Goal: Task Accomplishment & Management: Use online tool/utility

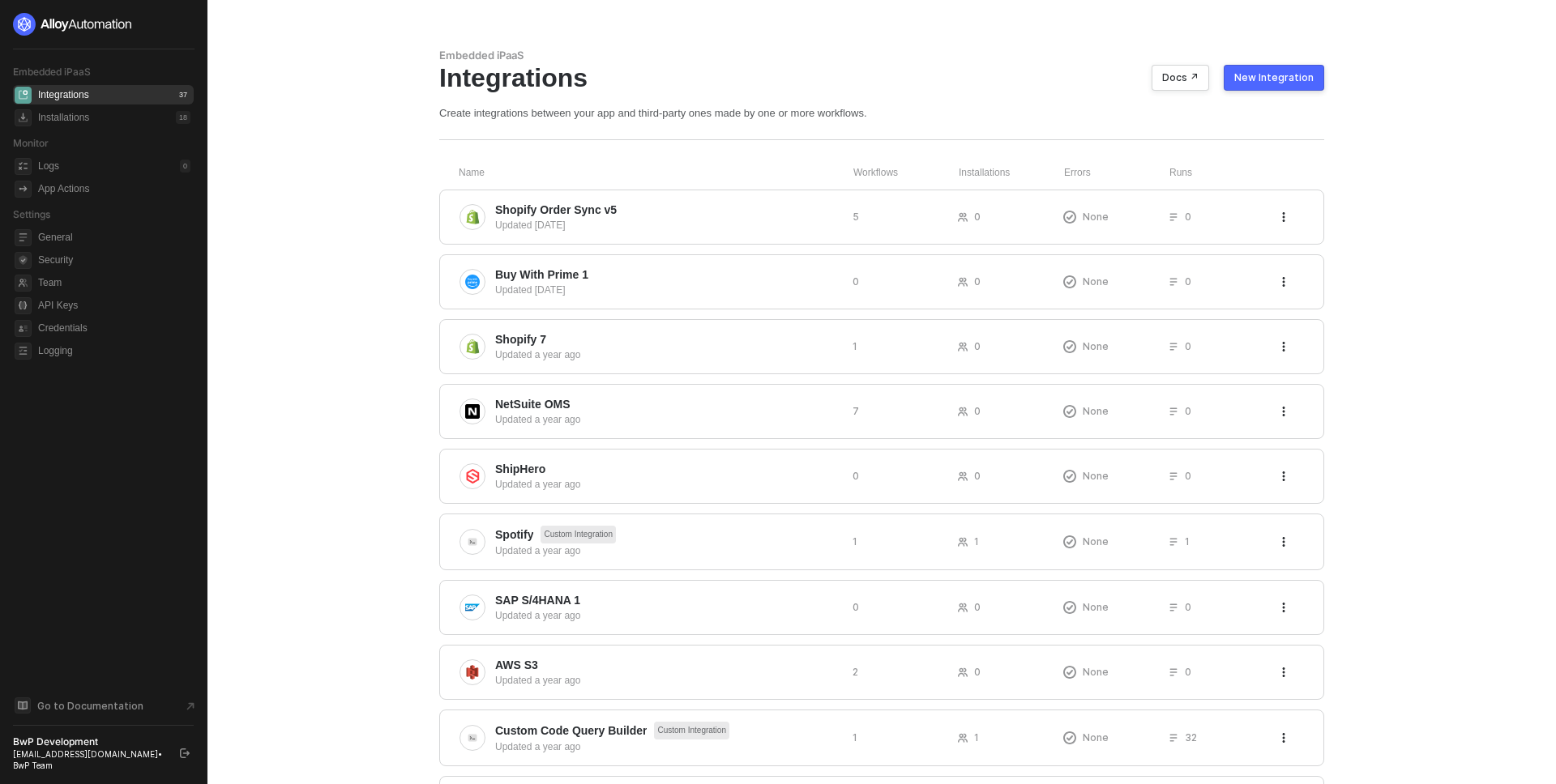
click at [359, 274] on main "Embedded iPaaS Integrations Docs ↗ New Integration Create integrations between …" at bounding box center [778, 530] width 1556 height 1061
click at [631, 205] on span "Shopify Order Sync v5" at bounding box center [667, 210] width 344 height 16
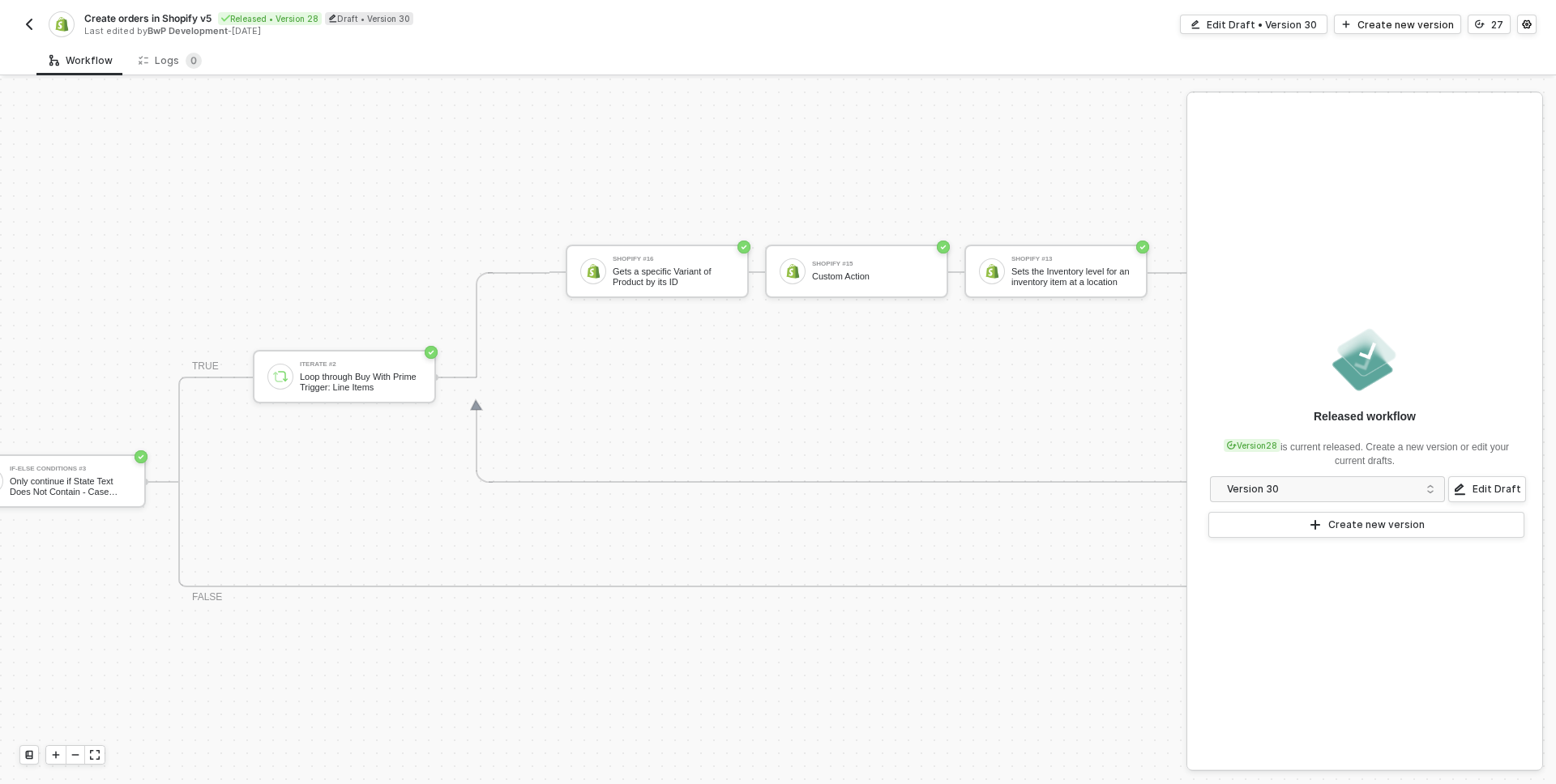
scroll to position [1001, 907]
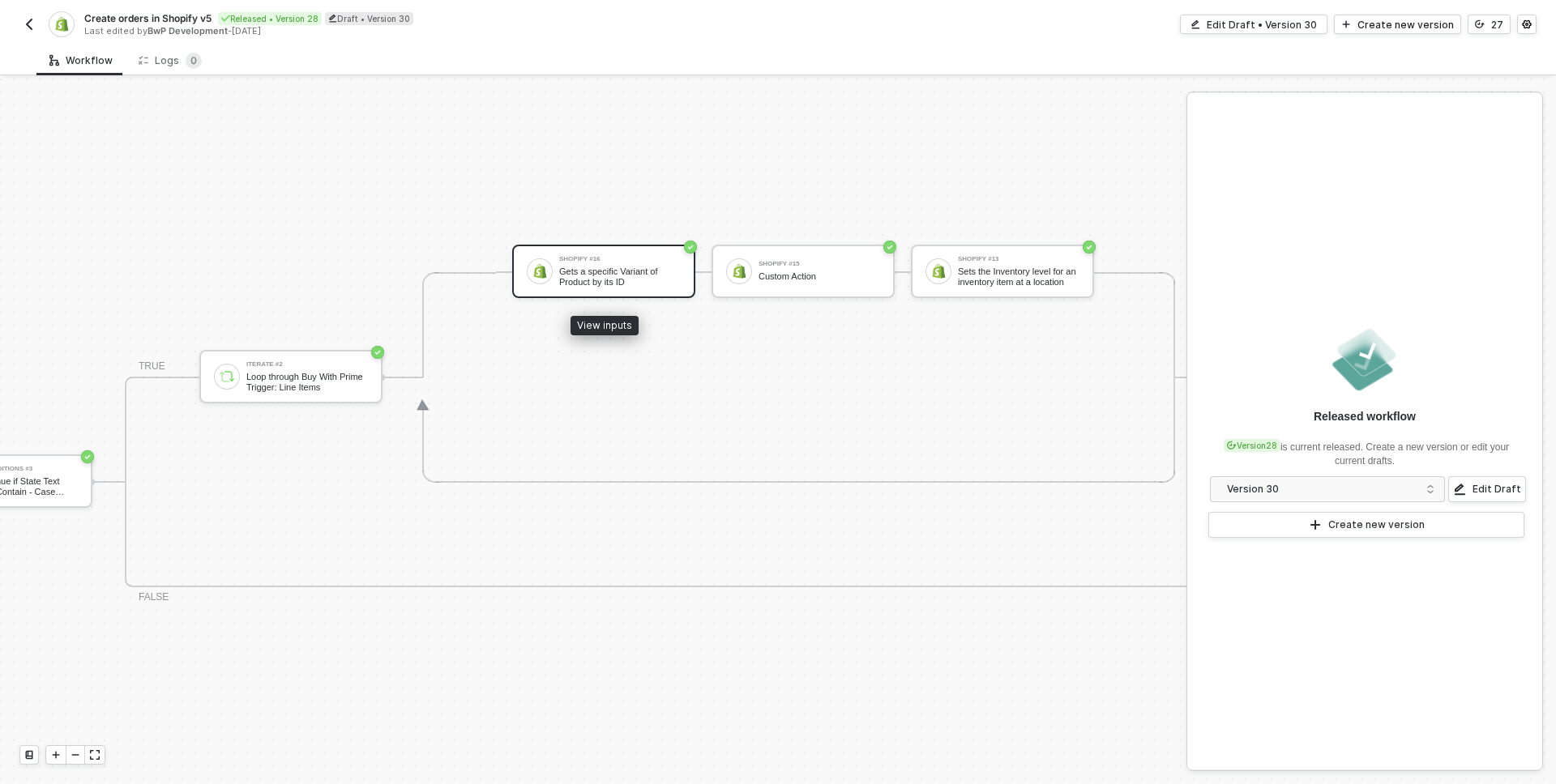
click at [556, 288] on div "Shopify #16 Gets a specific Variant of Product by its ID" at bounding box center [603, 271] width 183 height 53
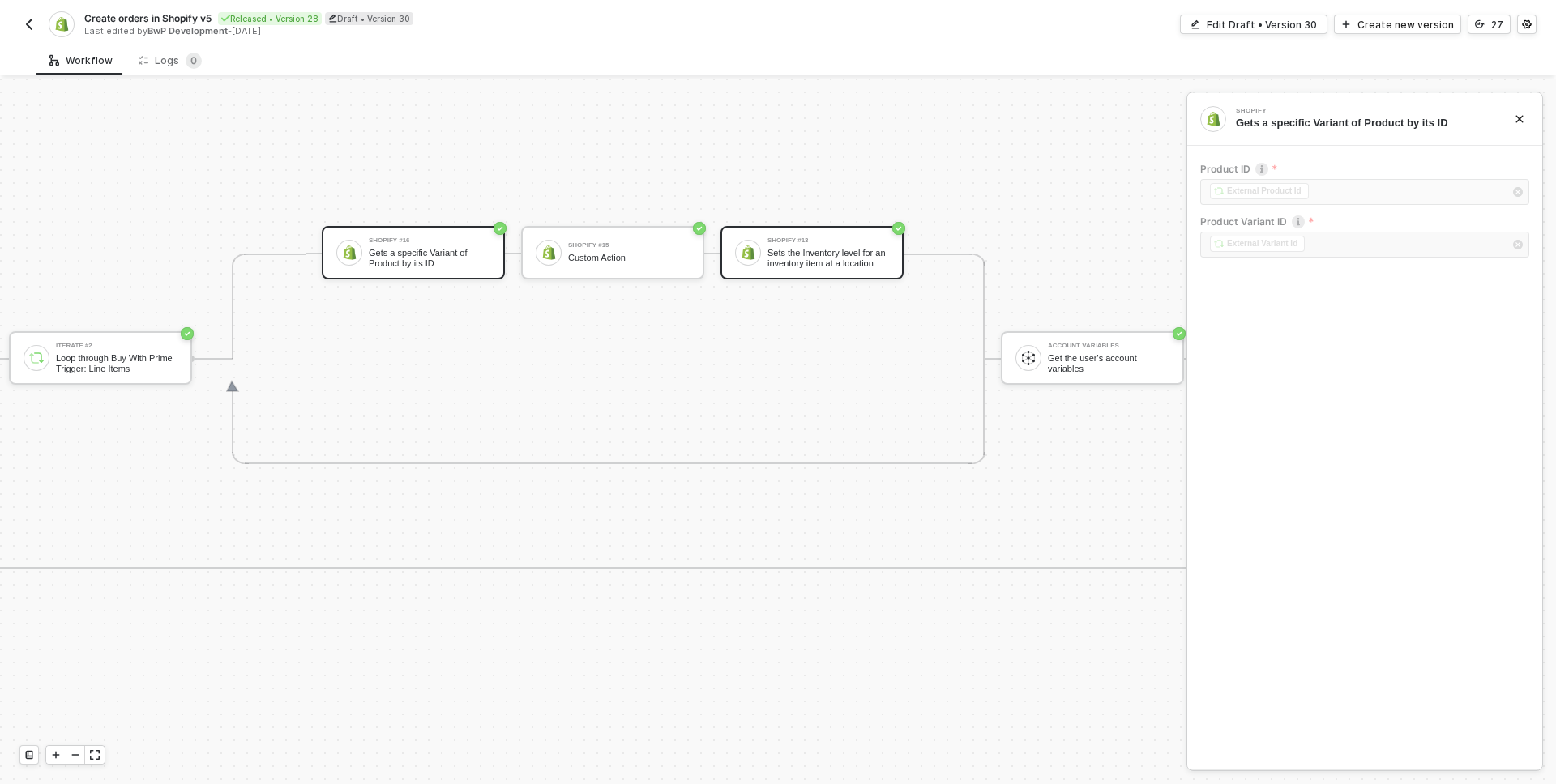
scroll to position [1020, 1135]
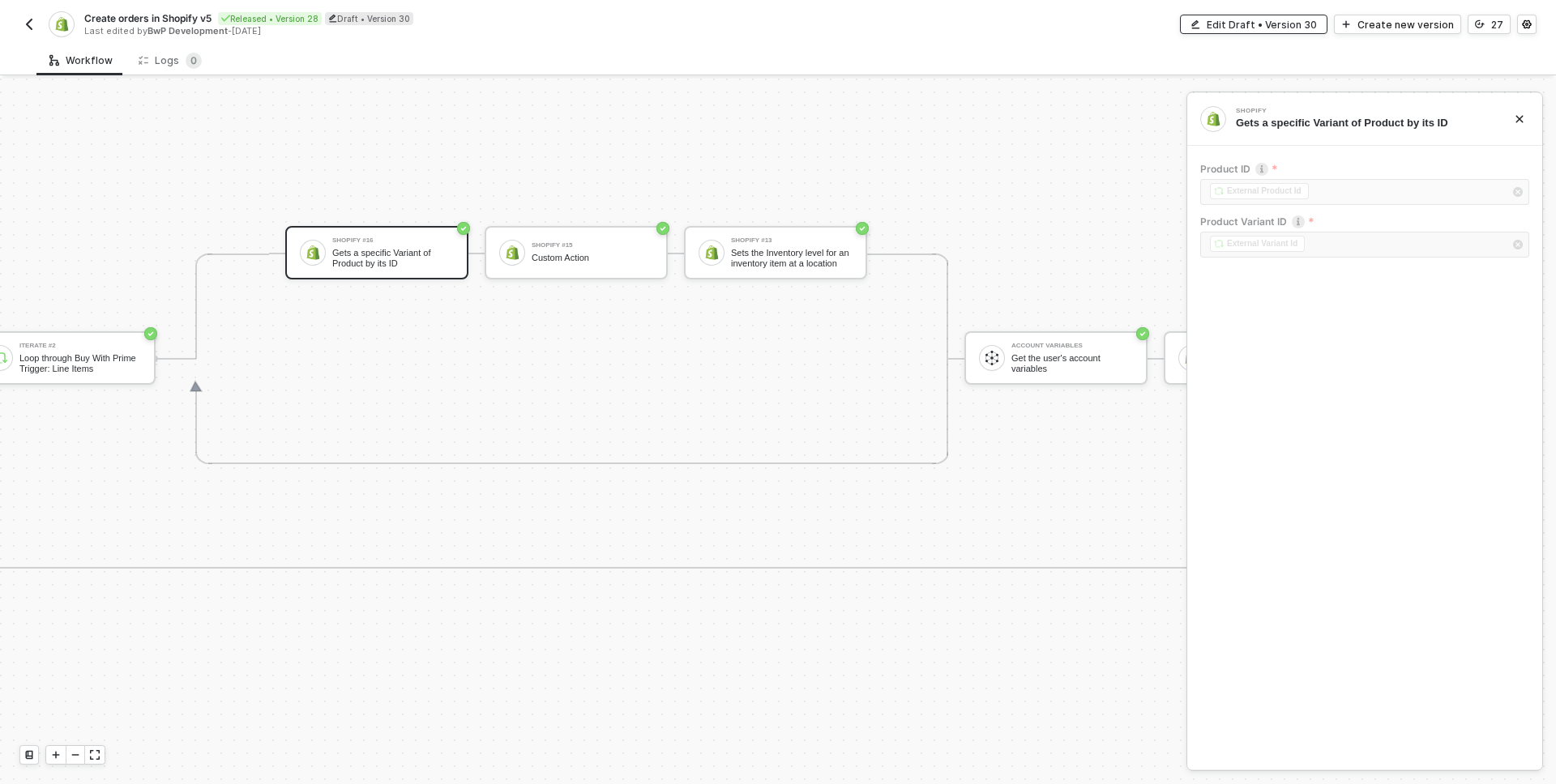
click at [1284, 26] on div "Edit Draft • Version 30" at bounding box center [1262, 25] width 110 height 14
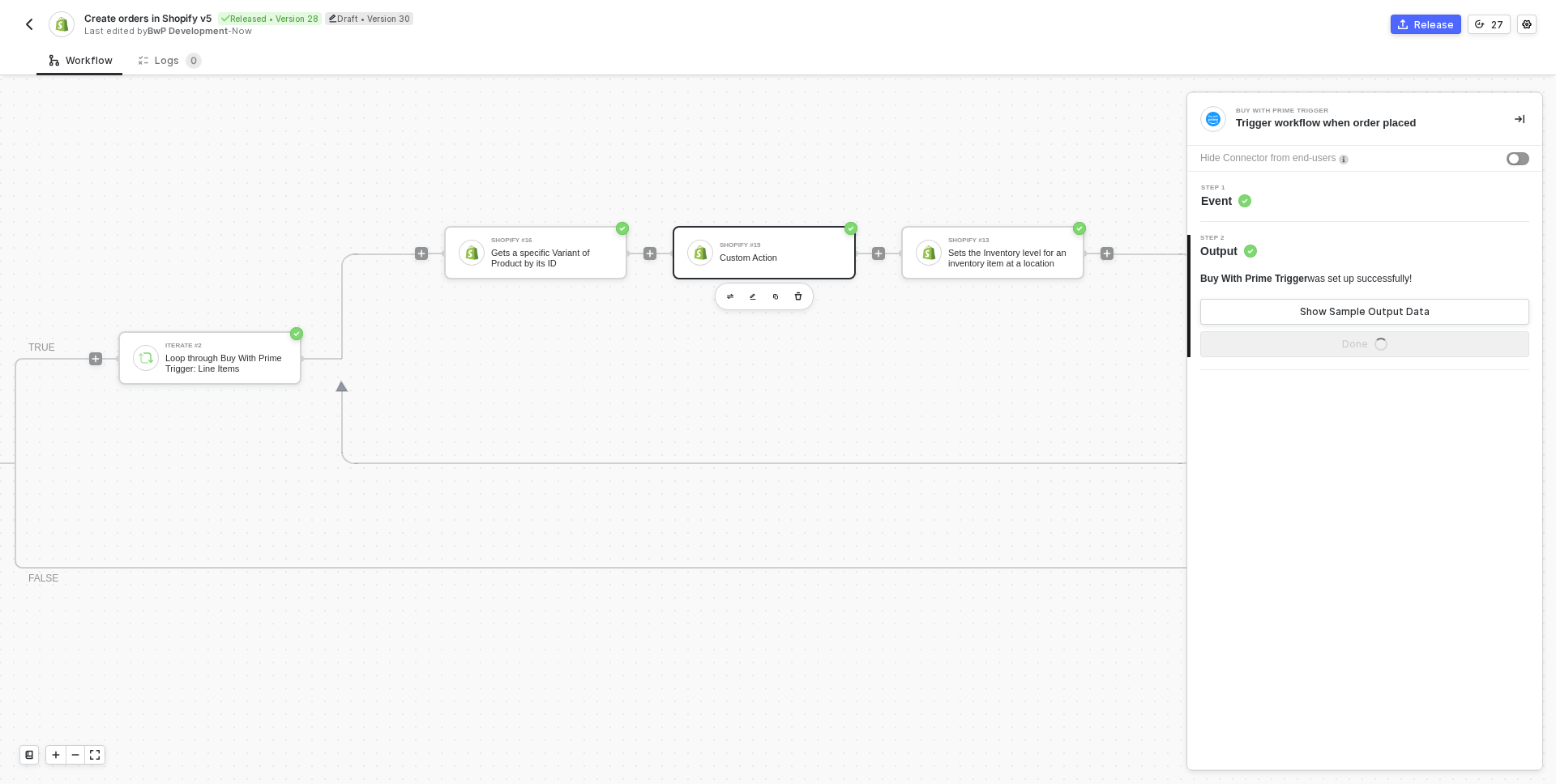
click at [732, 238] on div "Shopify #15 Custom Action" at bounding box center [780, 252] width 122 height 30
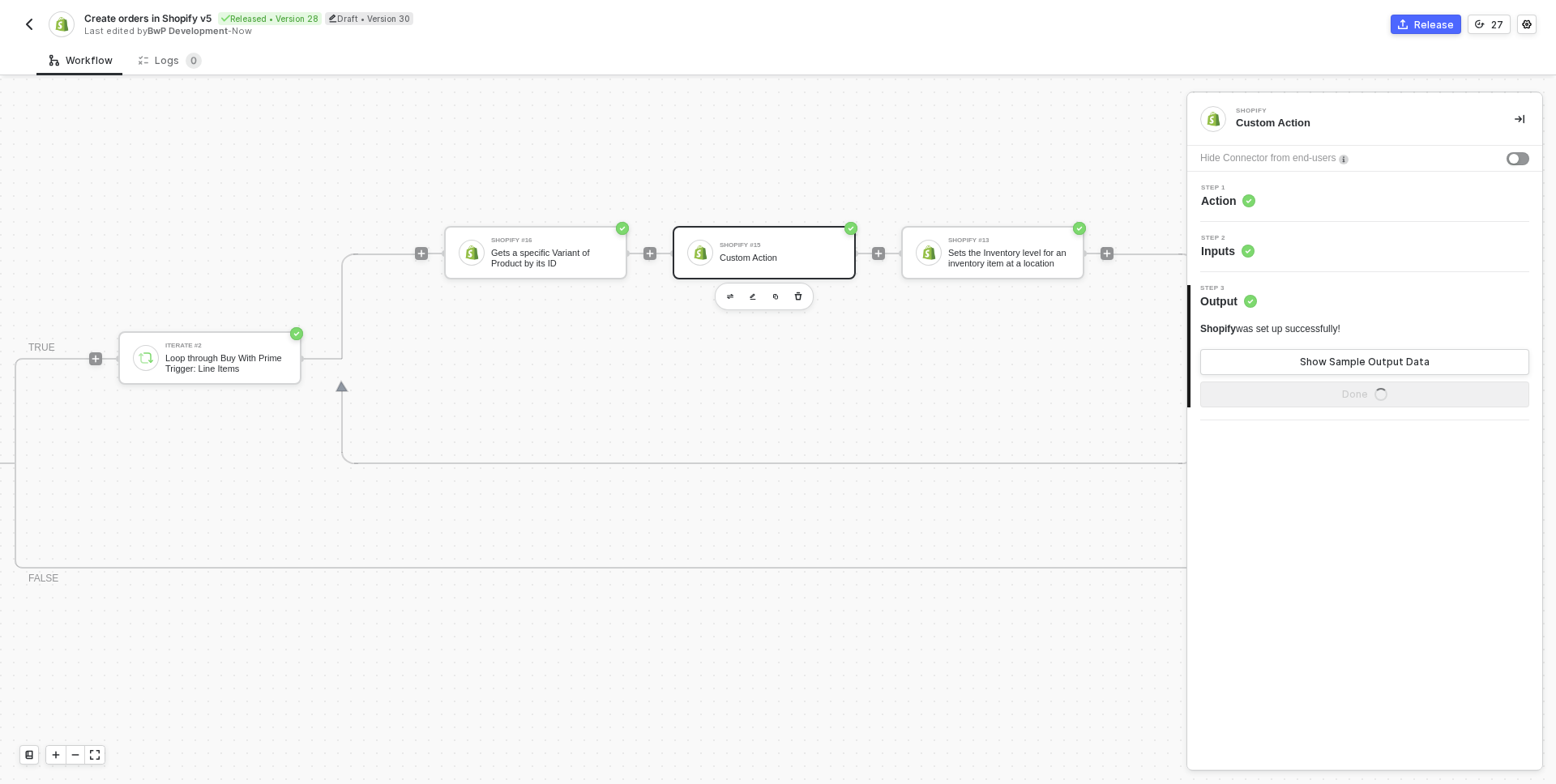
click at [1295, 203] on div "Step 1 Action" at bounding box center [1366, 197] width 351 height 25
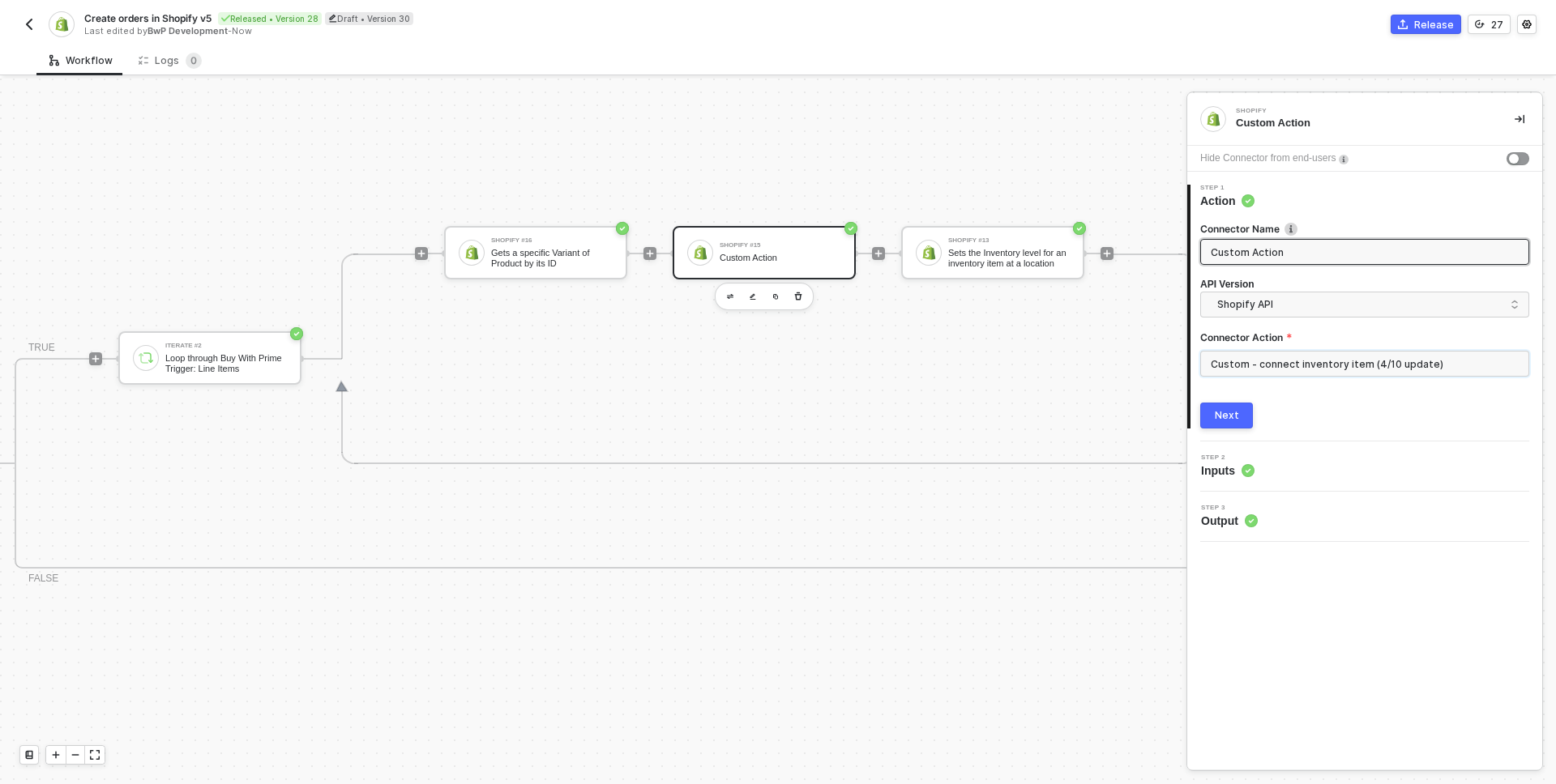
click at [1312, 362] on input "Custom - connect inventory item (4/10 update)" at bounding box center [1364, 364] width 329 height 26
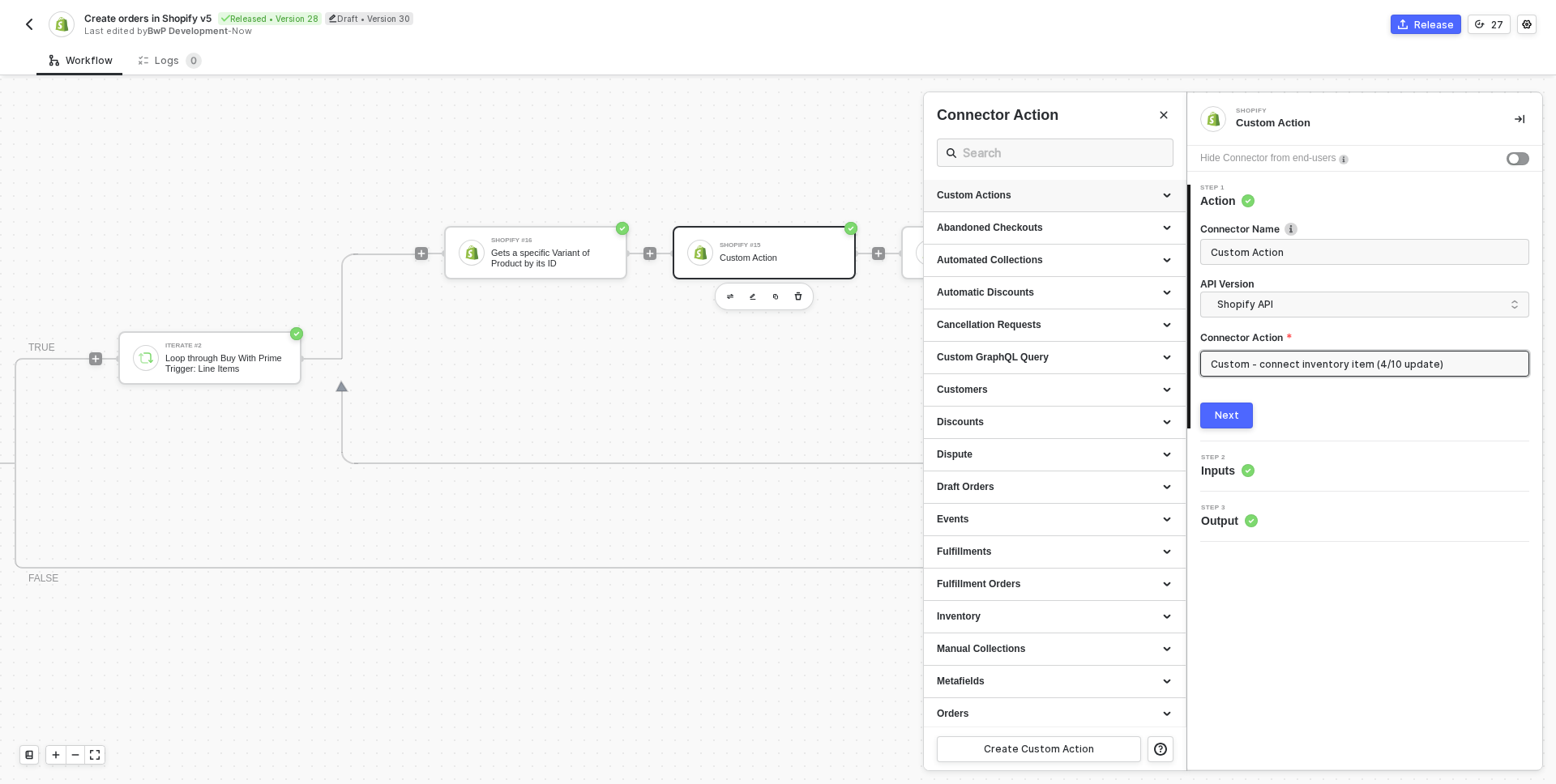
click at [1034, 192] on div "Custom Actions" at bounding box center [1055, 196] width 236 height 14
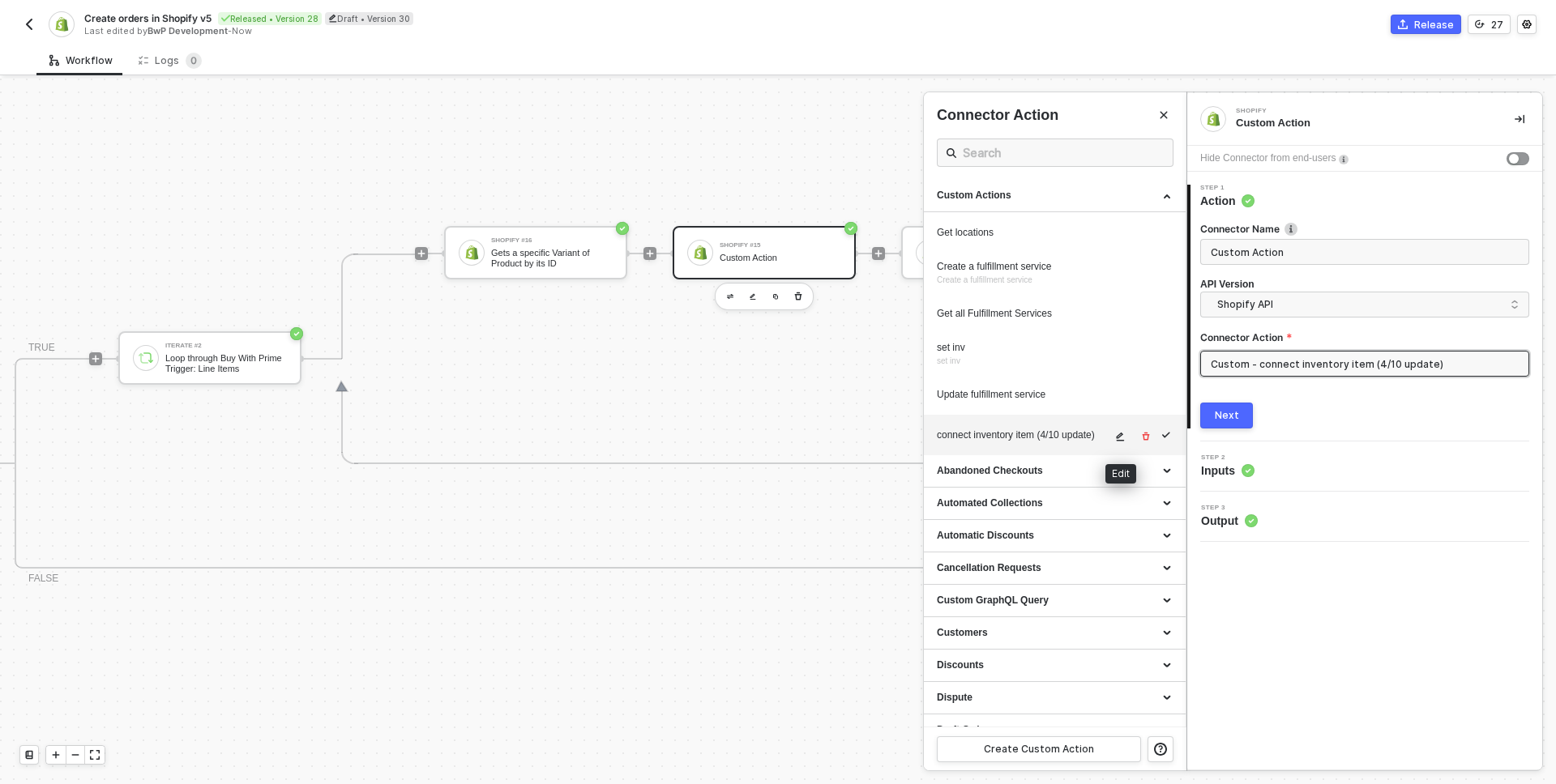
click at [1123, 438] on icon "icon-edit" at bounding box center [1120, 437] width 10 height 10
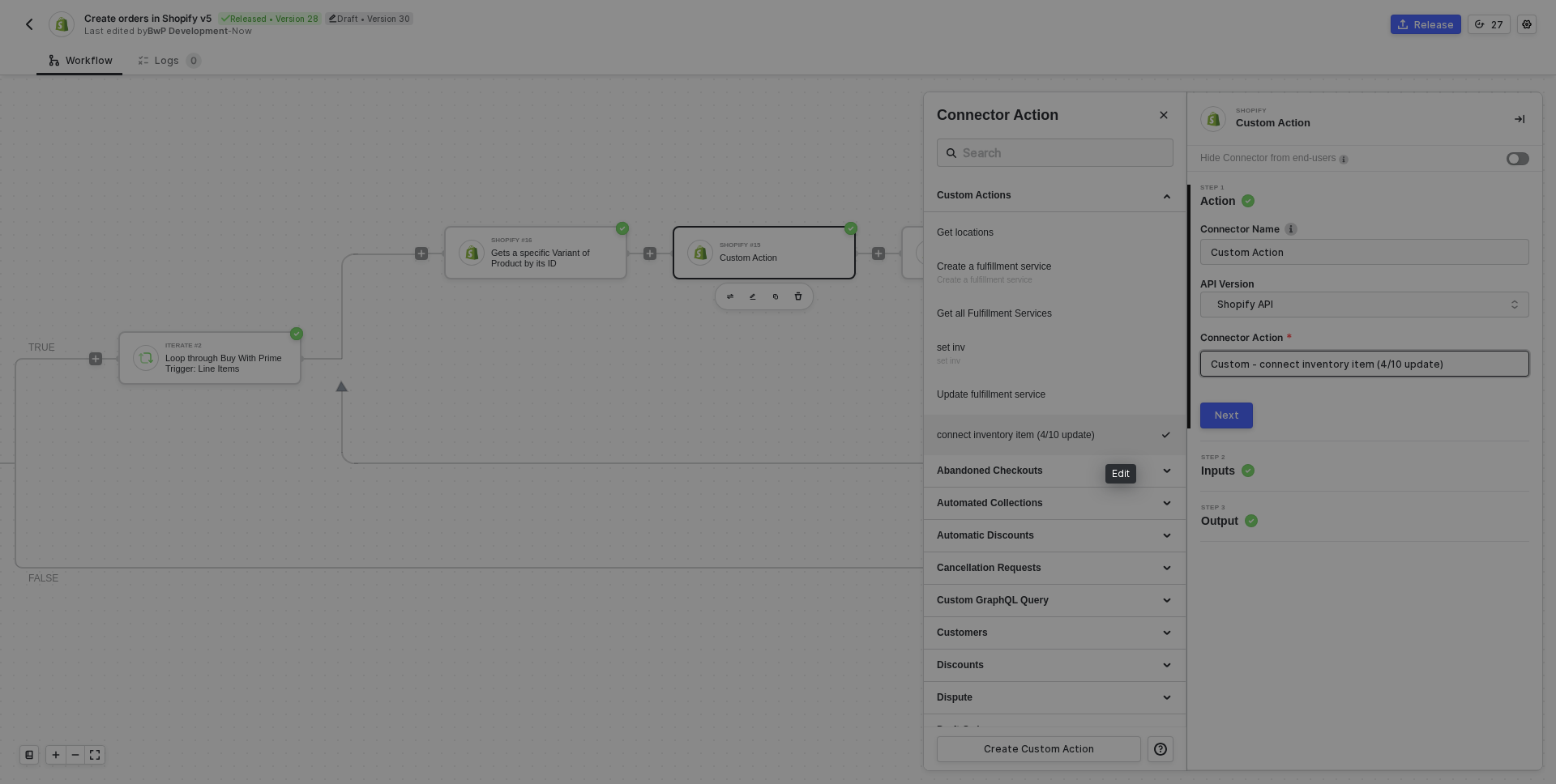
type textarea "HTTP/1.1 404 Not Found { "errors": "Not Found" }"
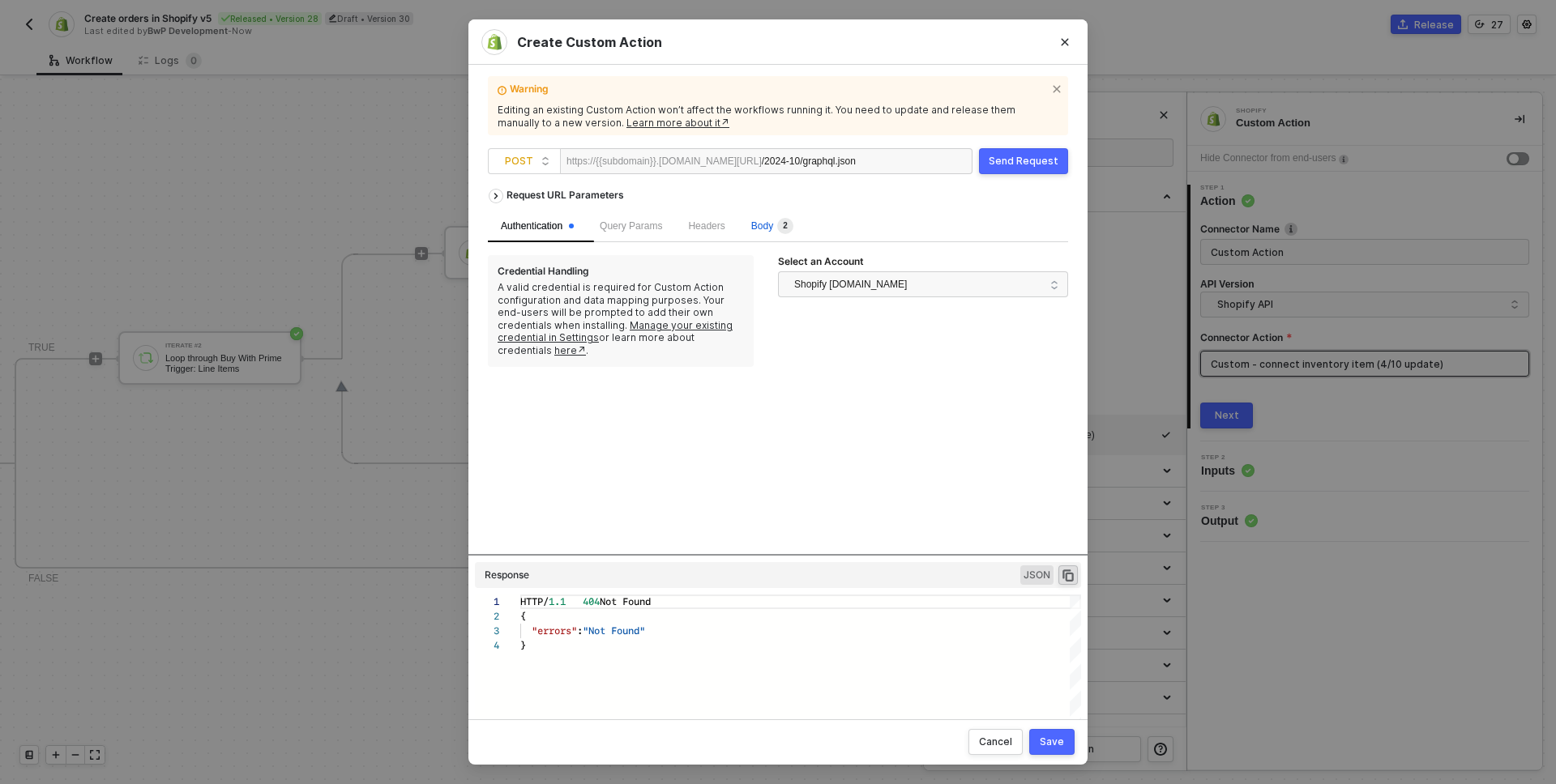
click at [780, 222] on span "Body 2" at bounding box center [772, 226] width 42 height 12
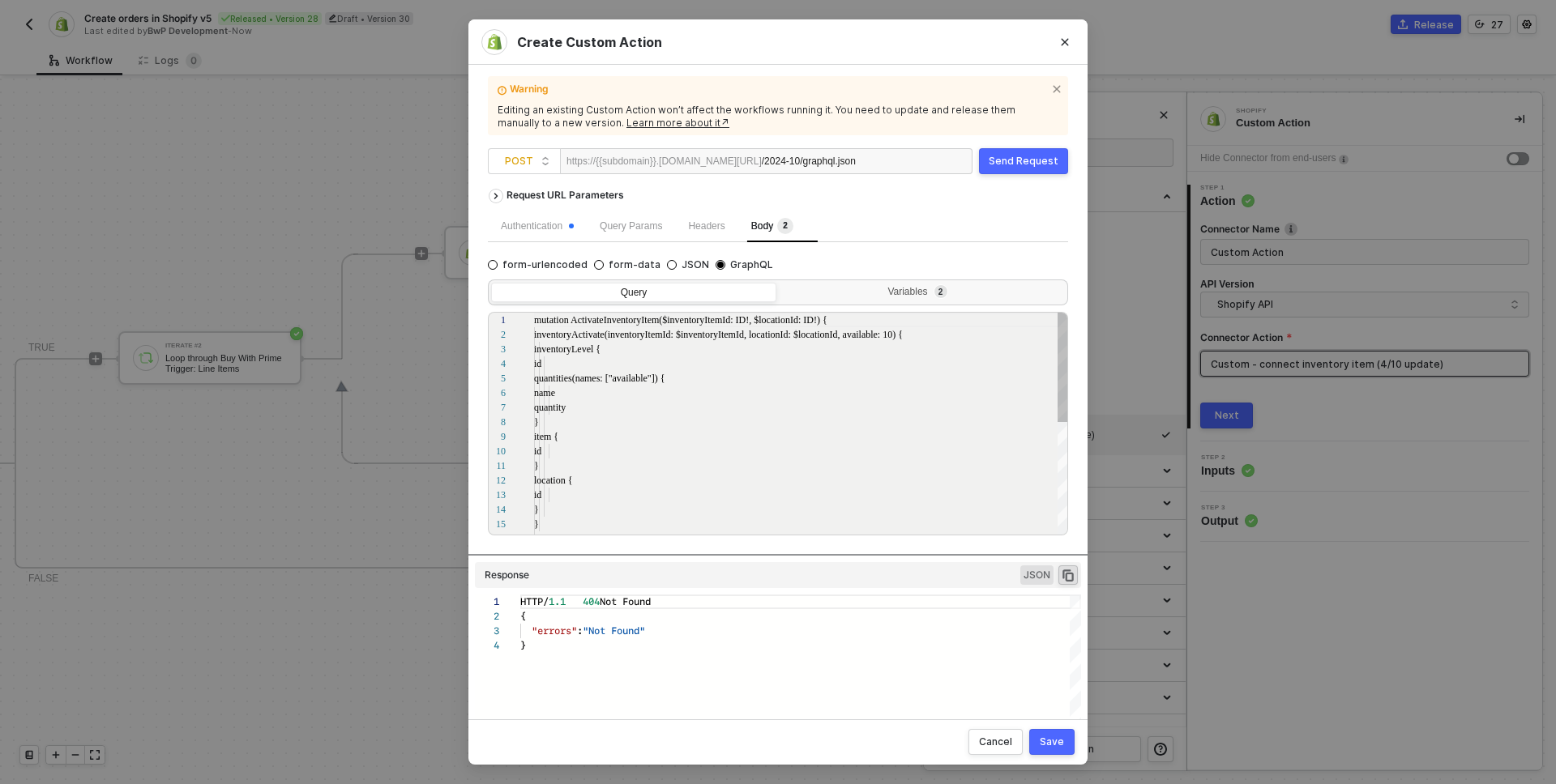
scroll to position [146, 0]
drag, startPoint x: 617, startPoint y: 333, endPoint x: 901, endPoint y: 337, distance: 284.0
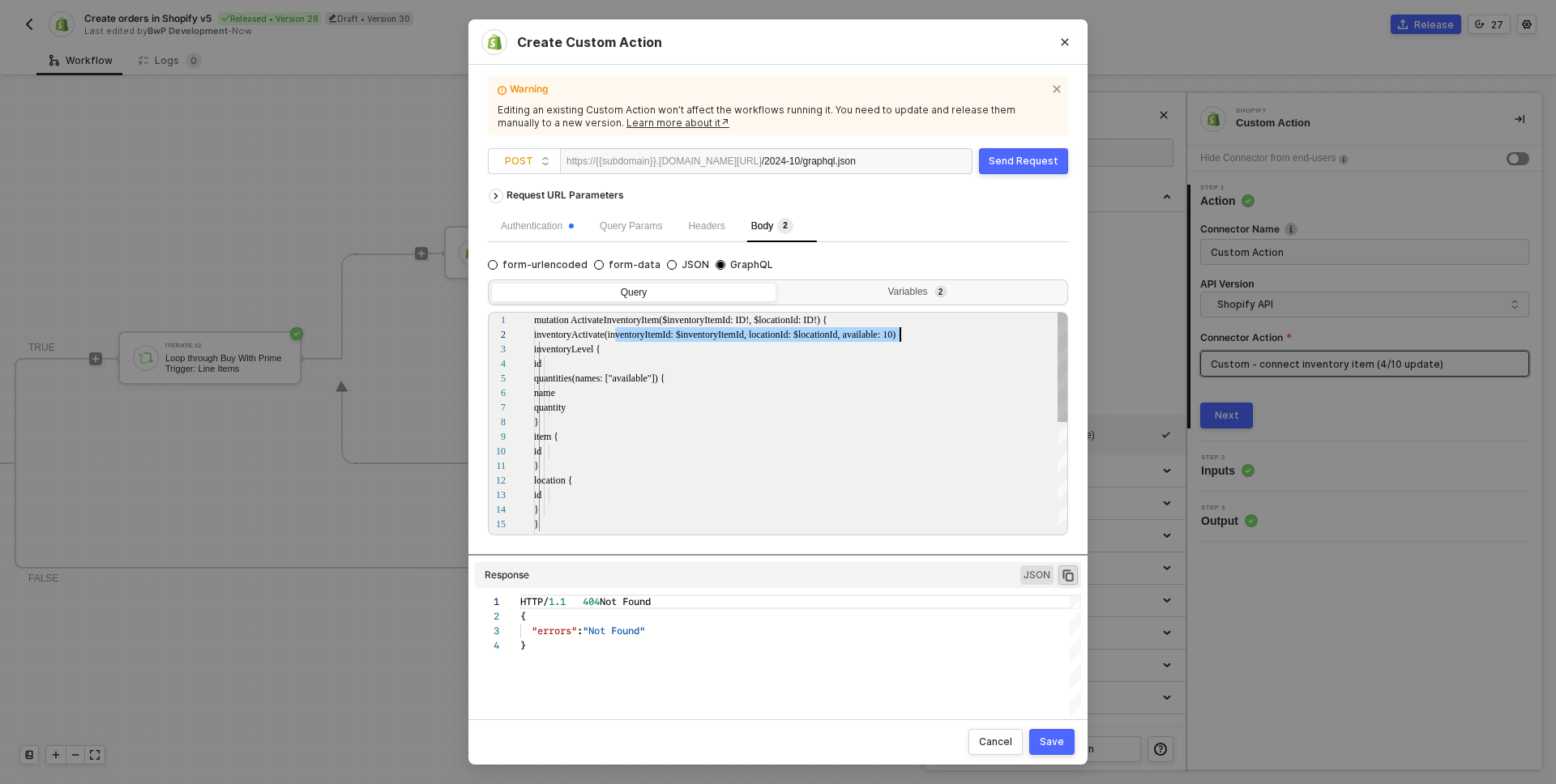
click at [877, 335] on span "available:" at bounding box center [861, 334] width 38 height 12
drag, startPoint x: 843, startPoint y: 332, endPoint x: 900, endPoint y: 337, distance: 57.2
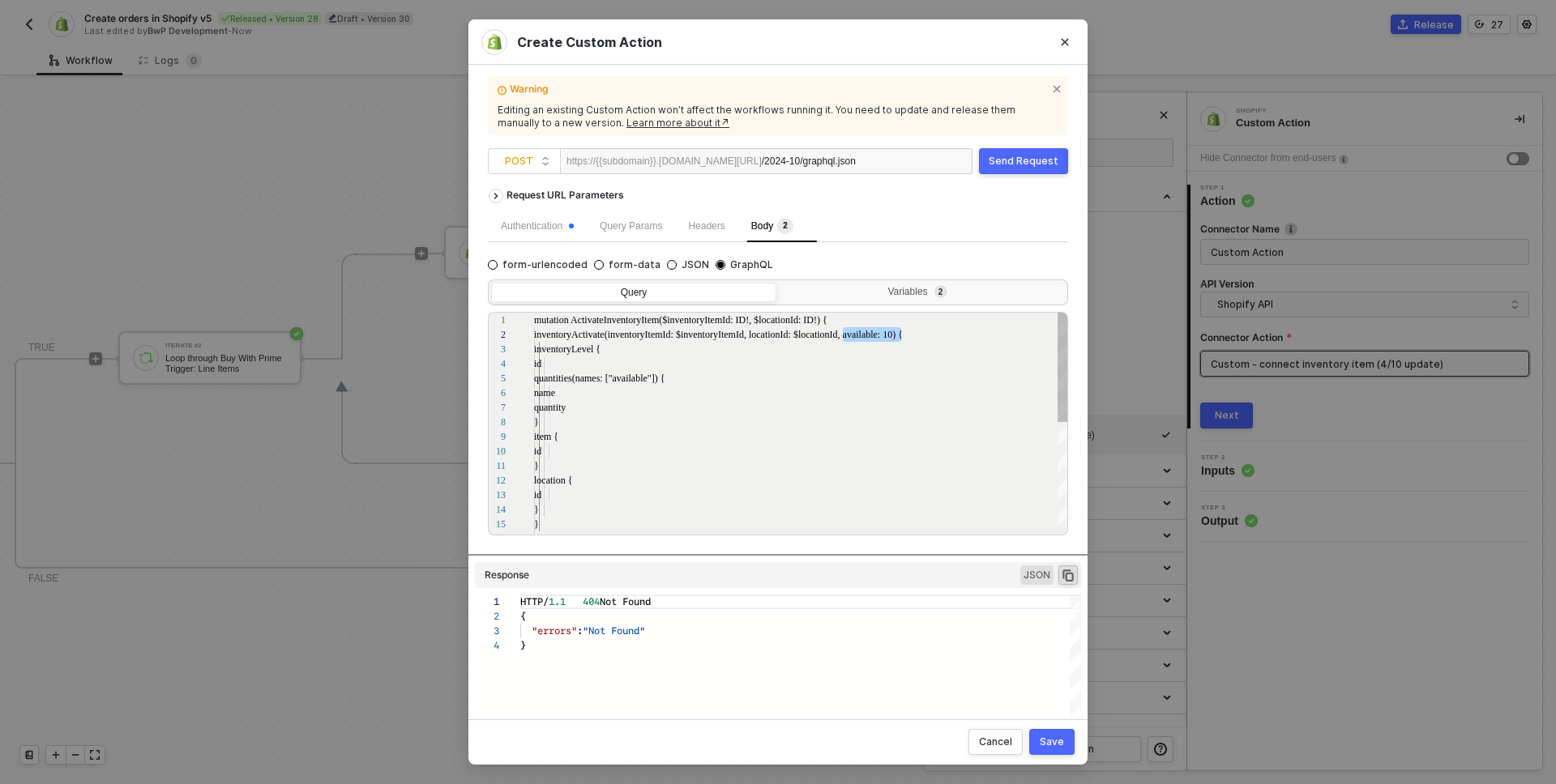
scroll to position [58, 48]
click at [683, 401] on div "quantity" at bounding box center [801, 407] width 534 height 15
click at [1067, 35] on button "Close" at bounding box center [1065, 42] width 26 height 26
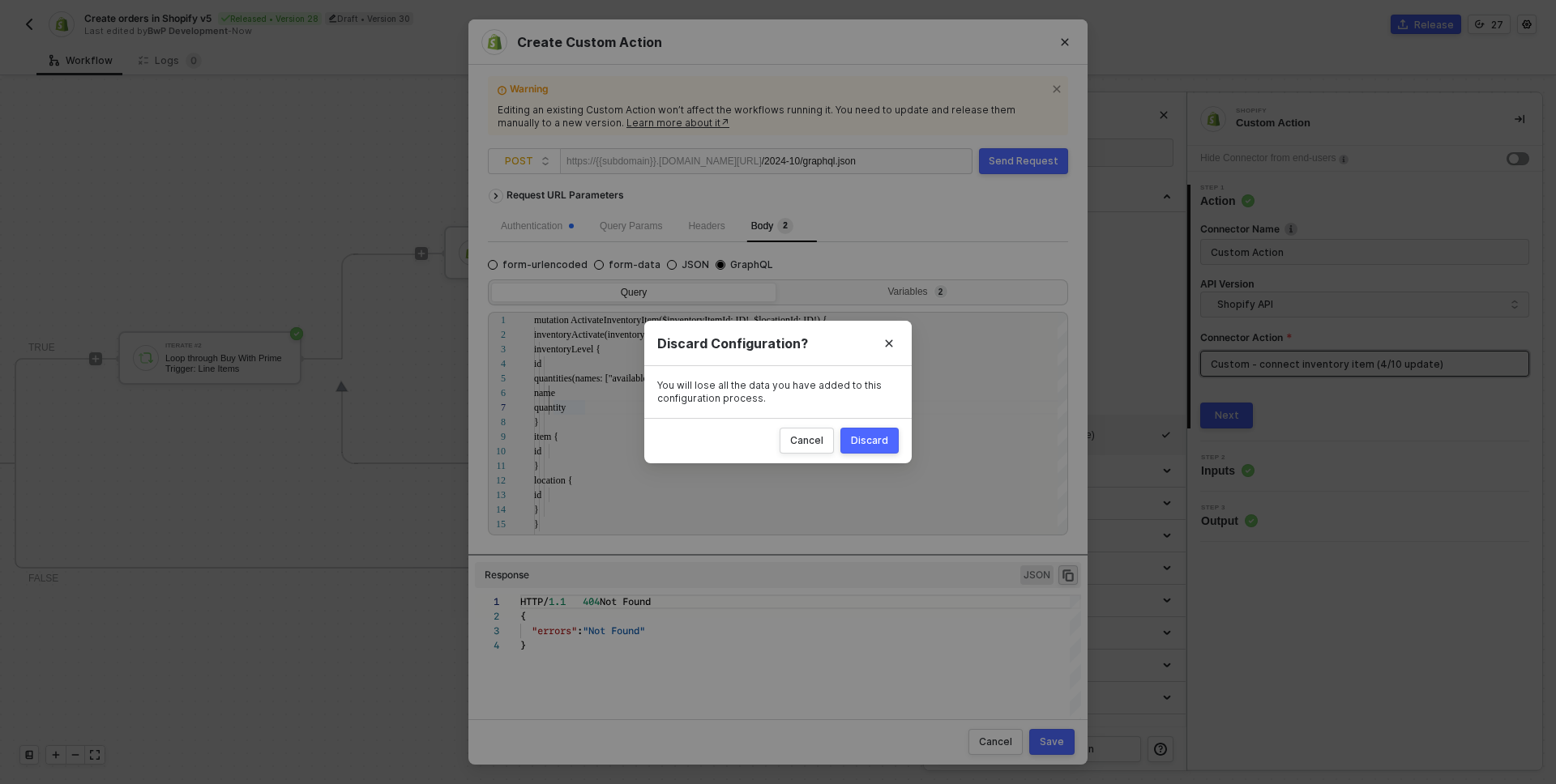
click at [877, 437] on div "Discard" at bounding box center [870, 440] width 37 height 13
radio input "true"
radio input "false"
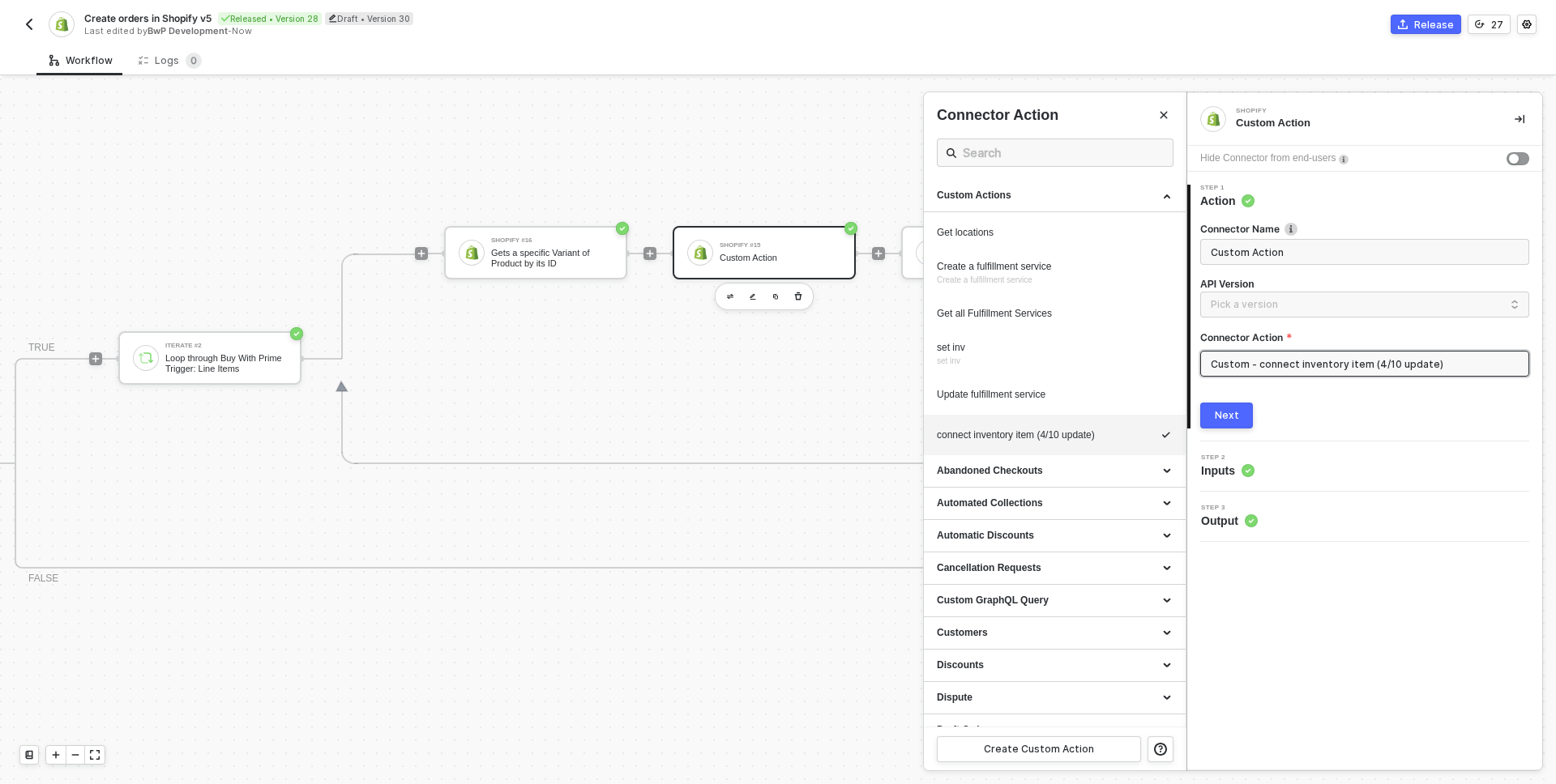
click at [829, 335] on div at bounding box center [778, 431] width 1556 height 705
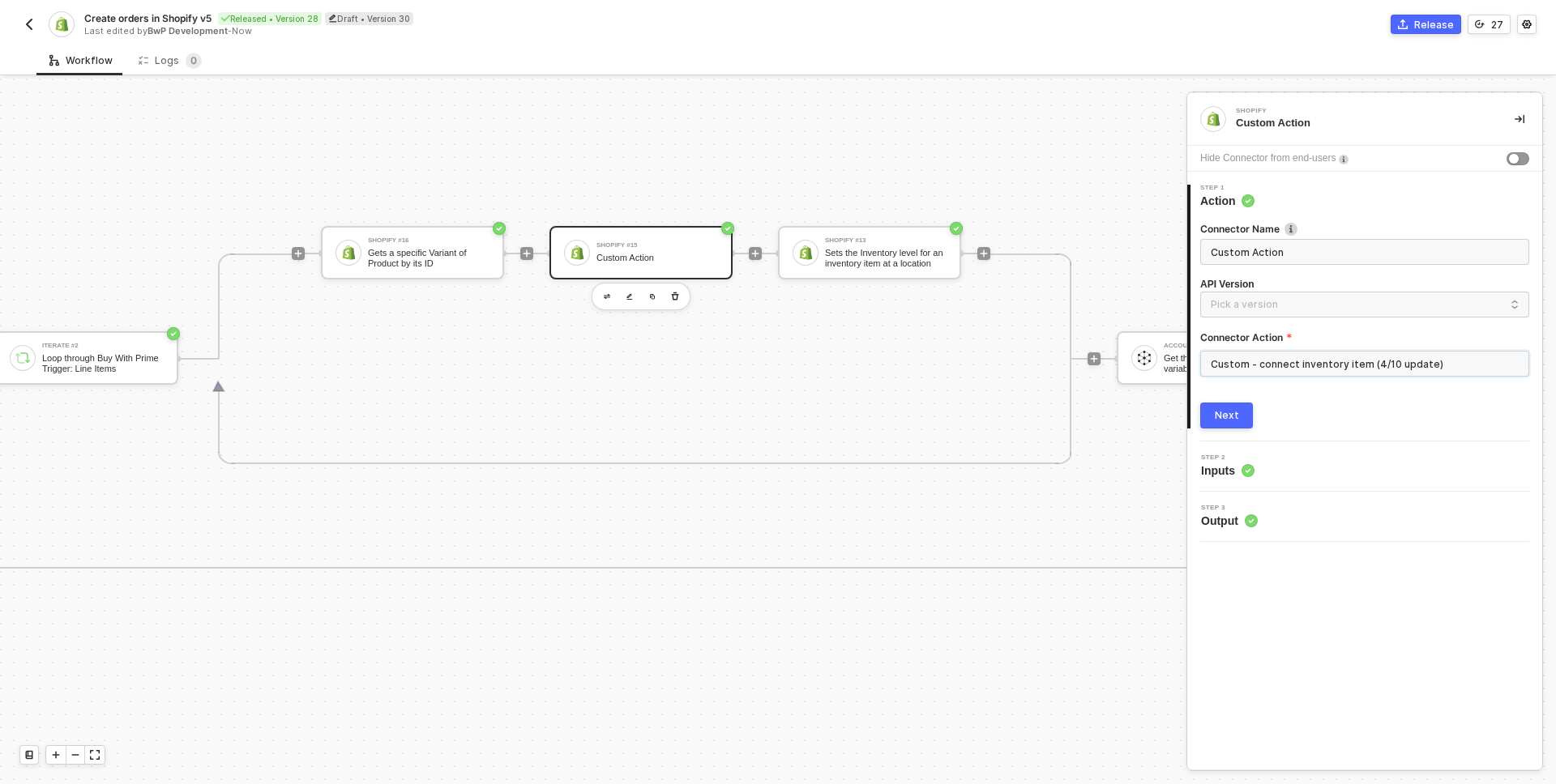
scroll to position [1020, 1426]
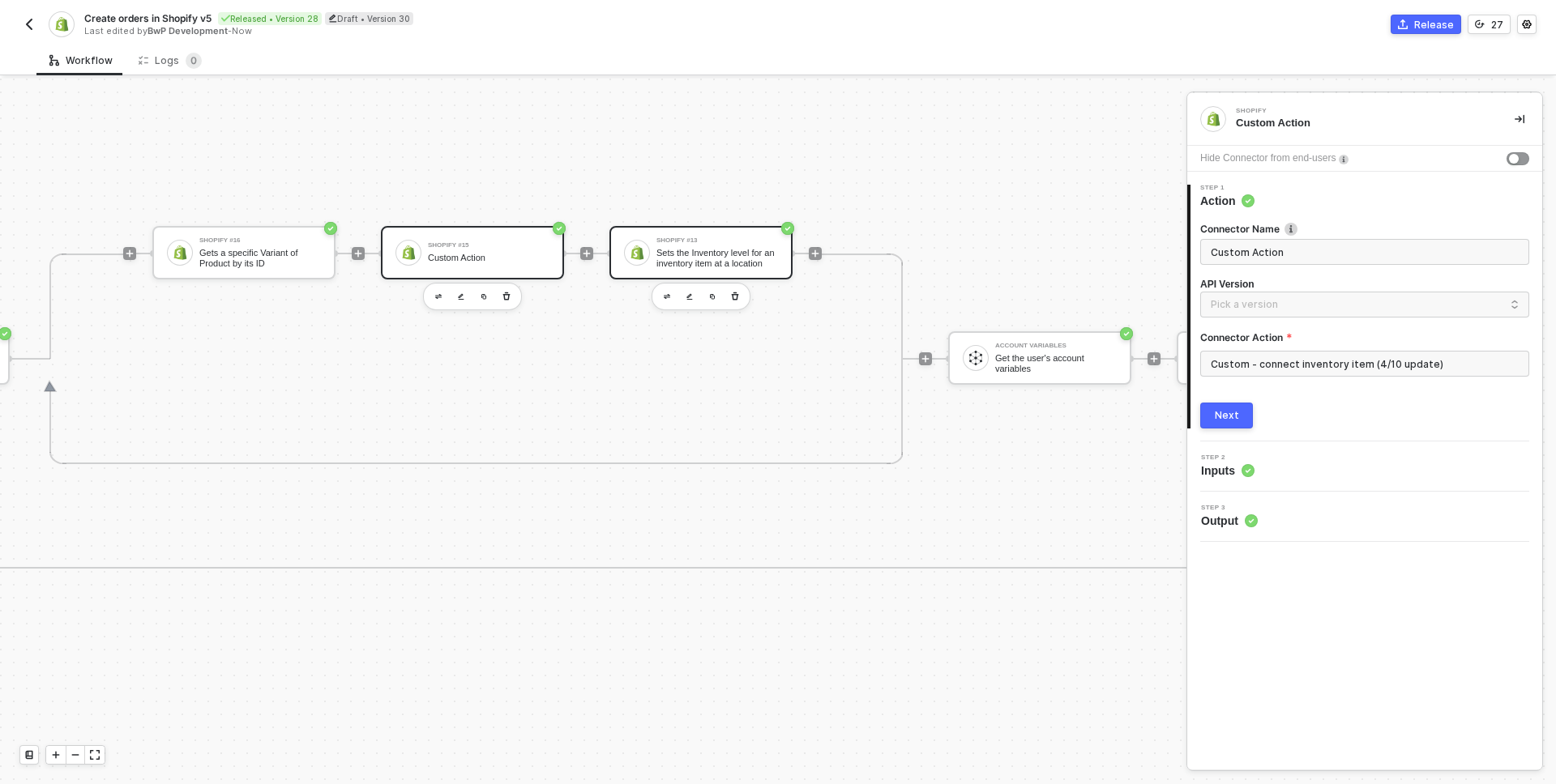
click at [706, 258] on div "Sets the Inventory level for an inventory item at a location" at bounding box center [717, 258] width 122 height 21
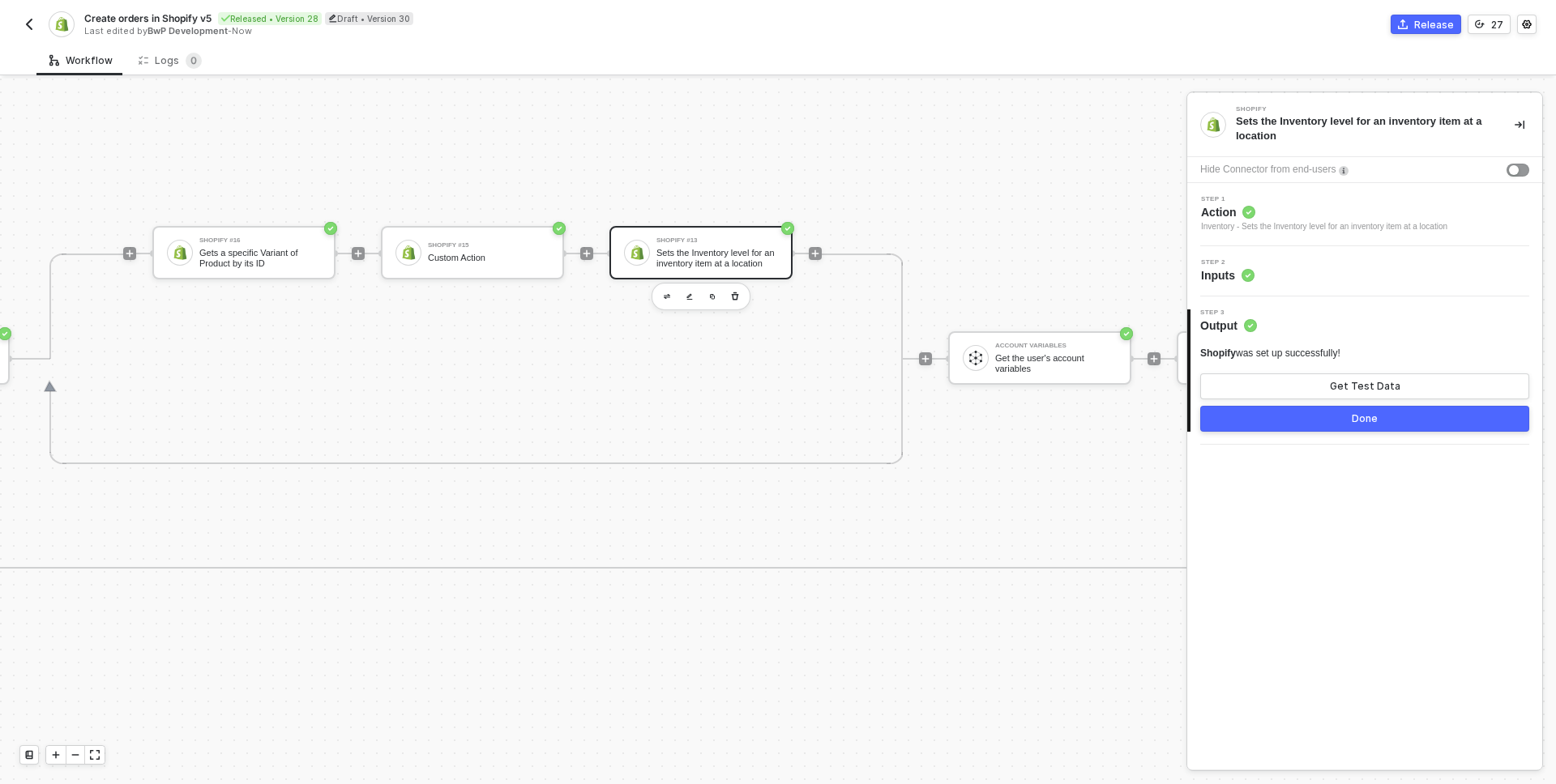
click at [1305, 277] on div "Step 2 Inputs" at bounding box center [1366, 271] width 351 height 25
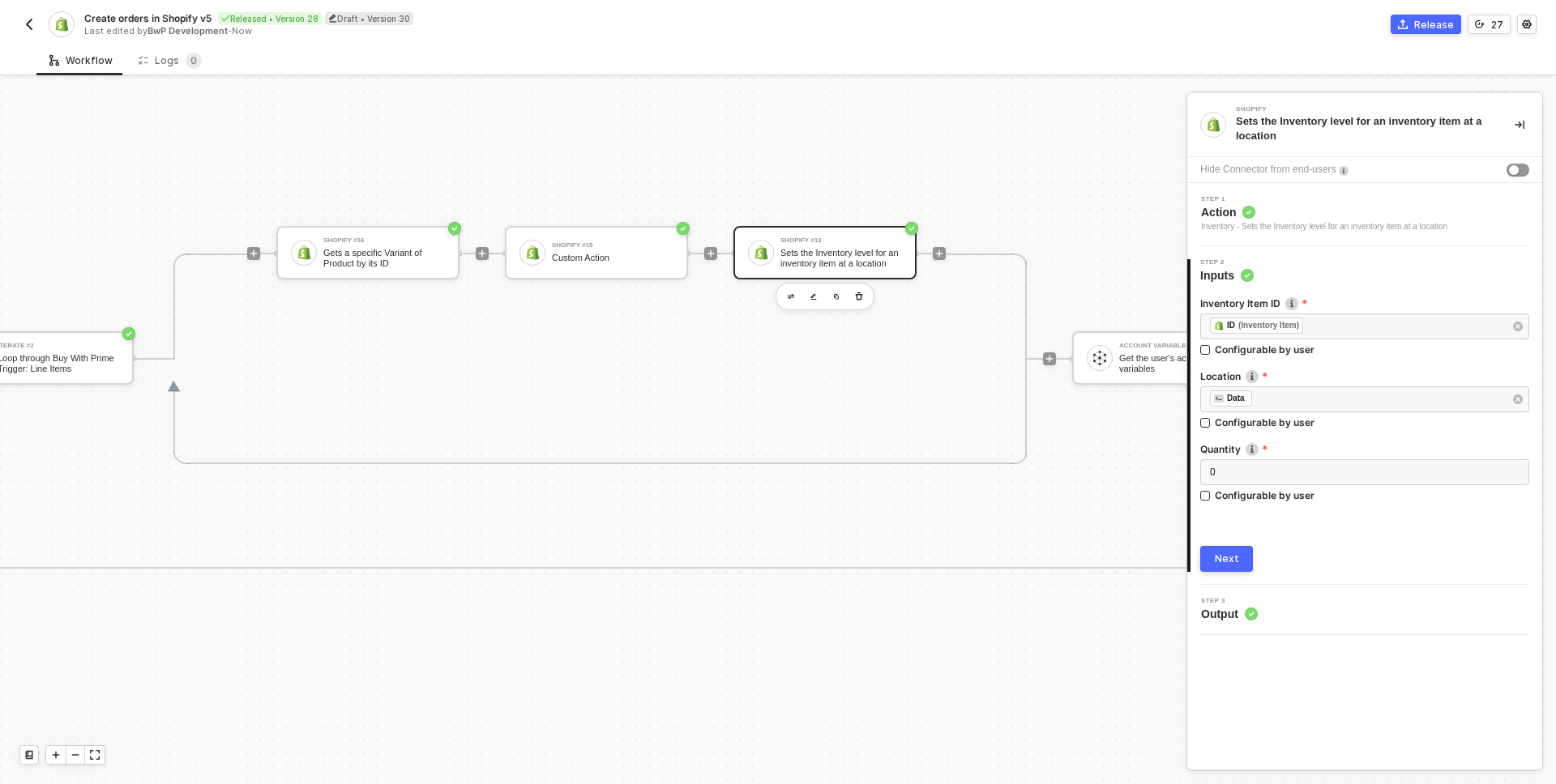
scroll to position [1020, 1296]
click at [668, 245] on div "Shopify #15" at bounding box center [618, 245] width 122 height 7
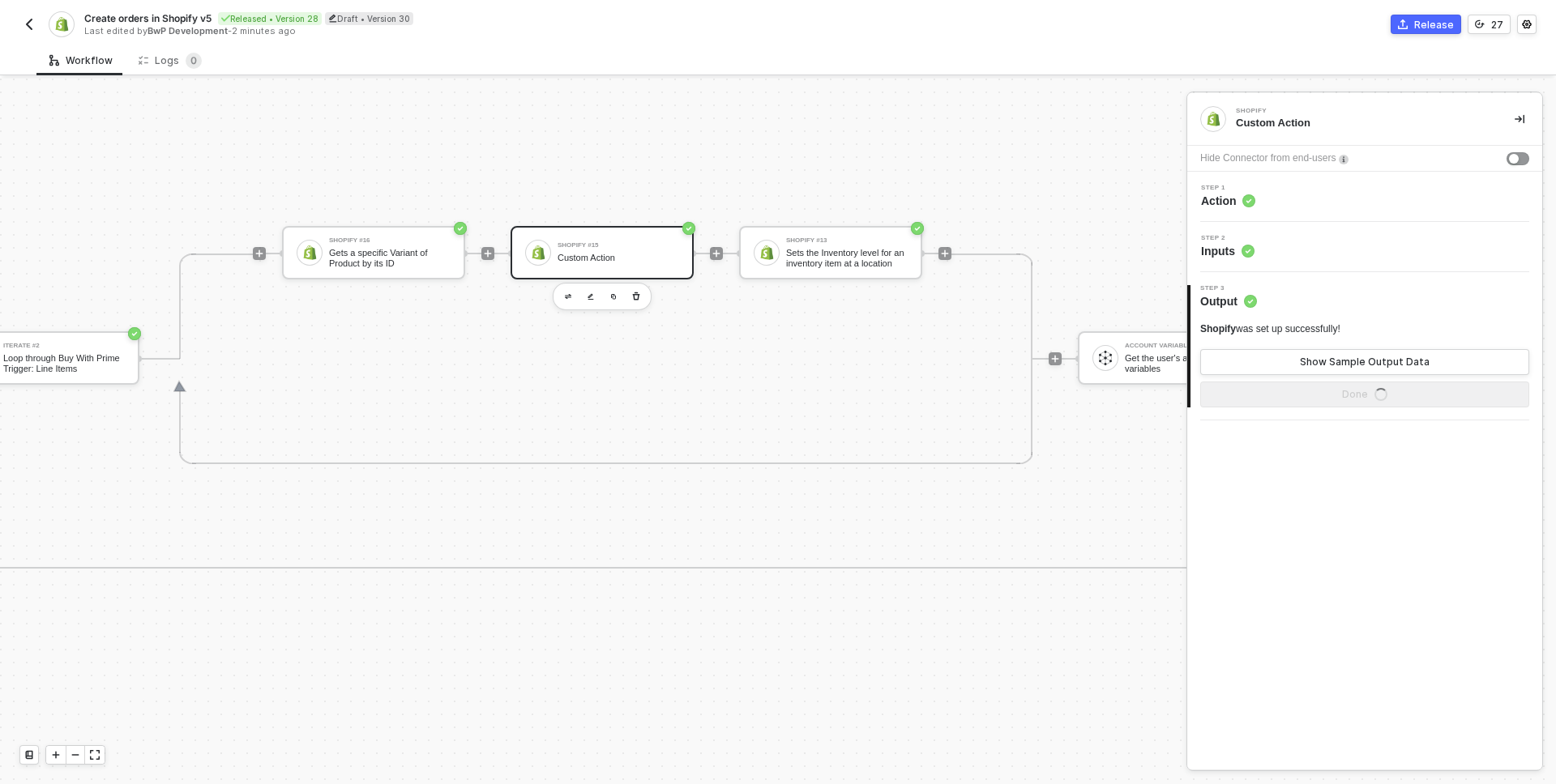
click at [1286, 206] on div "Step 1 Action" at bounding box center [1366, 197] width 351 height 25
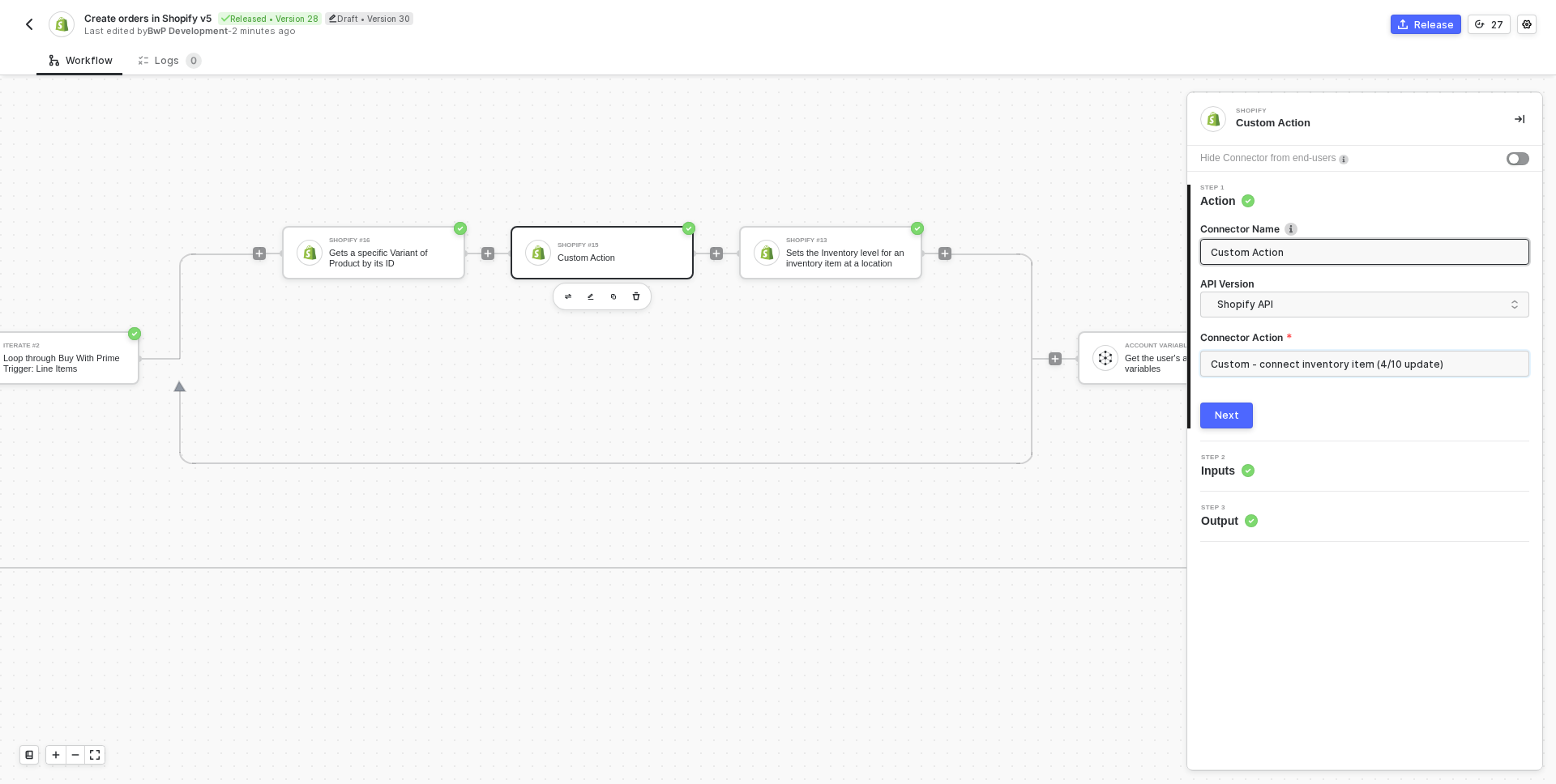
click at [1282, 353] on input "Custom - connect inventory item (4/10 update)" at bounding box center [1364, 364] width 329 height 26
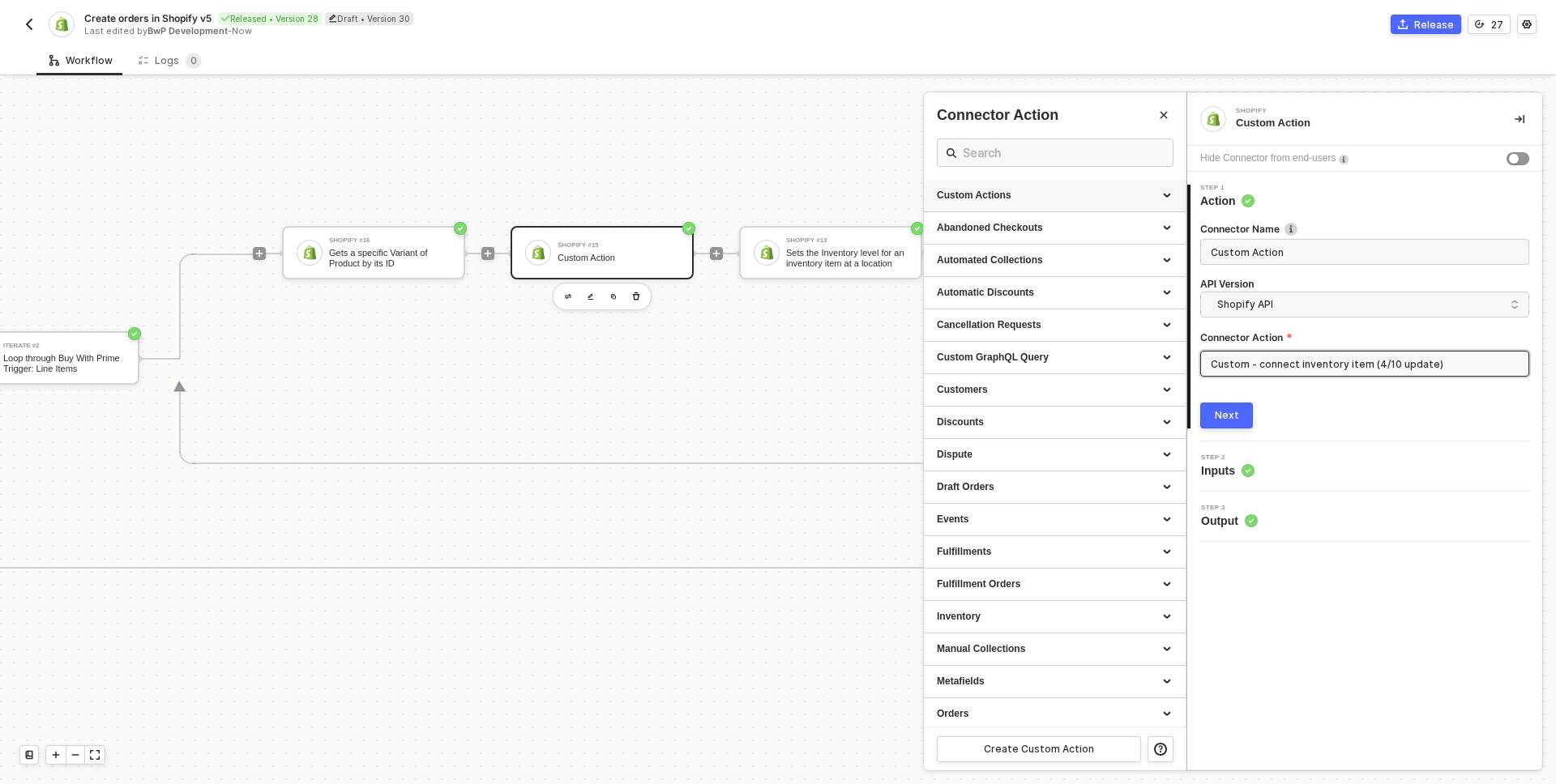
click at [1062, 185] on div "Custom Actions" at bounding box center [1055, 196] width 262 height 32
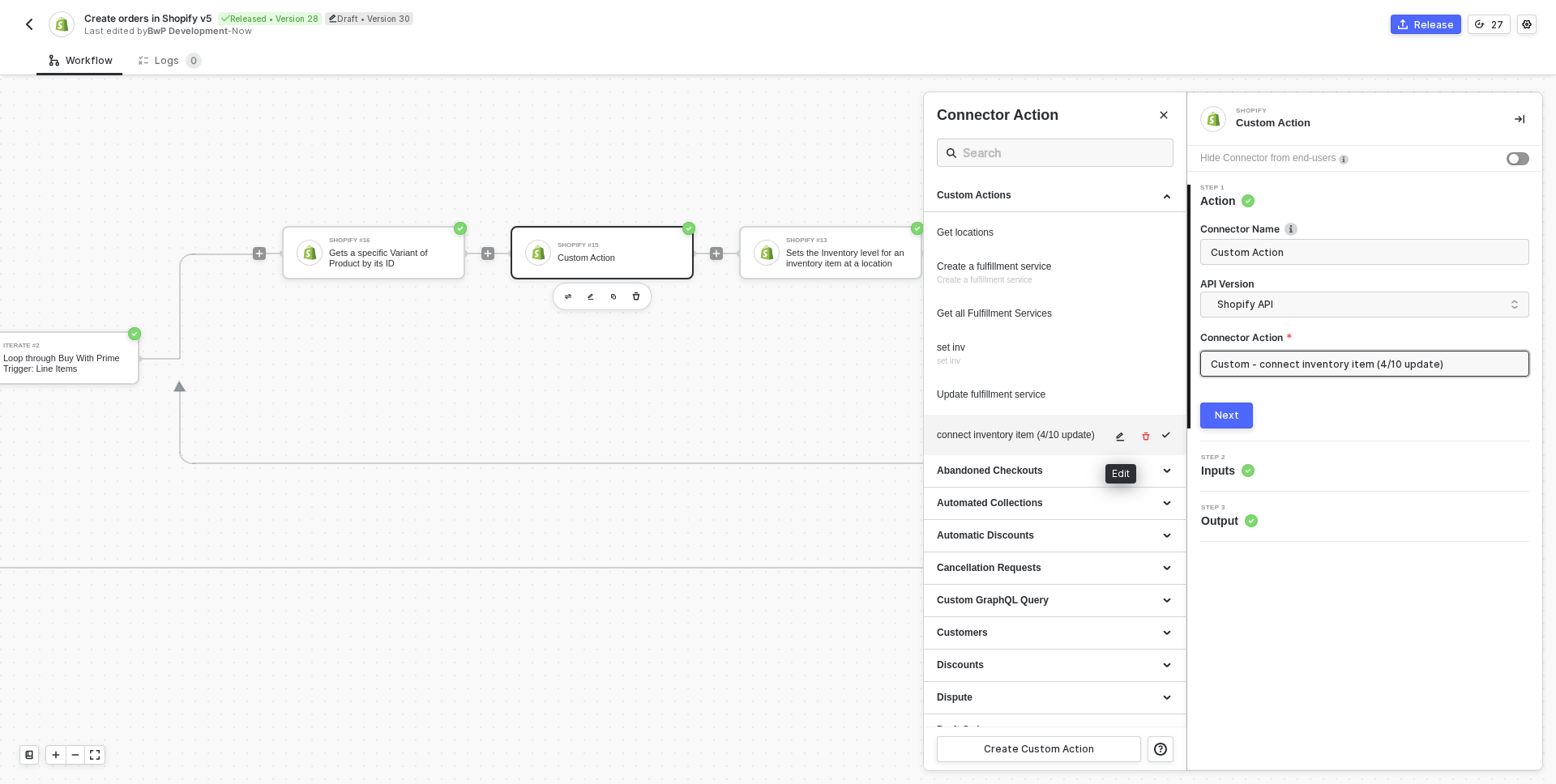
click at [1116, 435] on icon "icon-edit" at bounding box center [1120, 437] width 10 height 10
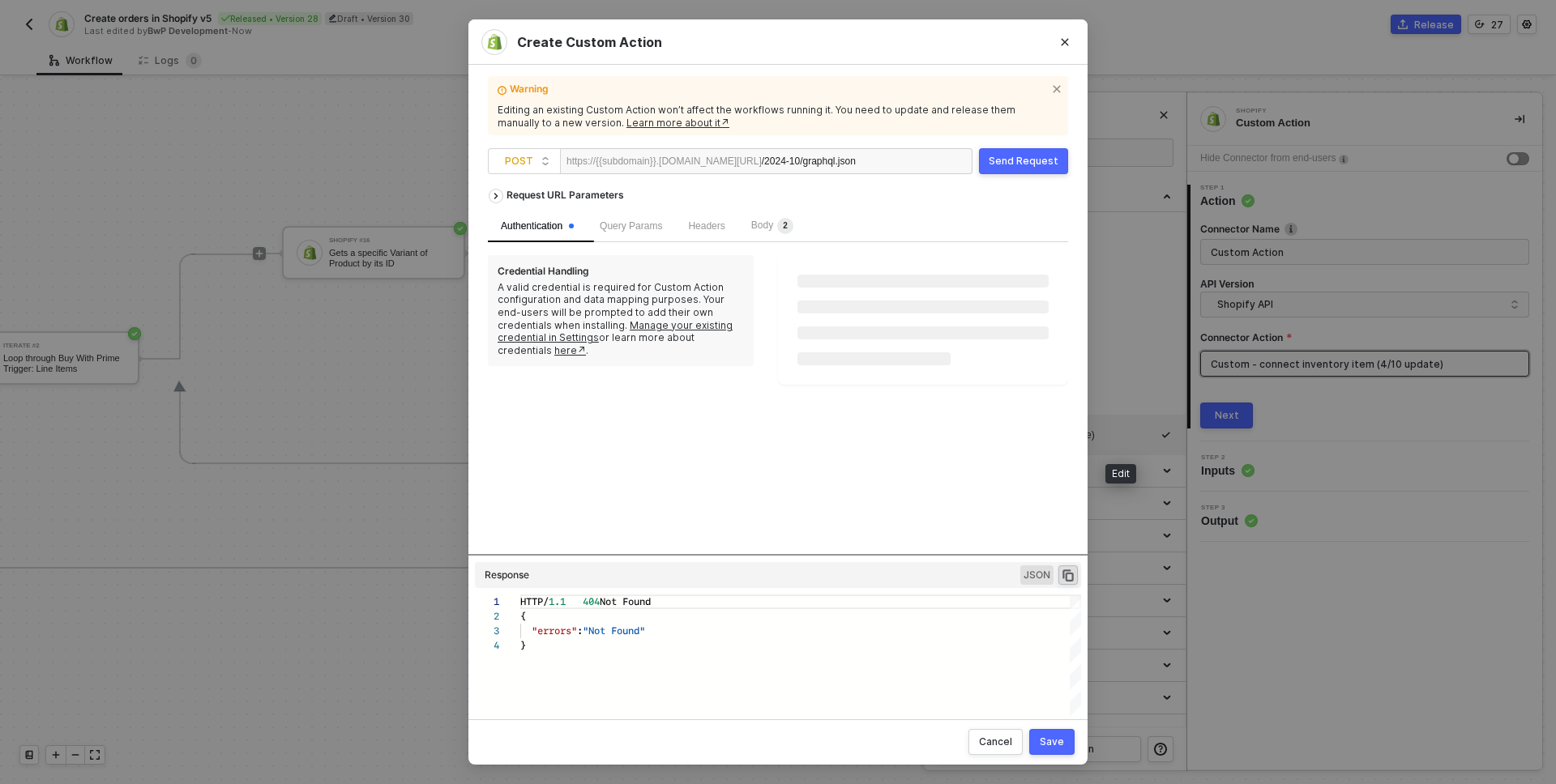
scroll to position [43, 0]
click at [791, 211] on div "Body 2" at bounding box center [772, 225] width 68 height 32
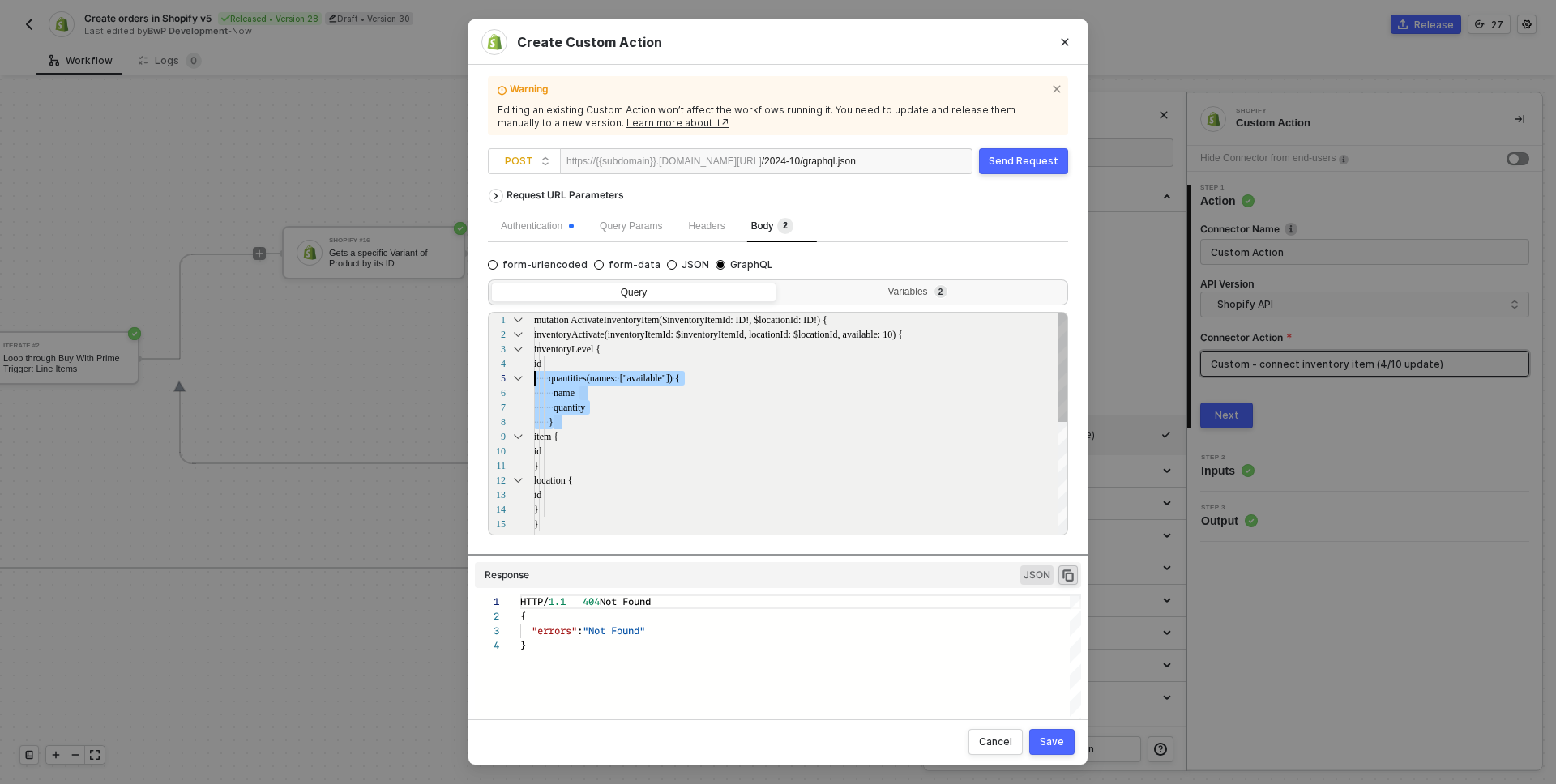
scroll to position [58, 0]
drag, startPoint x: 581, startPoint y: 424, endPoint x: 505, endPoint y: 377, distance: 89.4
drag, startPoint x: 578, startPoint y: 422, endPoint x: 514, endPoint y: 376, distance: 78.8
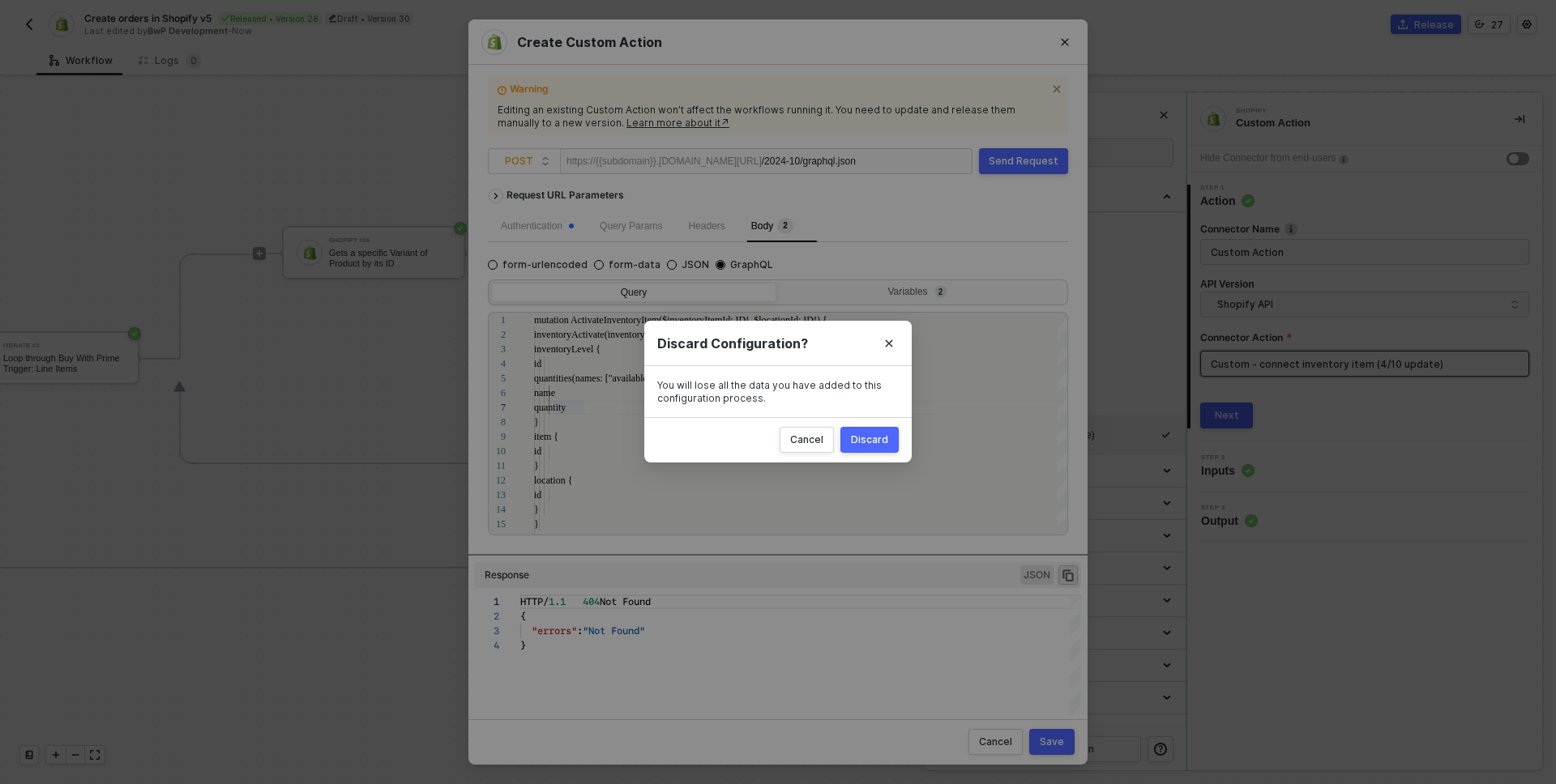
click at [182, 407] on div "Create Custom Action Warning Editing an existing Custom Action won’t affect the…" at bounding box center [778, 392] width 1556 height 784
click at [598, 392] on div "Discard Configuration? You will lose all the data you have added to this config…" at bounding box center [778, 392] width 1556 height 784
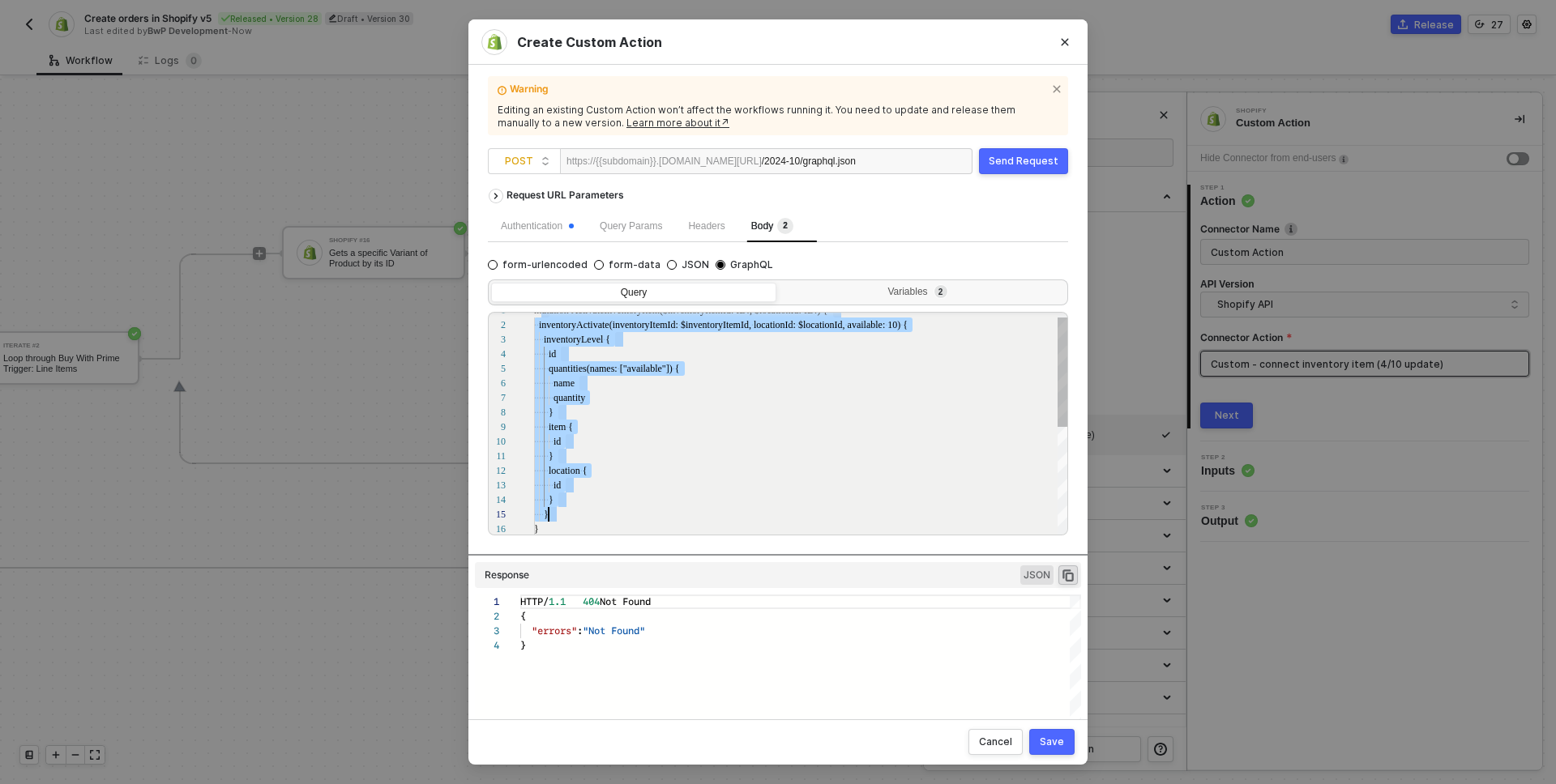
scroll to position [0, 5]
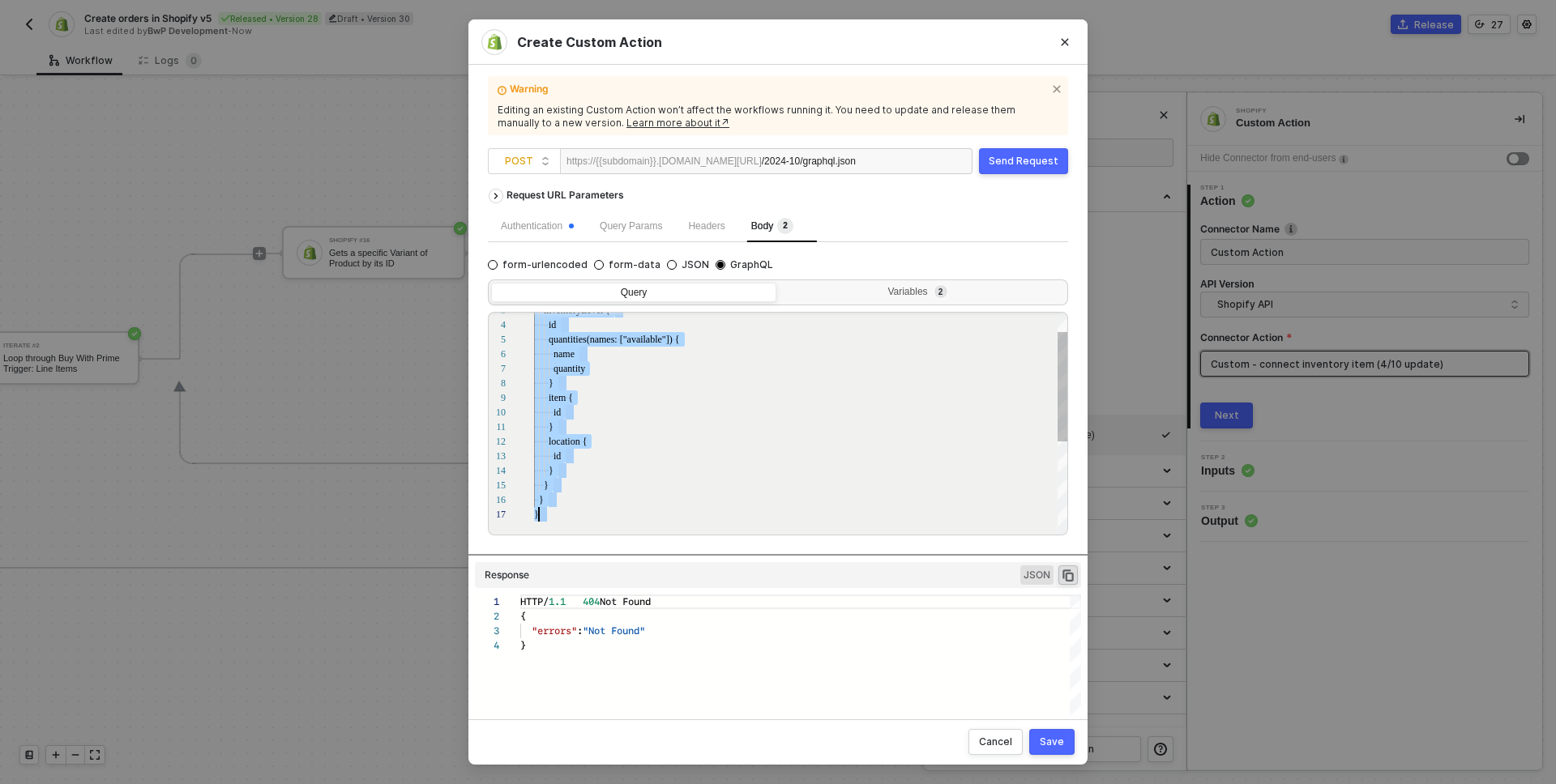
drag, startPoint x: 548, startPoint y: 318, endPoint x: 636, endPoint y: 489, distance: 192.3
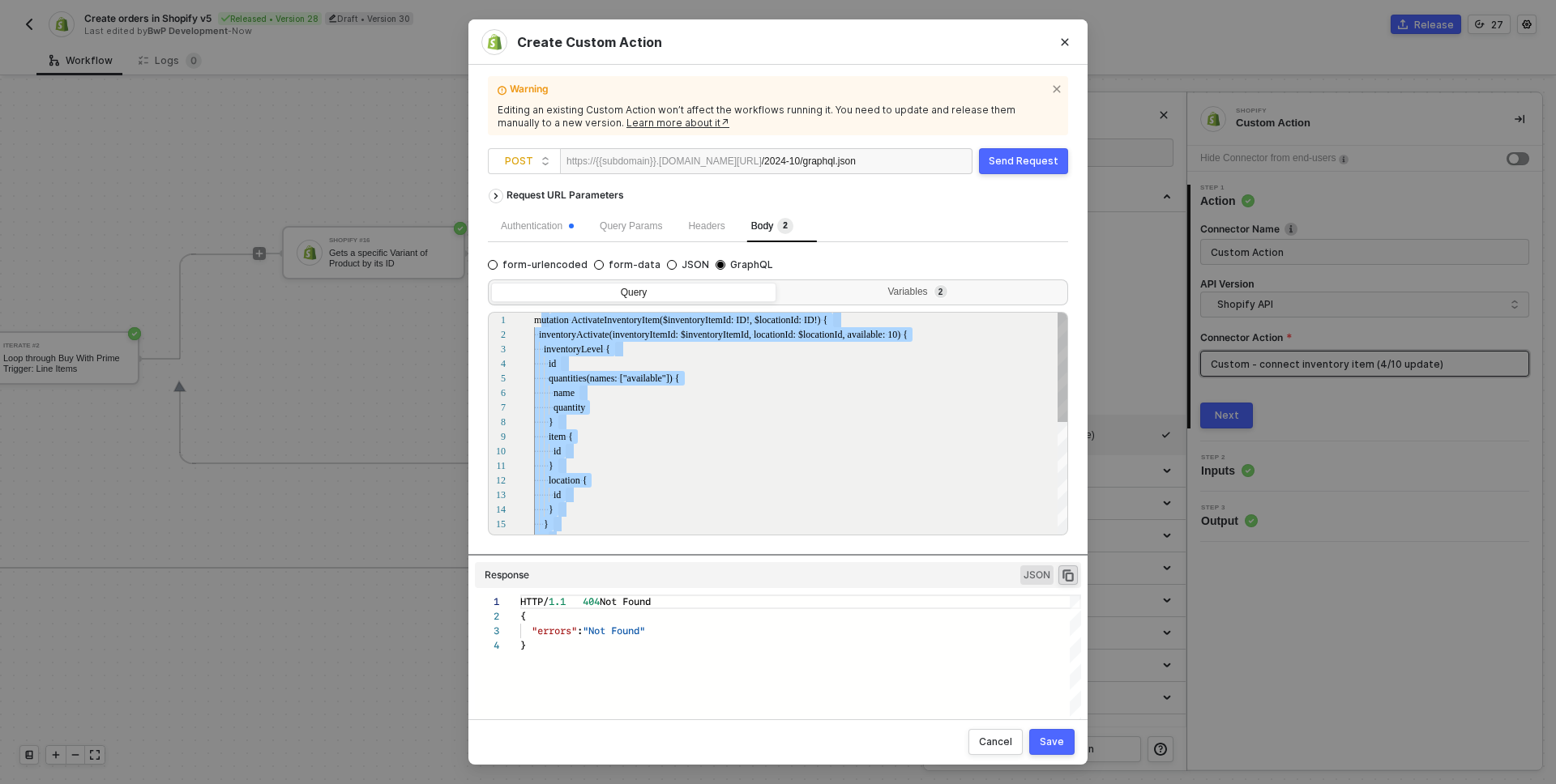
click at [558, 498] on span "id" at bounding box center [556, 495] width 7 height 12
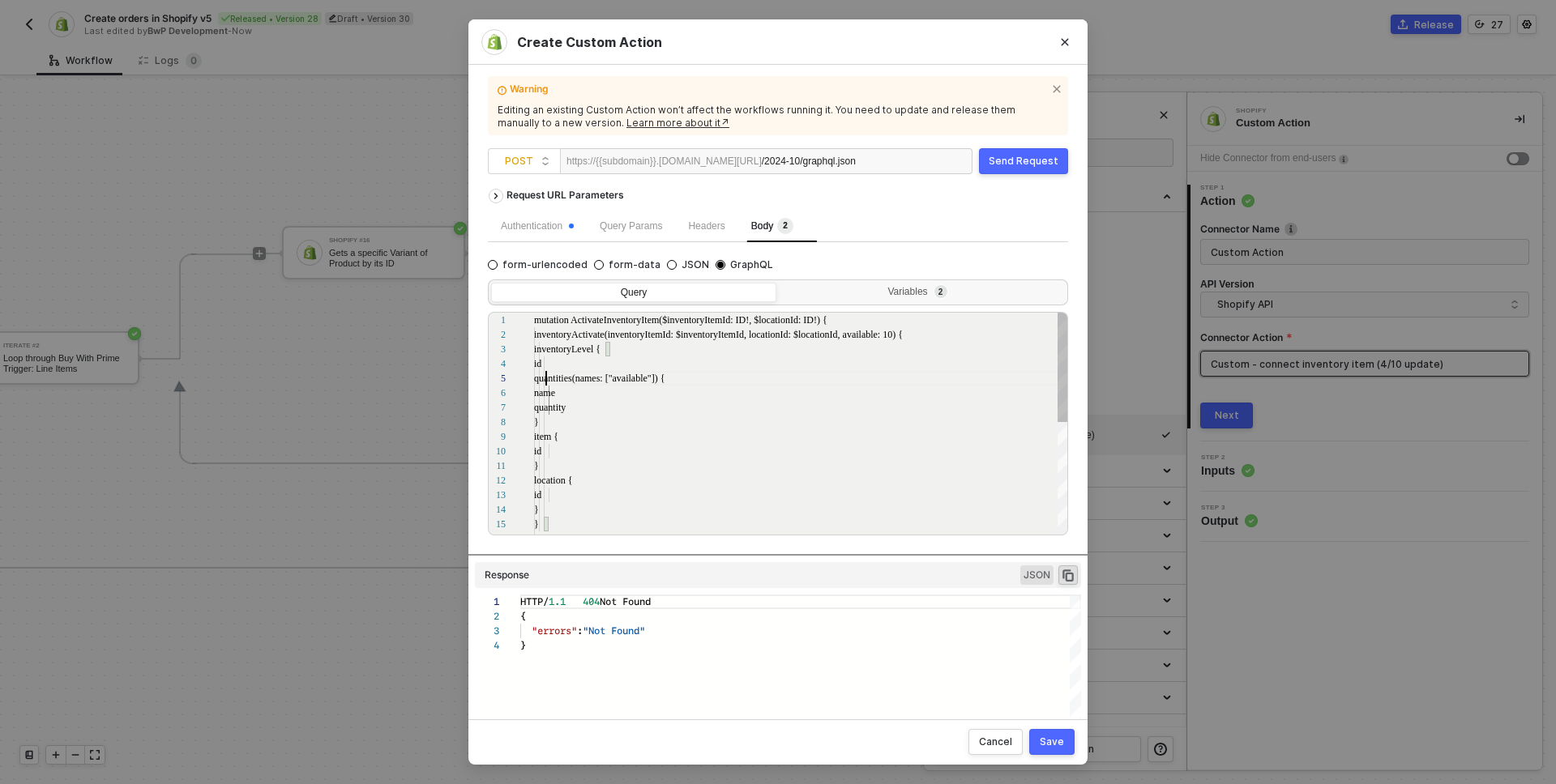
scroll to position [58, 20]
drag, startPoint x: 547, startPoint y: 381, endPoint x: 652, endPoint y: 421, distance: 112.4
drag, startPoint x: 628, startPoint y: 423, endPoint x: 483, endPoint y: 375, distance: 152.7
click at [582, 413] on div "·· ·· ·· ·· quantity" at bounding box center [801, 407] width 534 height 15
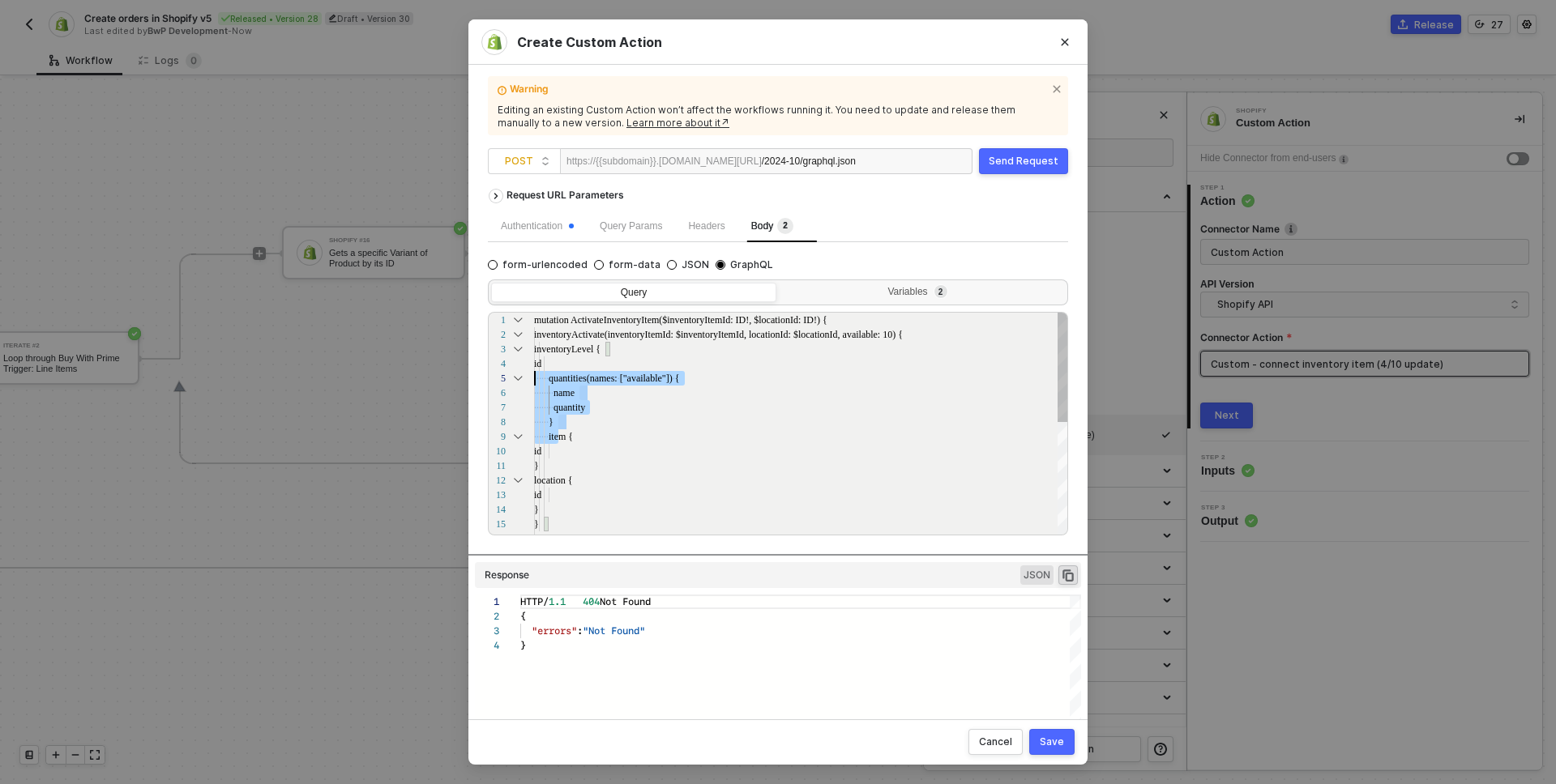
drag, startPoint x: 561, startPoint y: 431, endPoint x: 497, endPoint y: 378, distance: 83.1
click at [649, 451] on div "id" at bounding box center [801, 451] width 534 height 15
click at [719, 409] on div "quantity" at bounding box center [801, 407] width 534 height 15
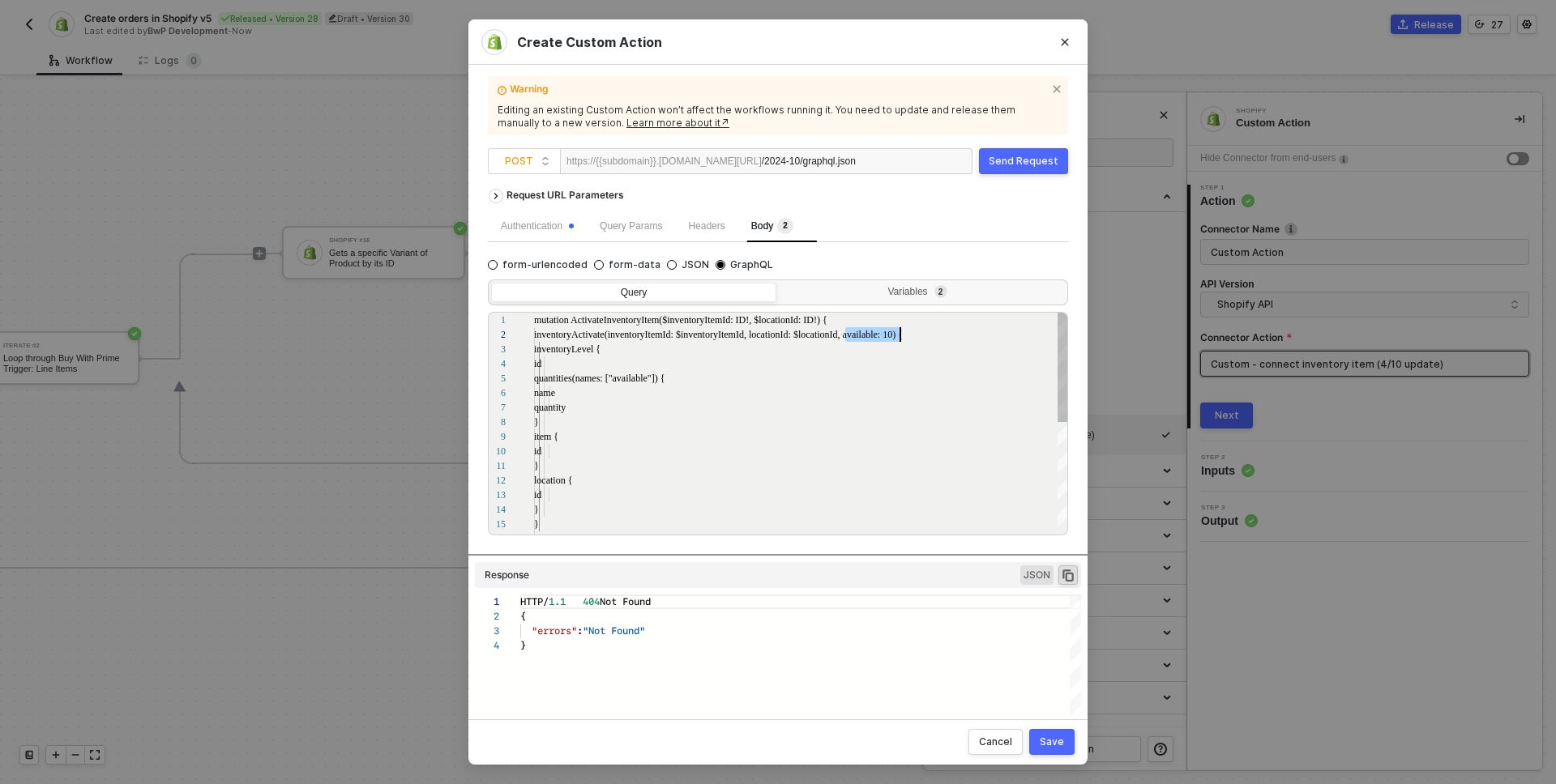
scroll to position [15, 363]
drag, startPoint x: 845, startPoint y: 333, endPoint x: 897, endPoint y: 335, distance: 52.0
click at [880, 360] on div "id" at bounding box center [801, 363] width 534 height 15
click at [617, 404] on div "quantity" at bounding box center [801, 407] width 534 height 15
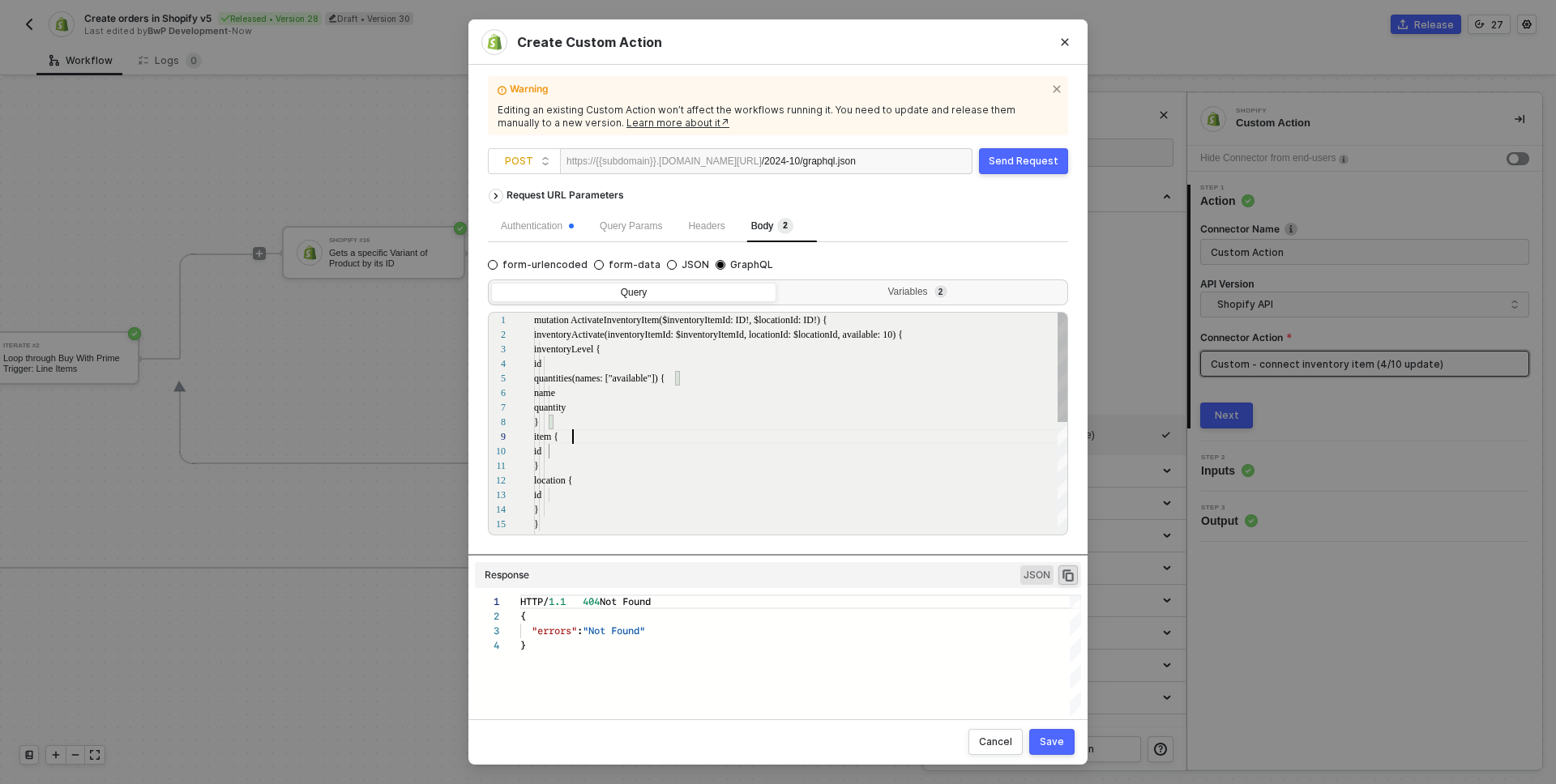
scroll to position [117, 39]
click at [603, 431] on div "item {" at bounding box center [801, 436] width 534 height 15
click at [851, 333] on div "14 15 16 11 12 13 3 4 5 6 7 8 9 10 1 2 } } } } location { id inventoryLevel { i…" at bounding box center [778, 423] width 581 height 223
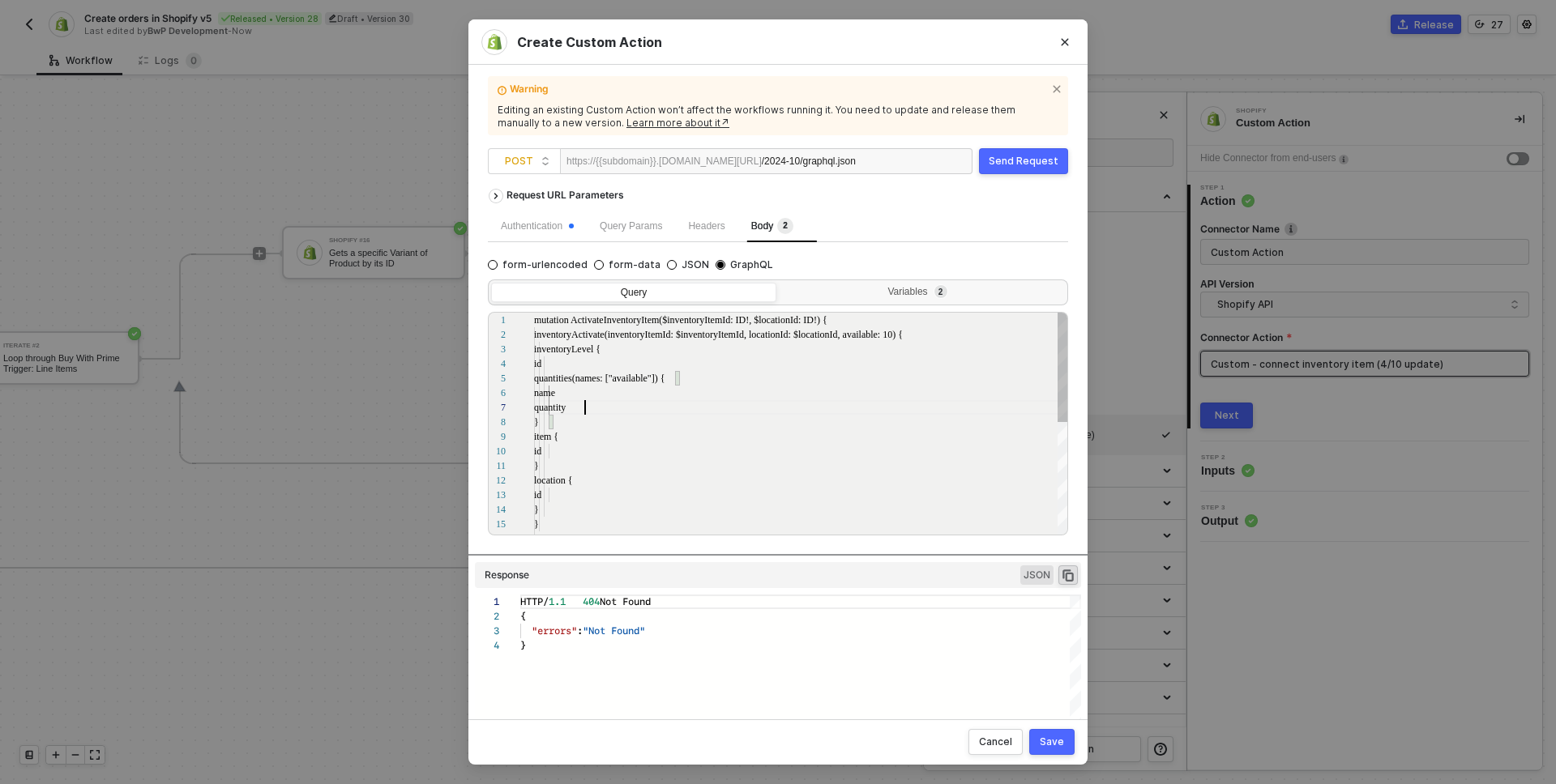
click at [636, 410] on div "quantity" at bounding box center [801, 407] width 534 height 15
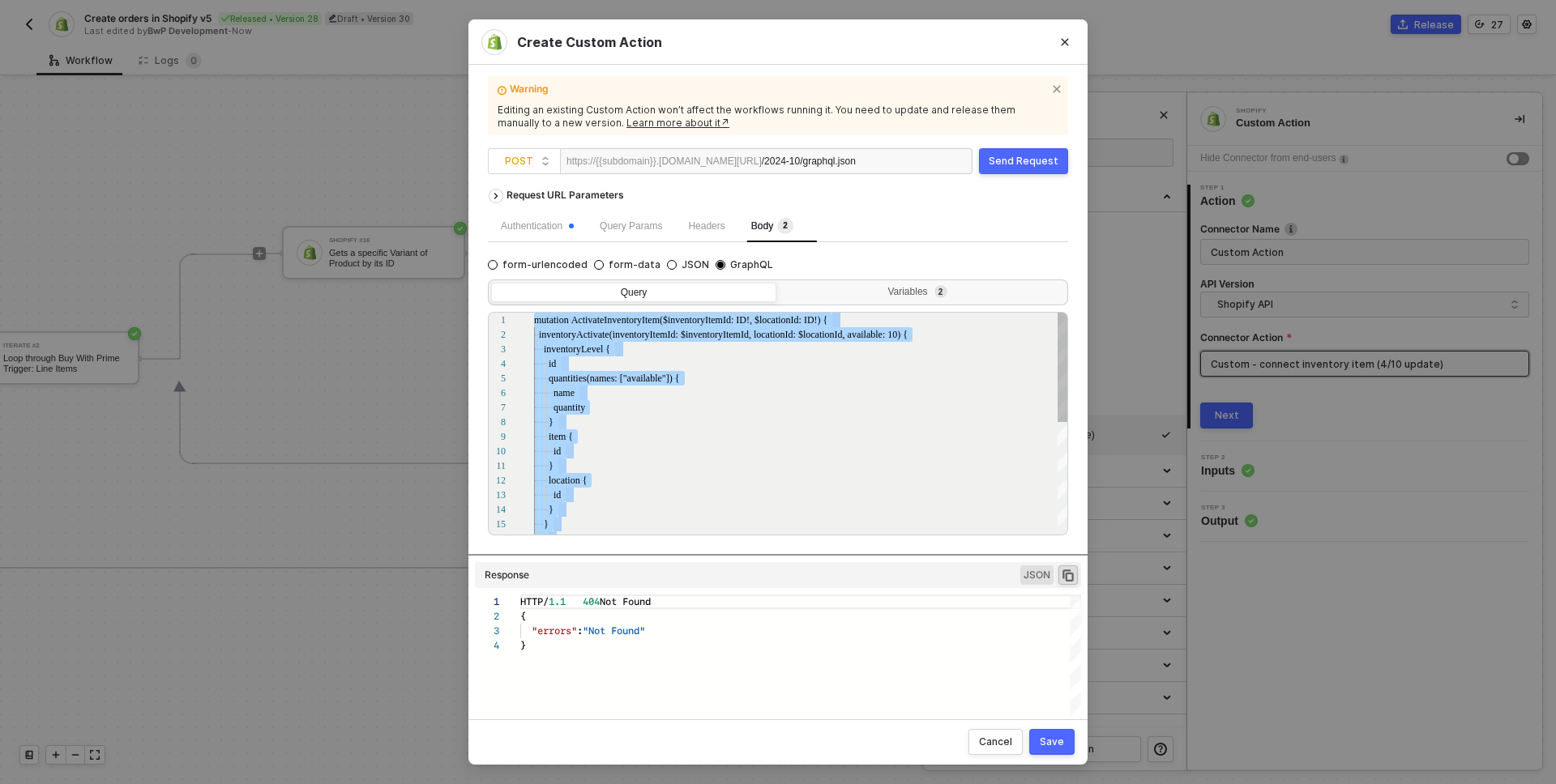
type textarea "mutation ActivateInventoryItem($inventoryItemId: ID!, $locationId: ID!) { inven…"
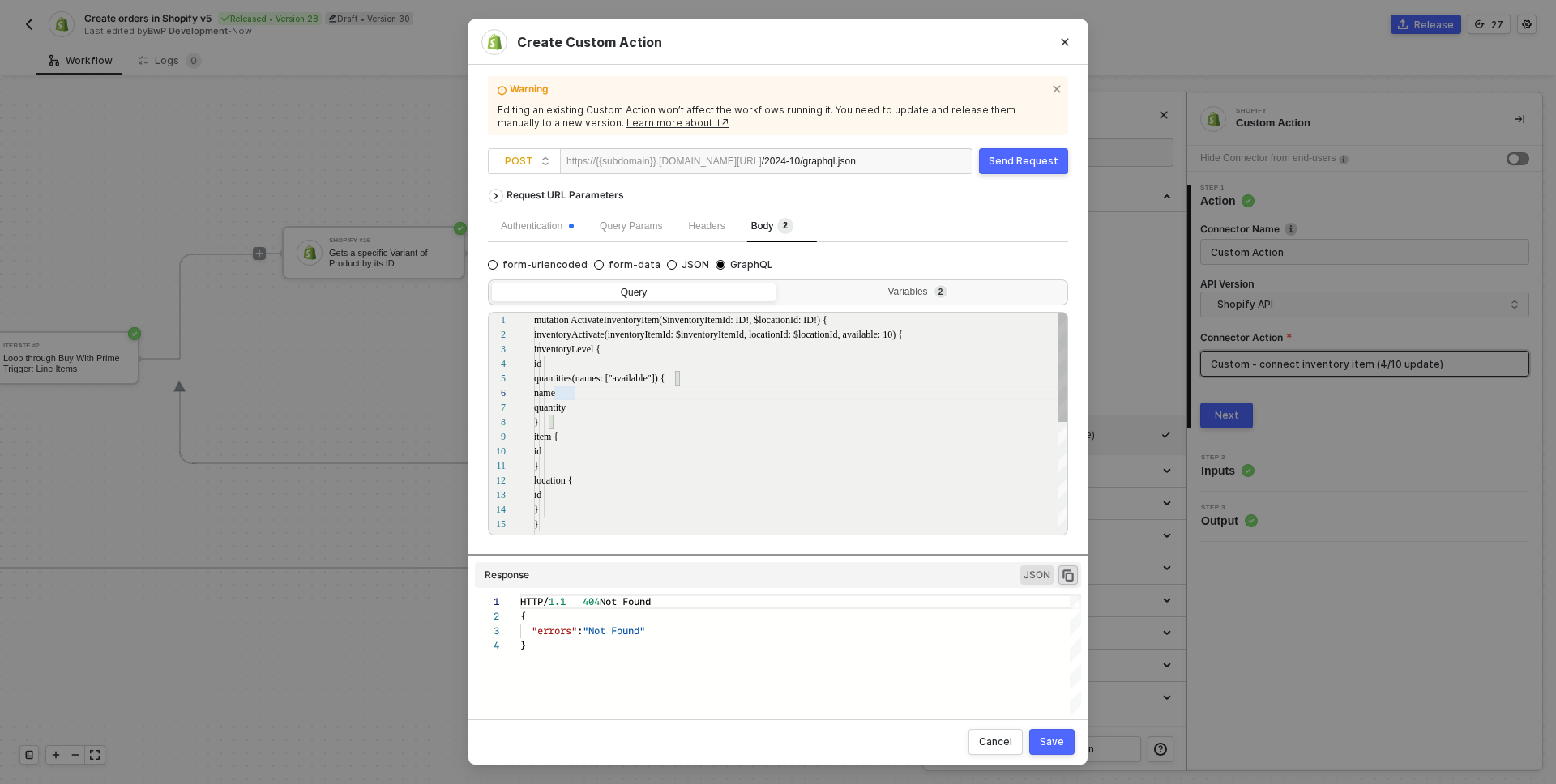
click at [853, 340] on div "inventoryActivate(inventoryItemId: $inventoryIte mId, locationId: $locationId, …" at bounding box center [801, 334] width 534 height 15
click at [993, 741] on div "Cancel" at bounding box center [996, 742] width 33 height 13
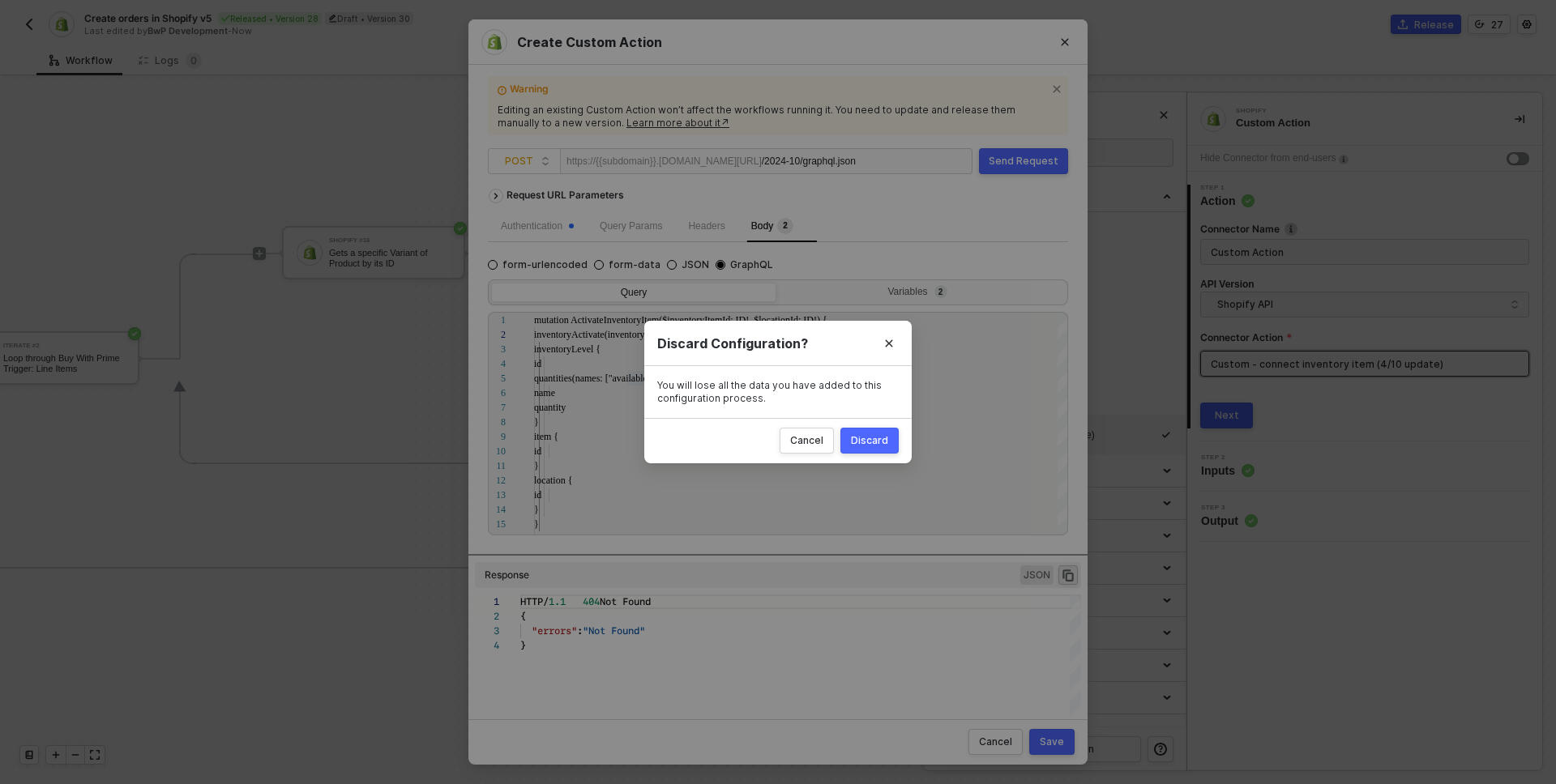
click at [865, 436] on div "Discard" at bounding box center [870, 440] width 37 height 13
radio input "true"
radio input "false"
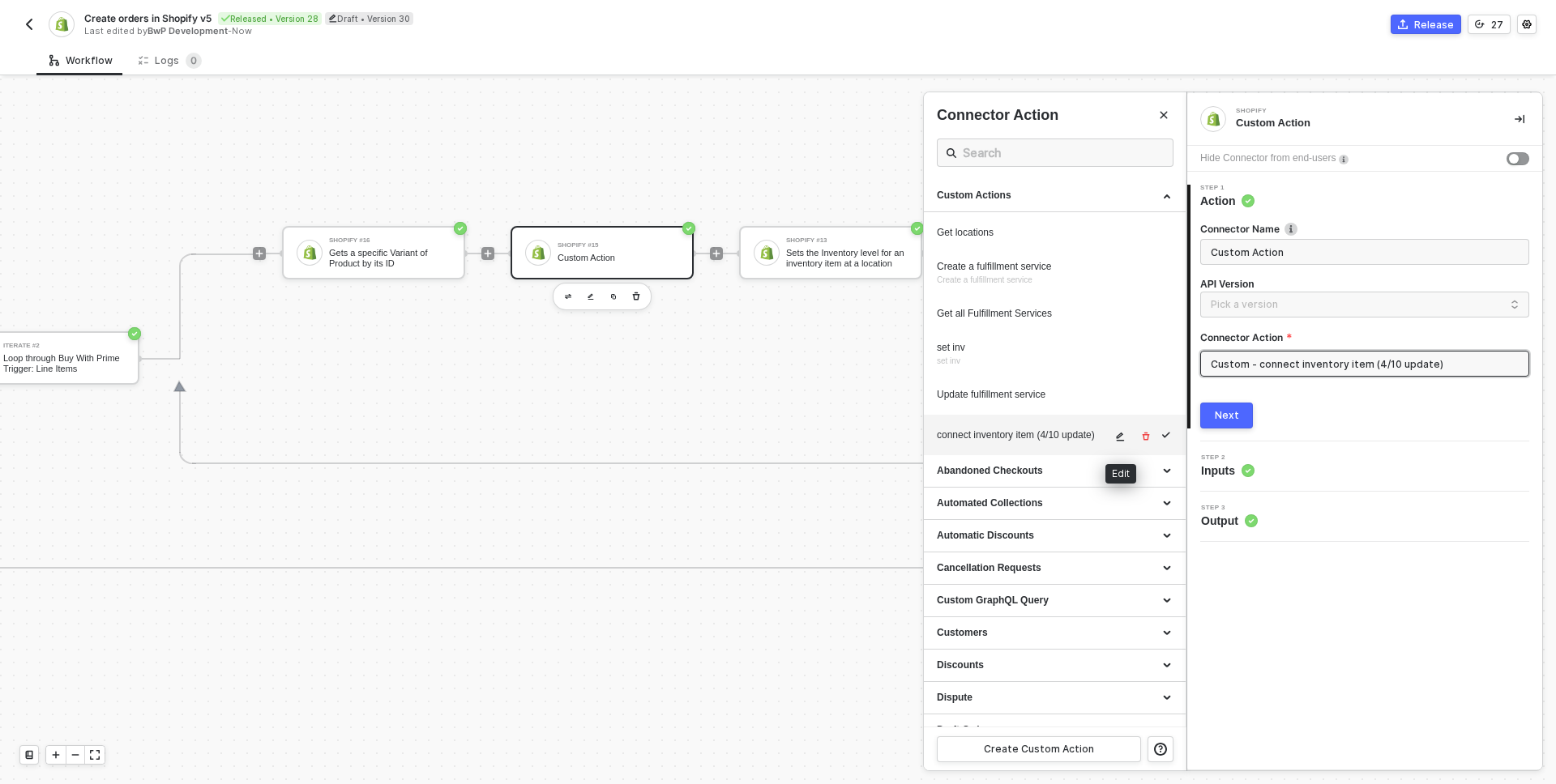
click at [1117, 440] on icon "icon-edit" at bounding box center [1121, 437] width 8 height 9
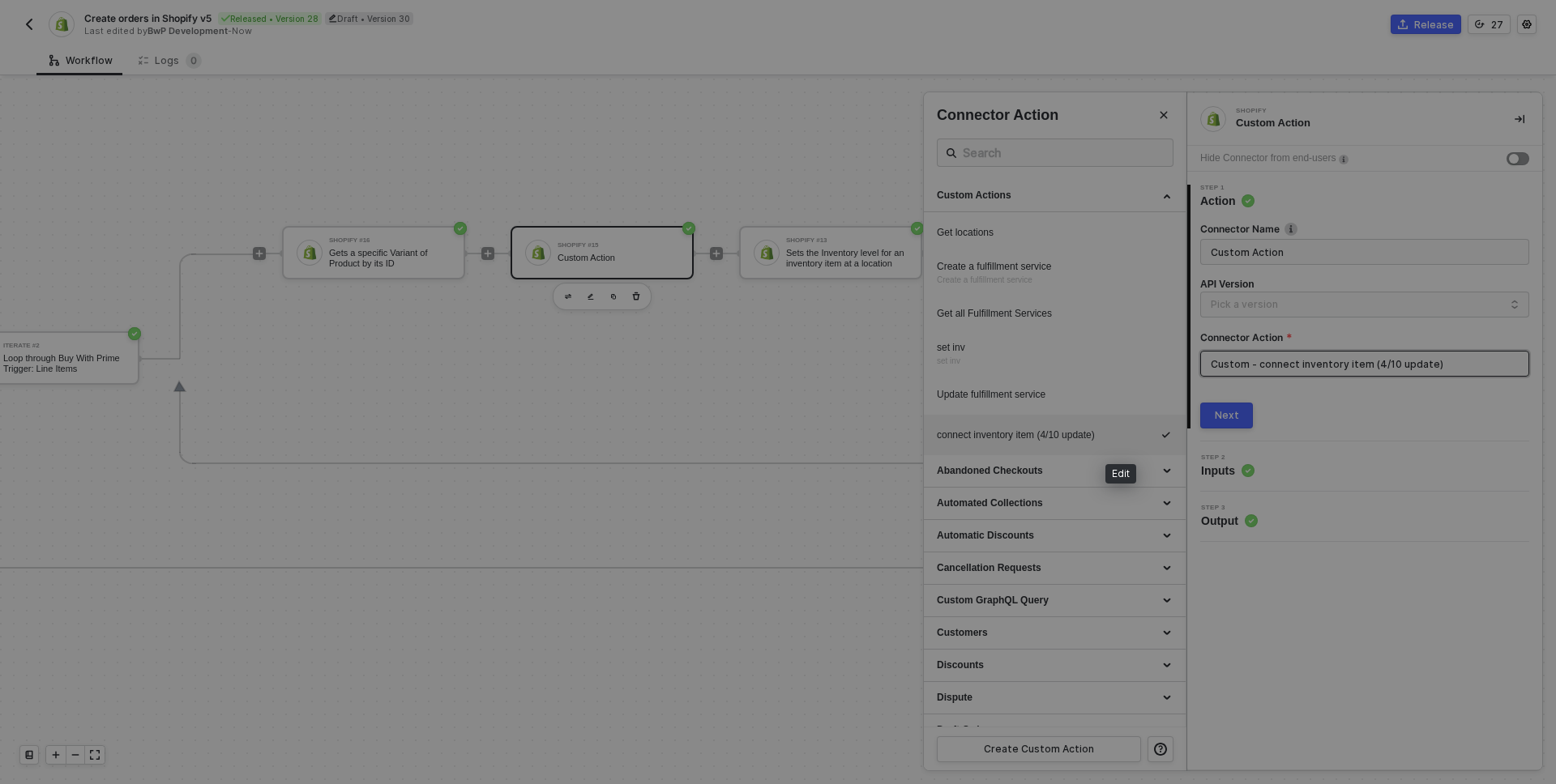
type textarea "HTTP/1.1 404 Not Found { "errors": "Not Found" }"
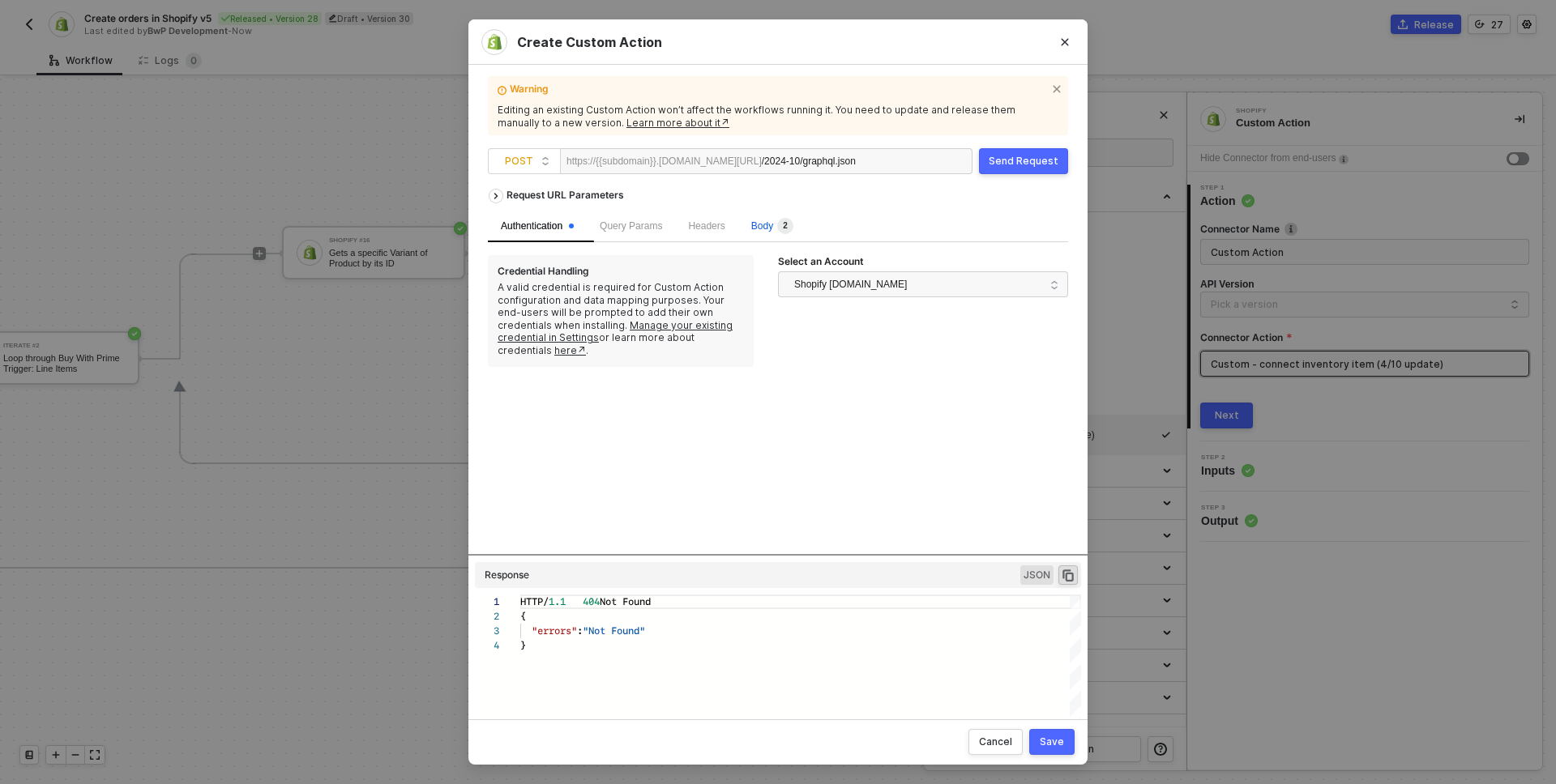
click at [769, 220] on span "Body 2" at bounding box center [772, 226] width 42 height 12
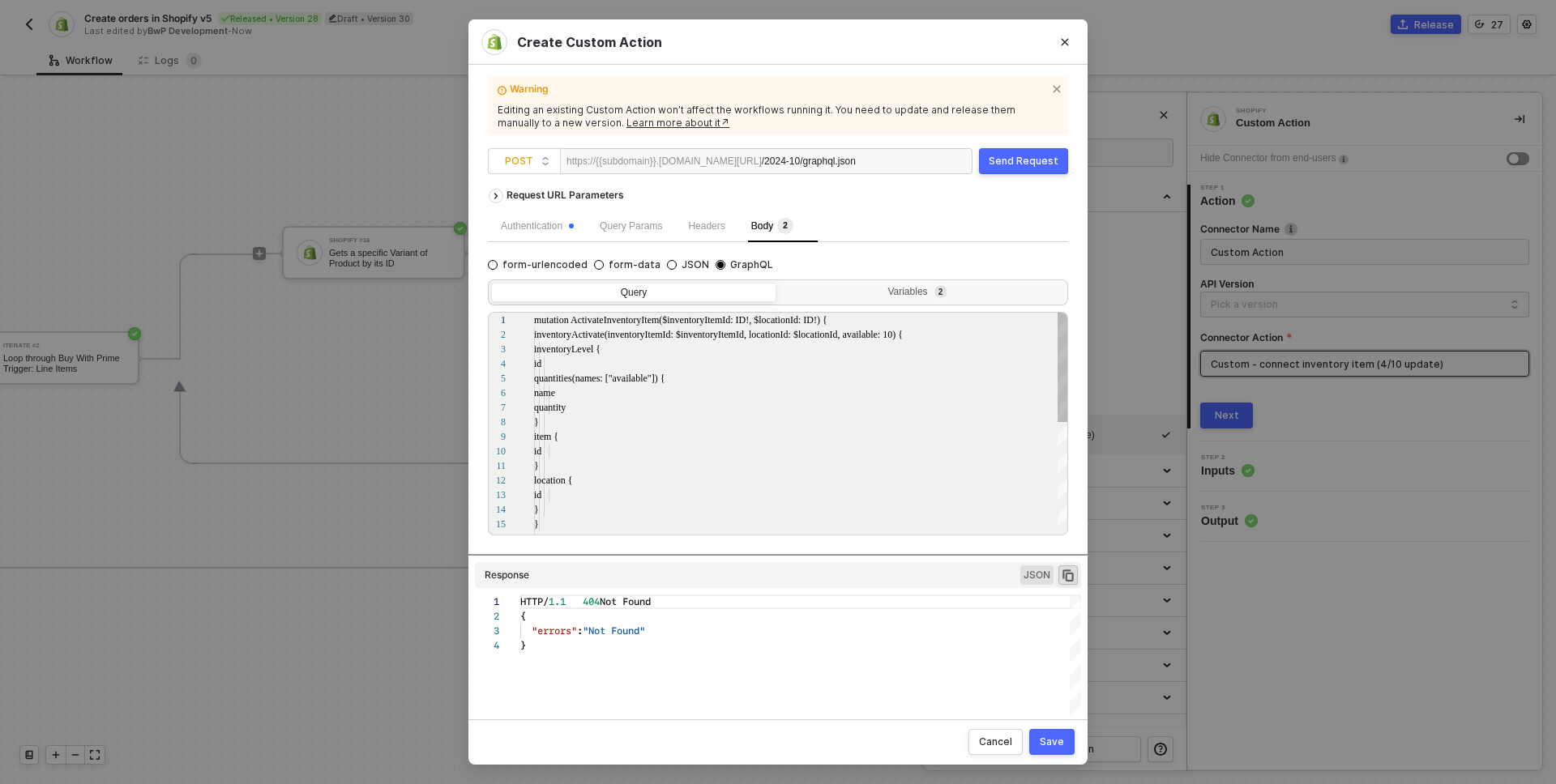
scroll to position [146, 0]
click at [650, 339] on div "14 15 16 11 12 13 3 4 5 6 7 8 9 10 1 2 } } } } location { id inventoryLevel { i…" at bounding box center [778, 423] width 581 height 223
click at [903, 287] on div "Variables 2" at bounding box center [920, 292] width 264 height 13
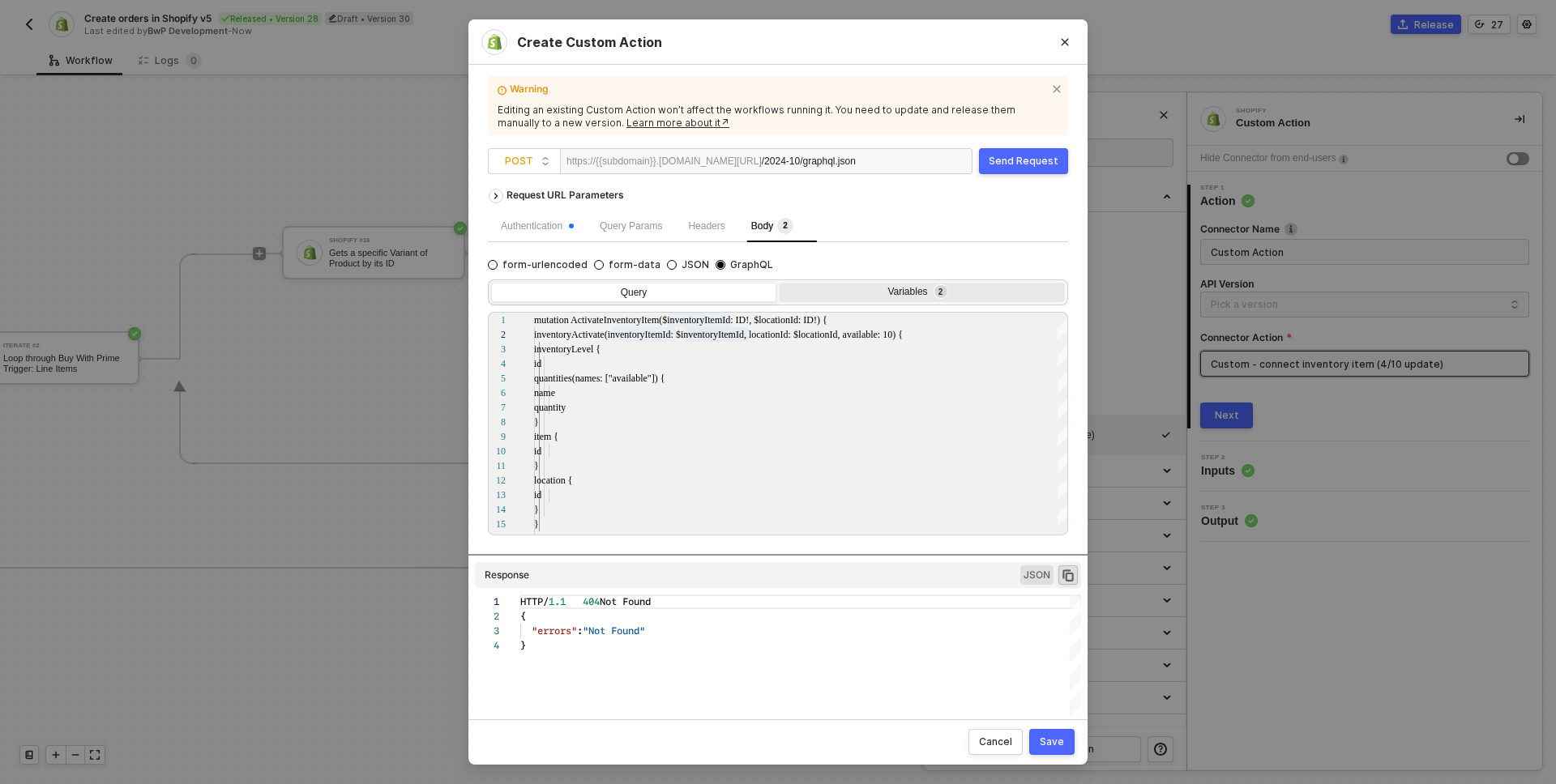
click at [779, 282] on input "Variables 2" at bounding box center [779, 282] width 0 height 0
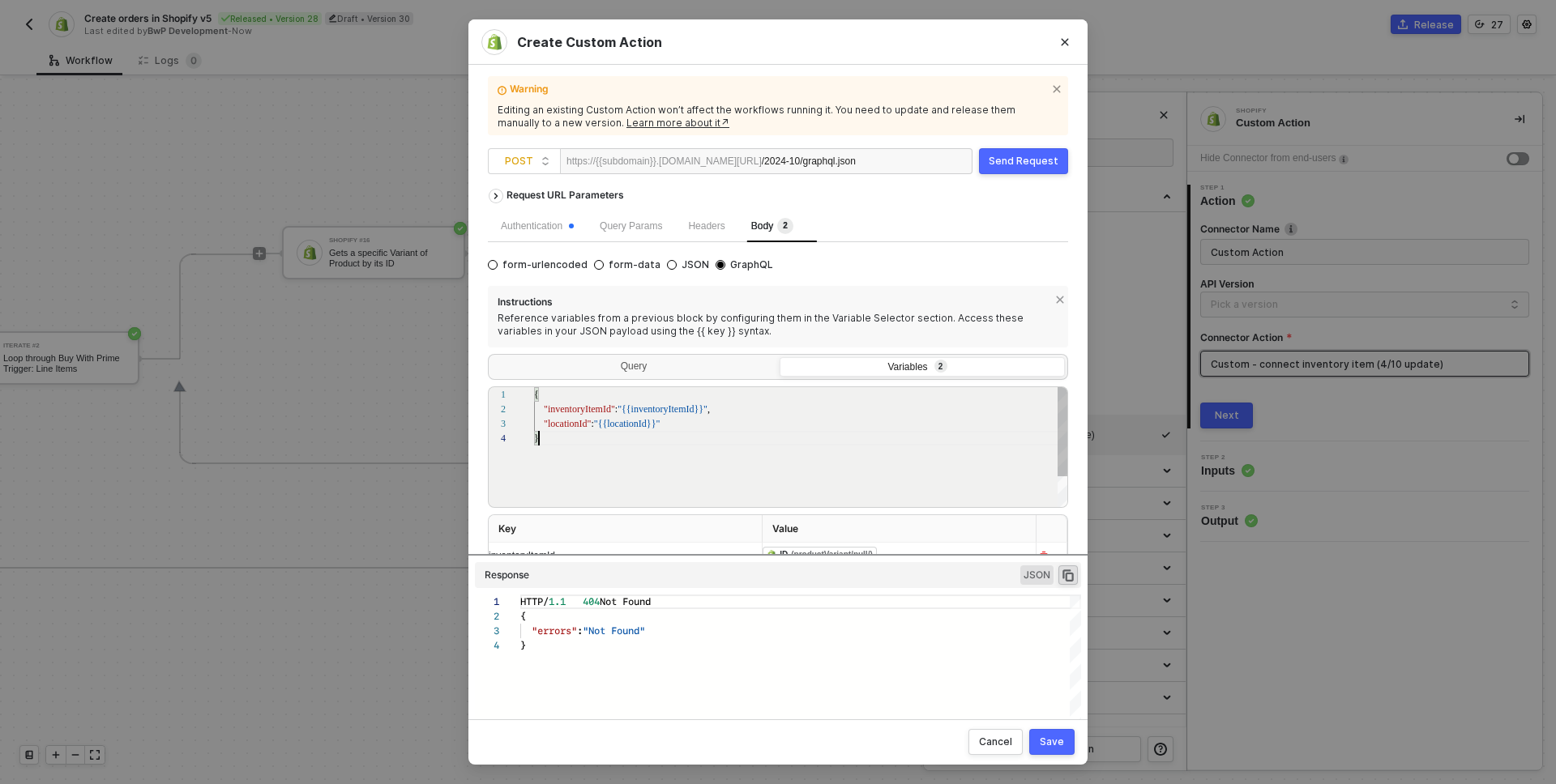
scroll to position [43, 5]
click at [629, 448] on div "{ "inventoryItemId" : "{{inventoryItemId}}" , "locationId" : "{{locationId}}" }" at bounding box center [801, 470] width 534 height 165
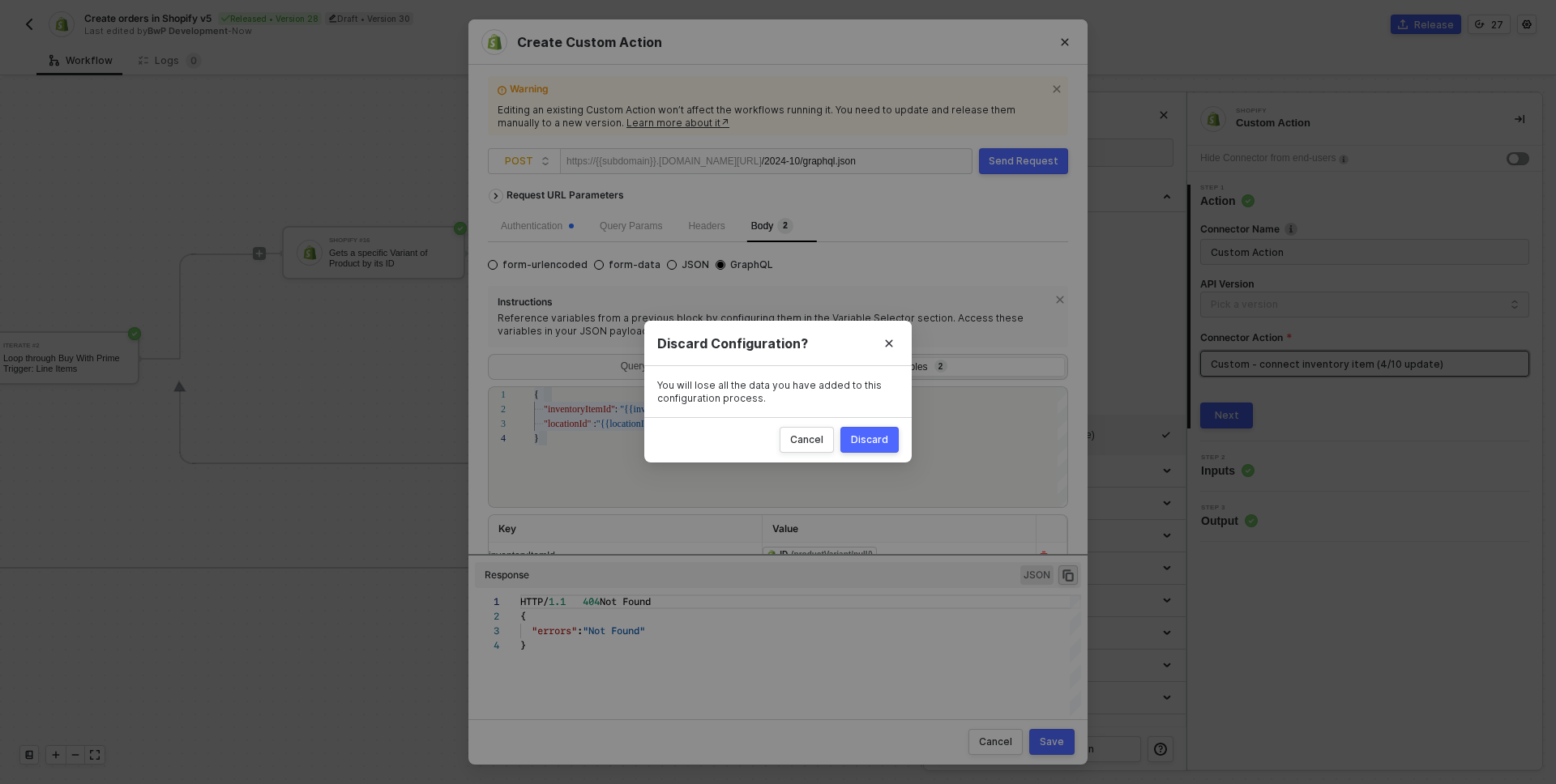
click at [441, 146] on div "Create Custom Action Warning Editing an existing Custom Action won’t affect the…" at bounding box center [778, 392] width 1556 height 784
click at [855, 441] on div "Discard" at bounding box center [870, 440] width 37 height 13
radio input "true"
radio input "false"
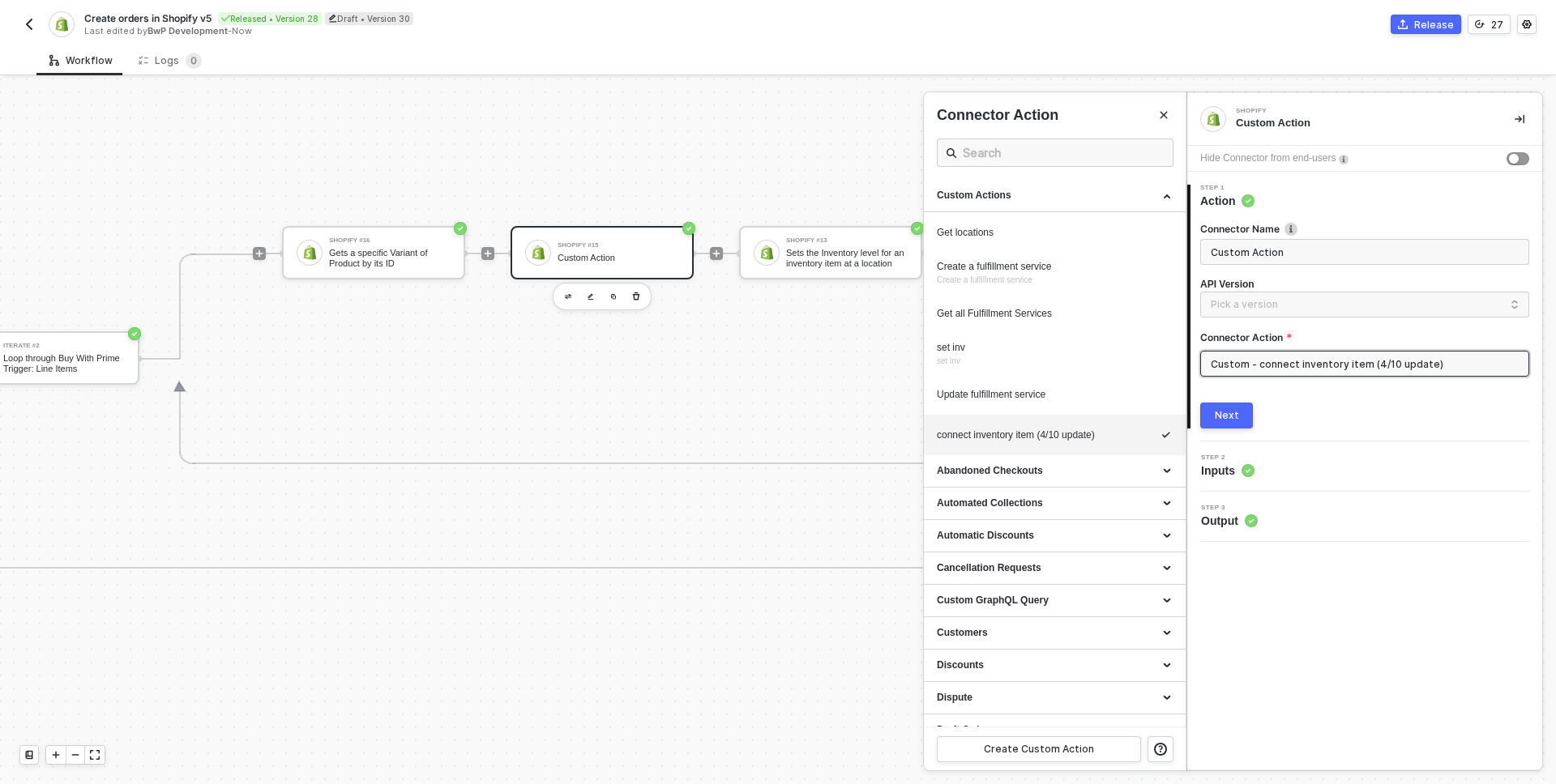
click at [25, 26] on img "button" at bounding box center [29, 24] width 13 height 13
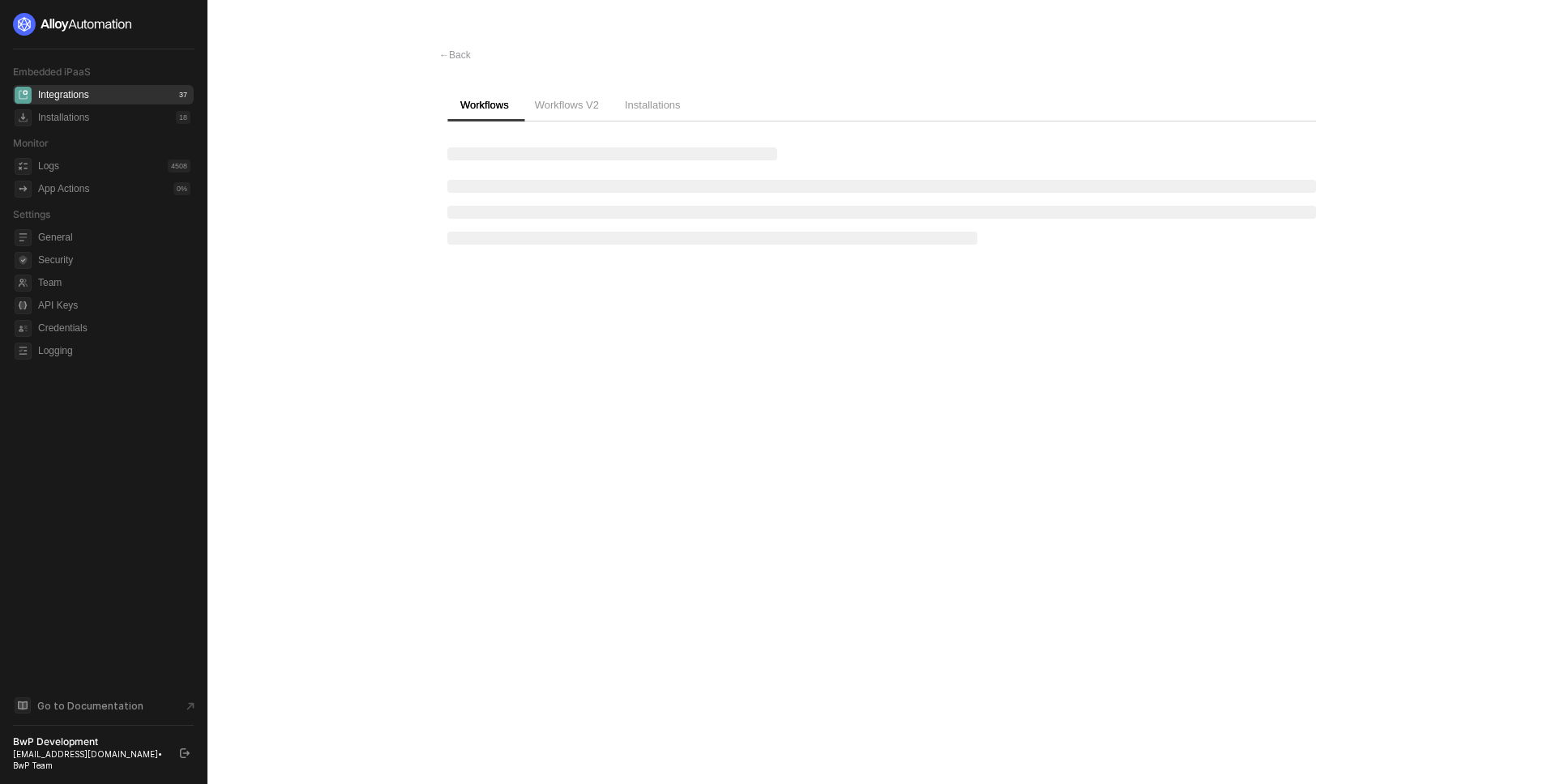
click at [354, 272] on main "← Back Workflows Workflows V2 Installations" at bounding box center [778, 392] width 1556 height 784
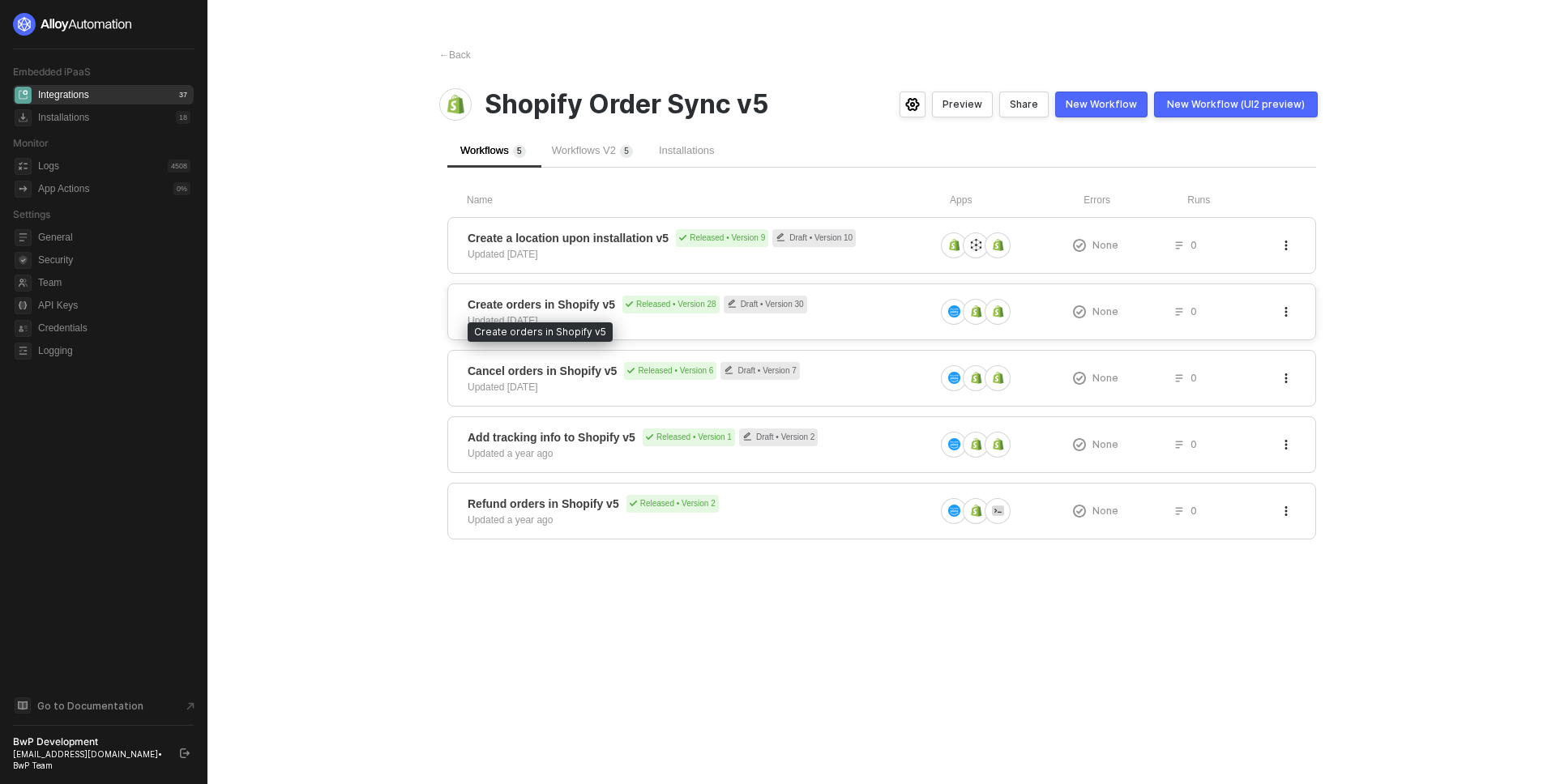
click at [565, 311] on span "Create orders in Shopify v5" at bounding box center [541, 304] width 148 height 16
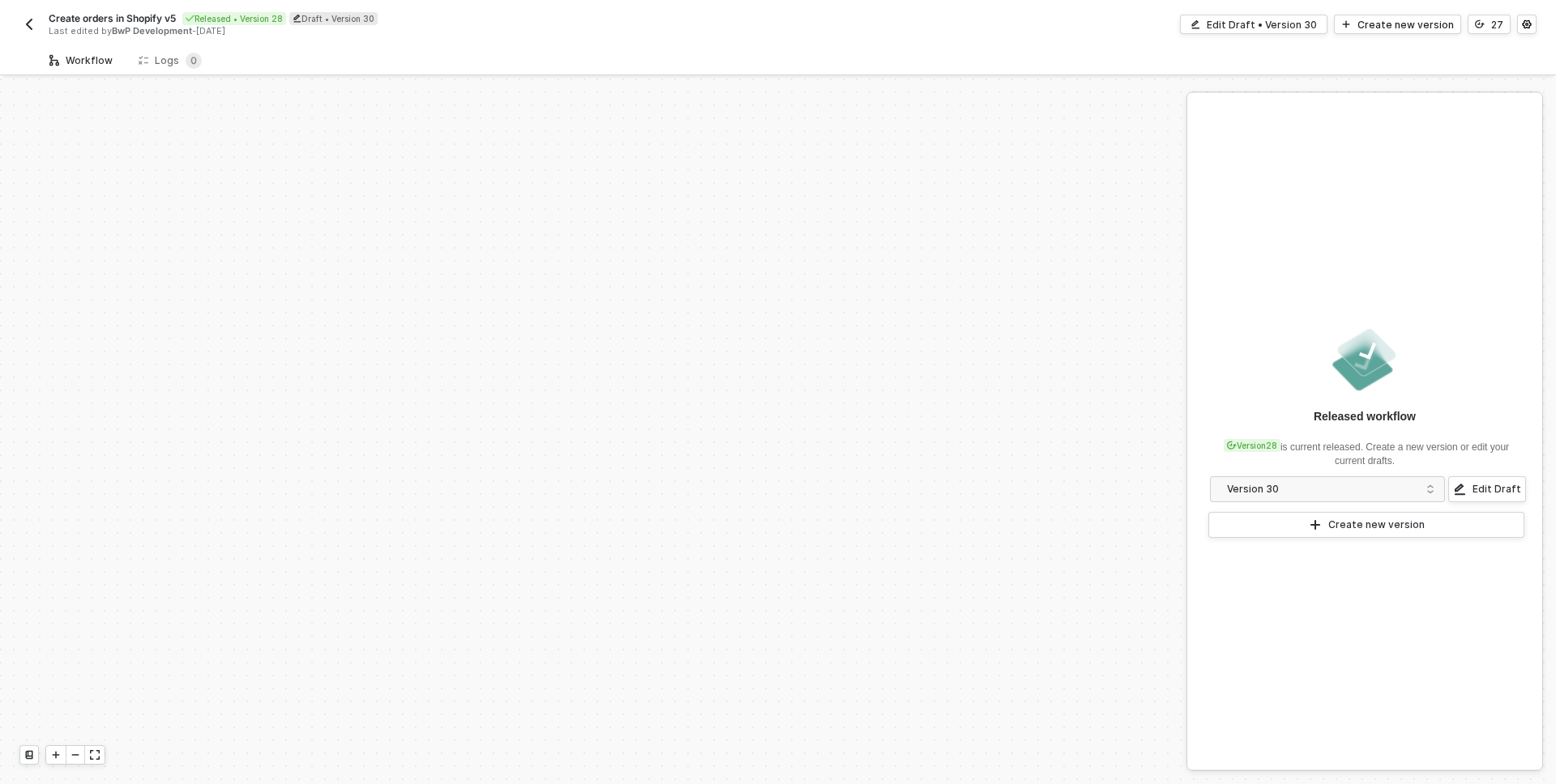
scroll to position [702, 0]
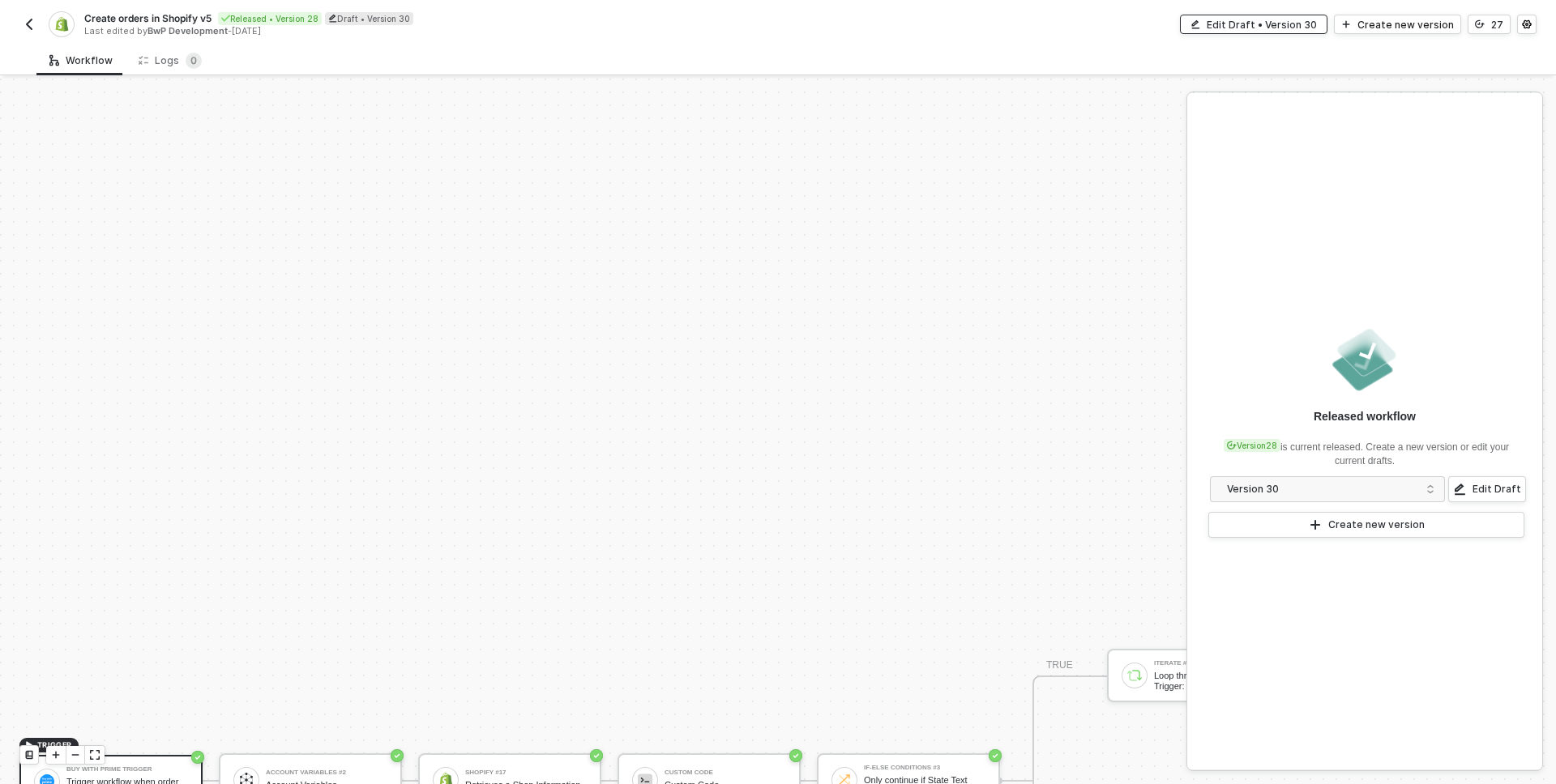
click at [1264, 26] on div "Edit Draft • Version 30" at bounding box center [1262, 25] width 110 height 14
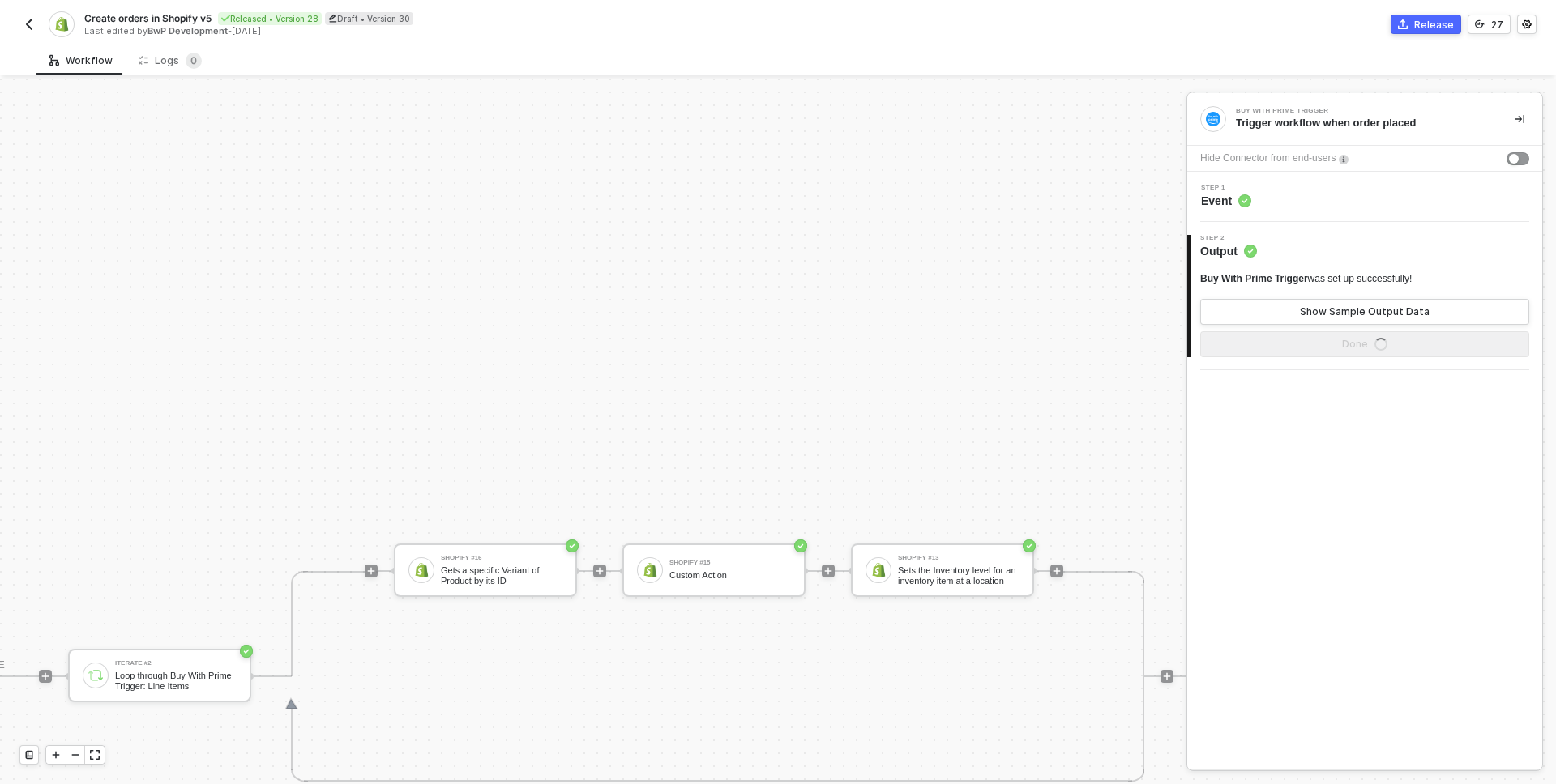
scroll to position [702, 1200]
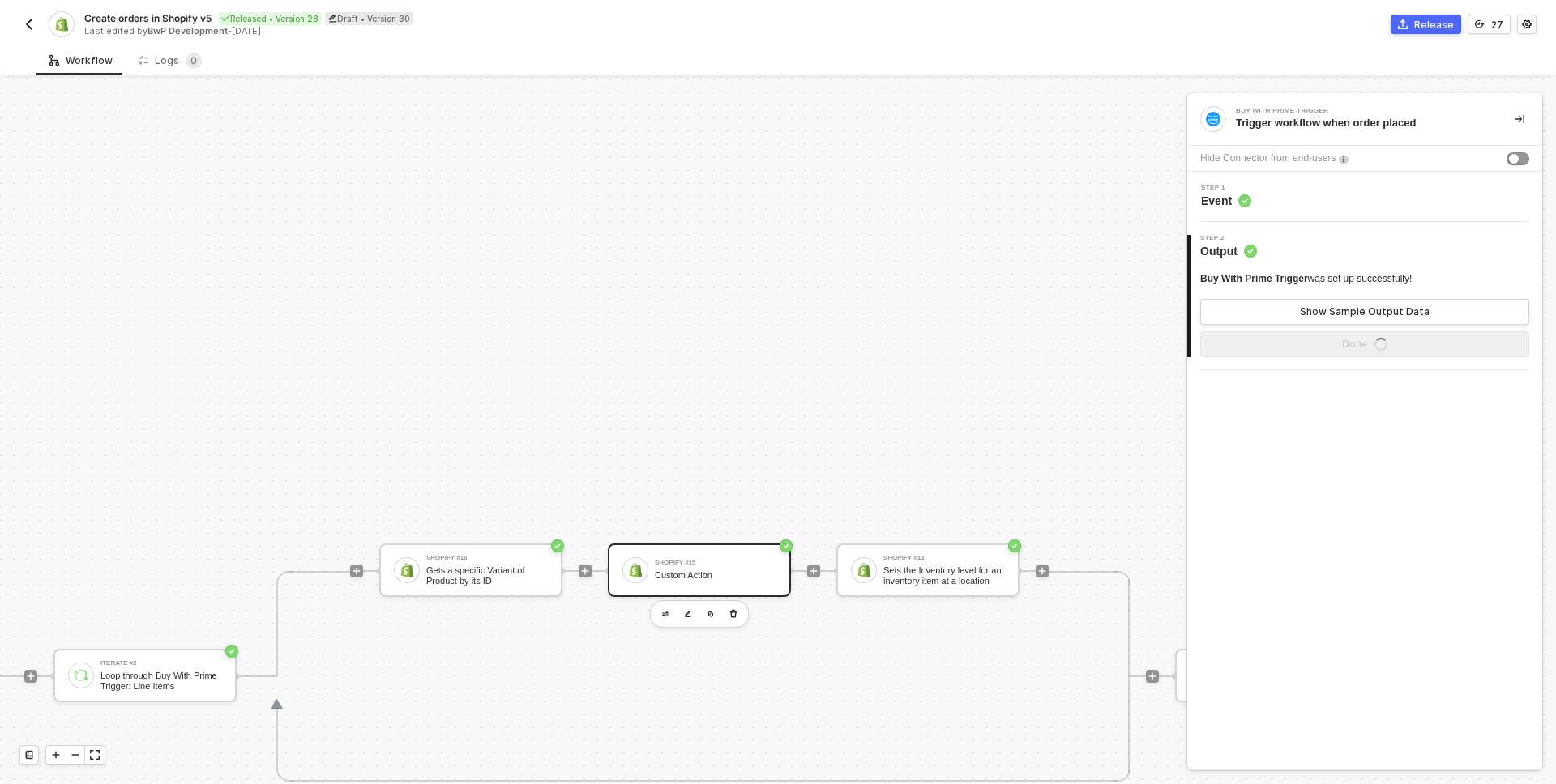
click at [674, 574] on div "Custom Action" at bounding box center [716, 575] width 122 height 11
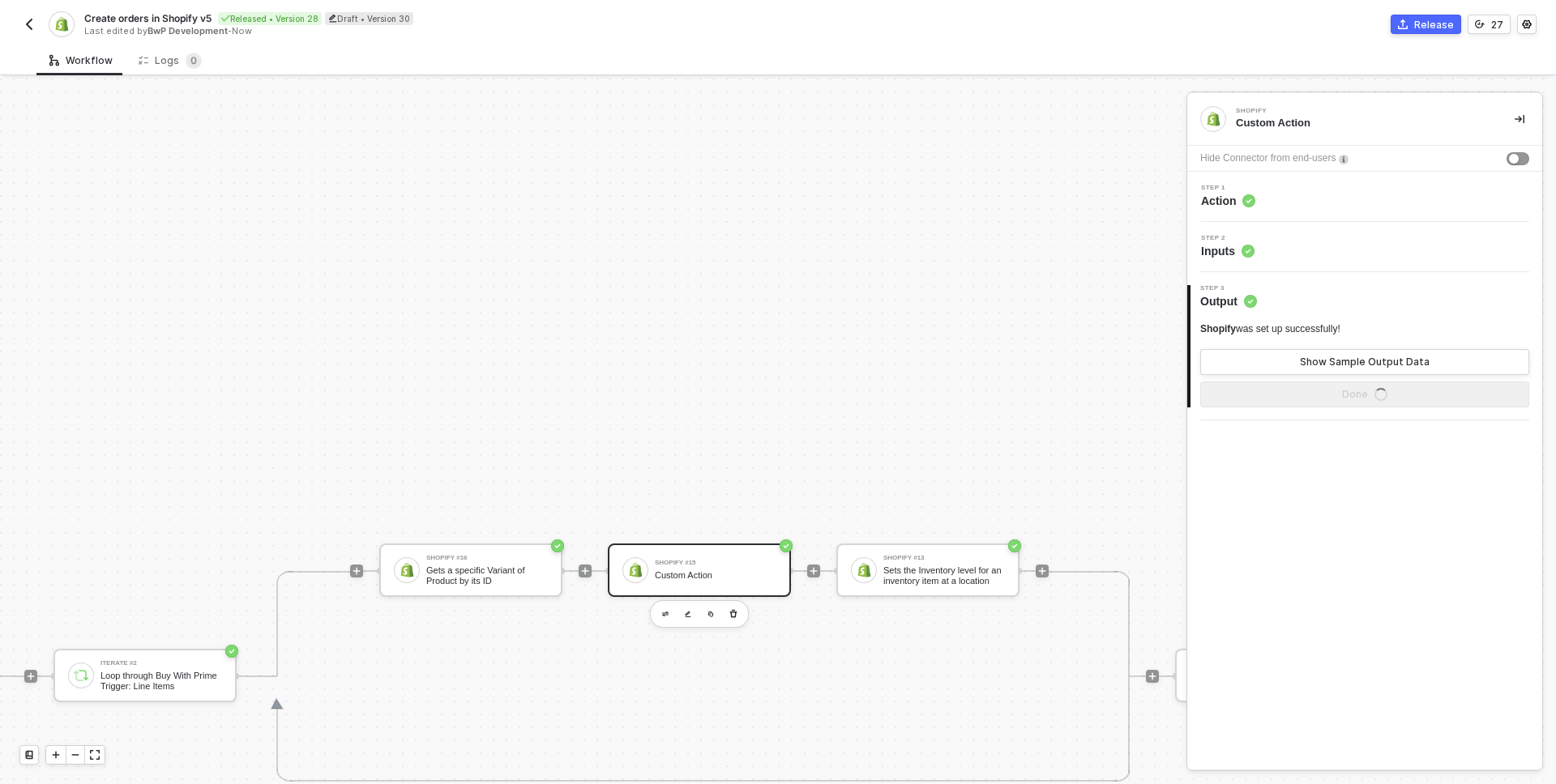
click at [1324, 202] on div "Step 1 Action" at bounding box center [1366, 197] width 351 height 25
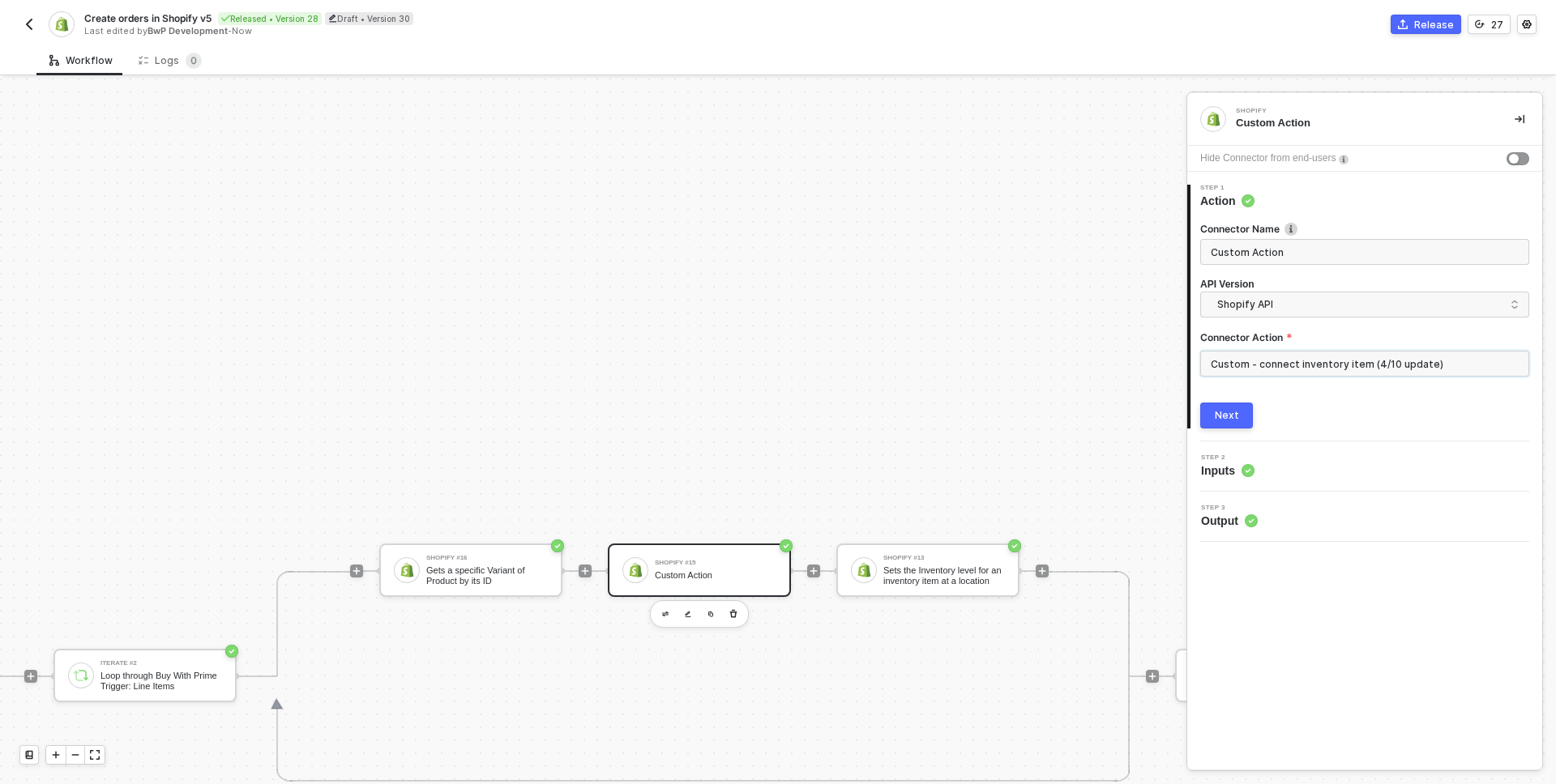
click at [1282, 355] on input "Custom - connect inventory item (4/10 update)" at bounding box center [1364, 364] width 329 height 26
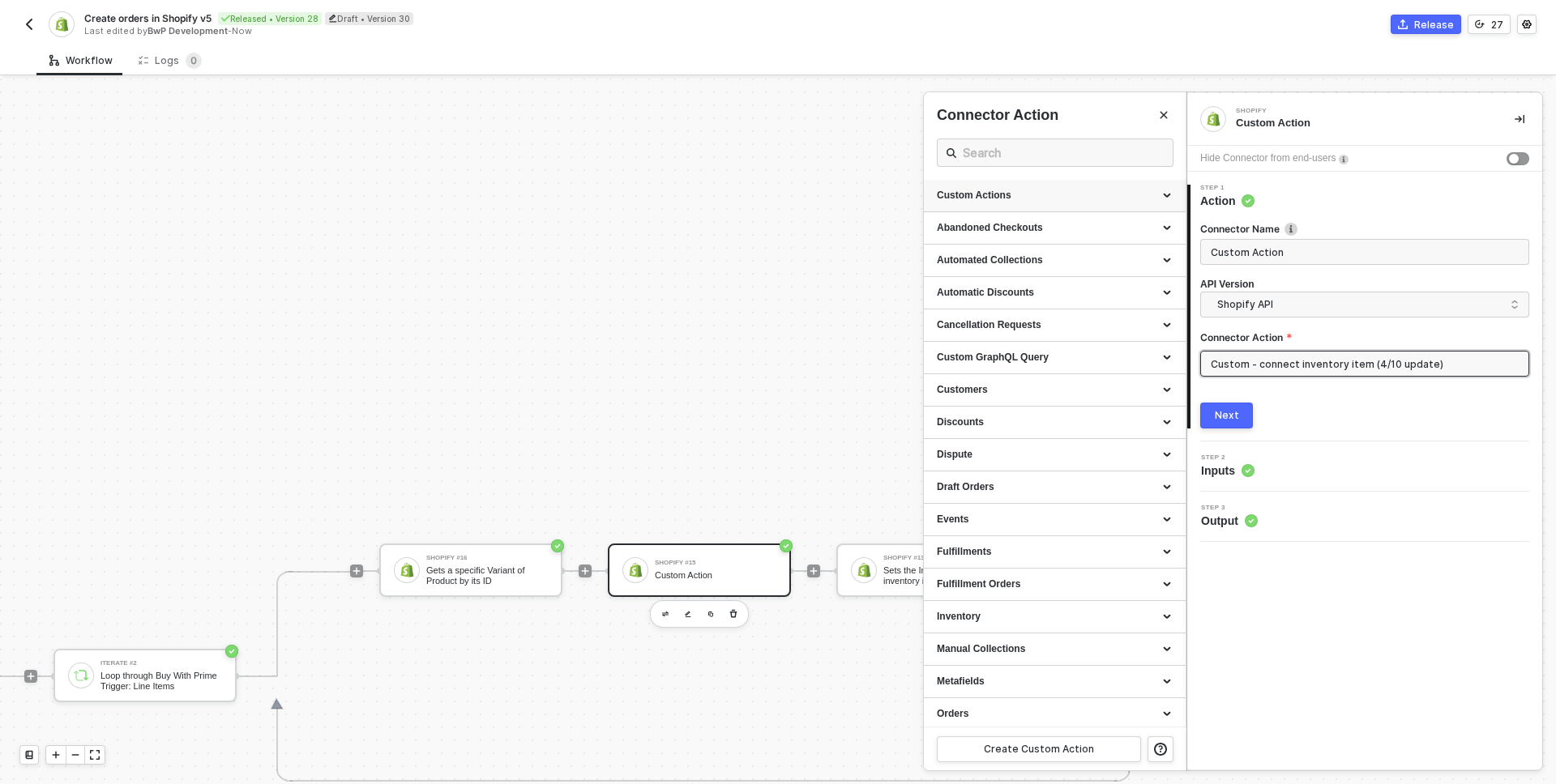
click at [980, 188] on div "Custom Actions" at bounding box center [1055, 196] width 262 height 32
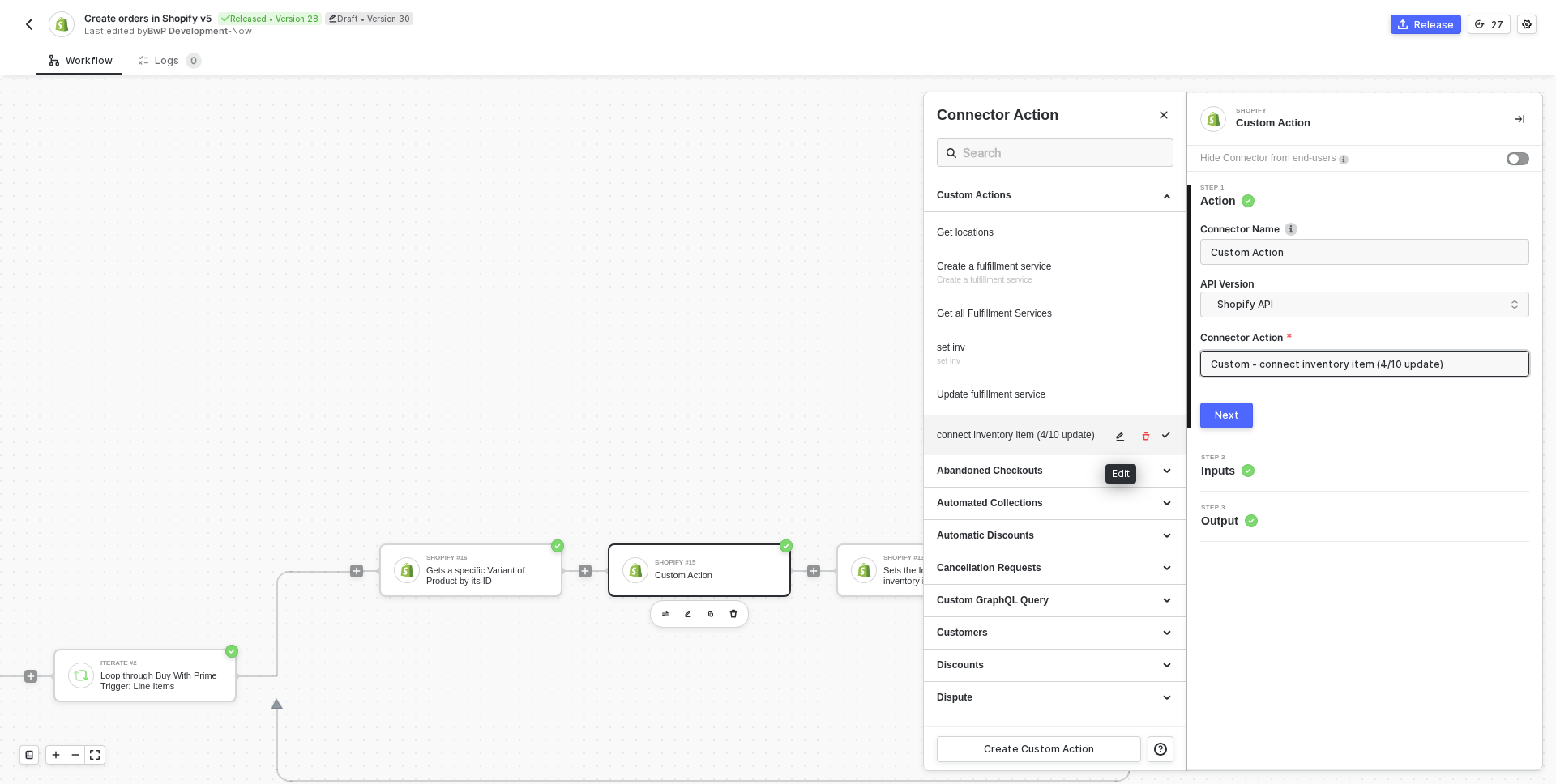
click at [1122, 434] on icon "icon-edit" at bounding box center [1121, 437] width 8 height 9
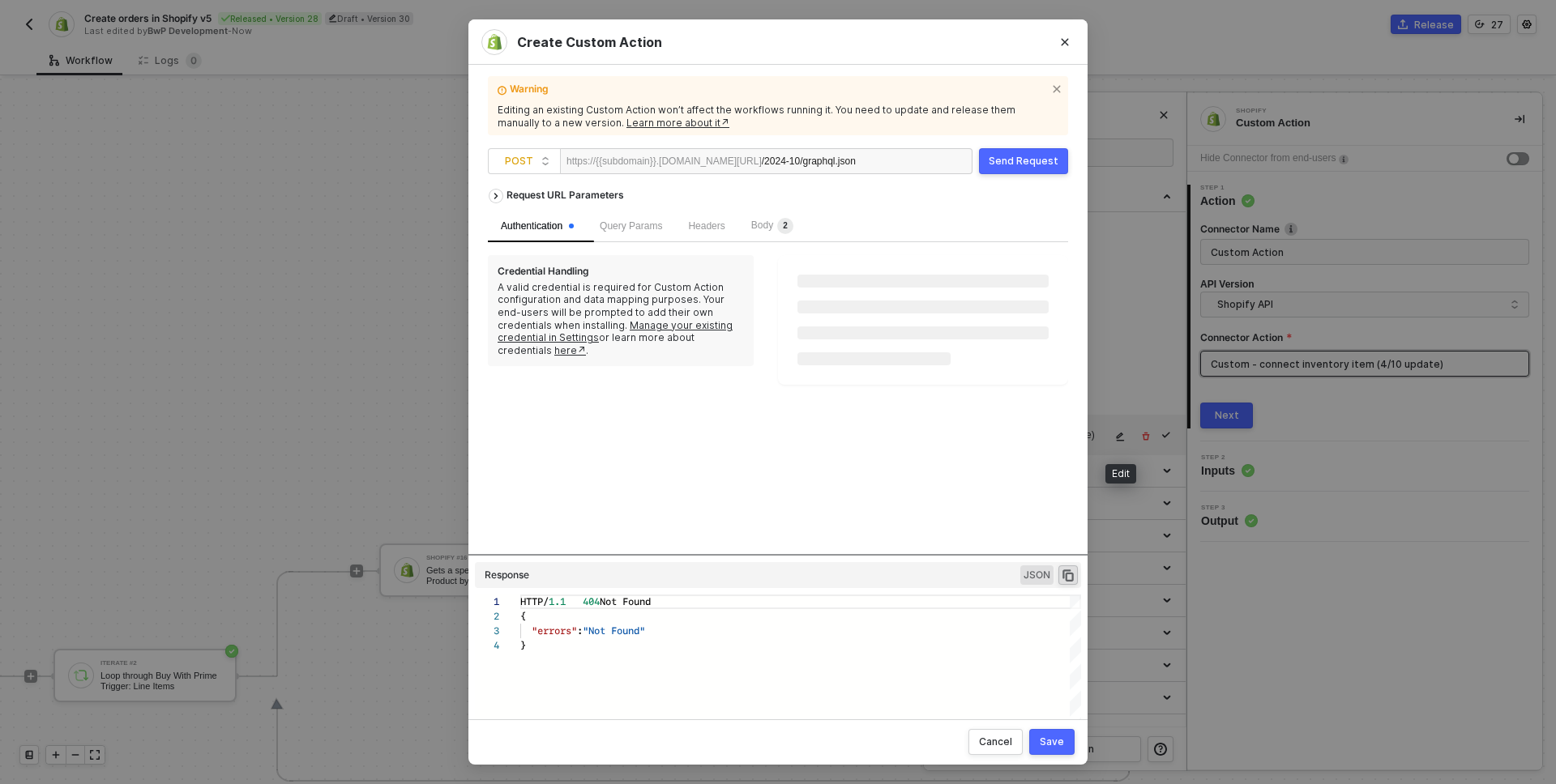
scroll to position [43, 0]
click at [770, 227] on span "Body 2" at bounding box center [772, 226] width 42 height 12
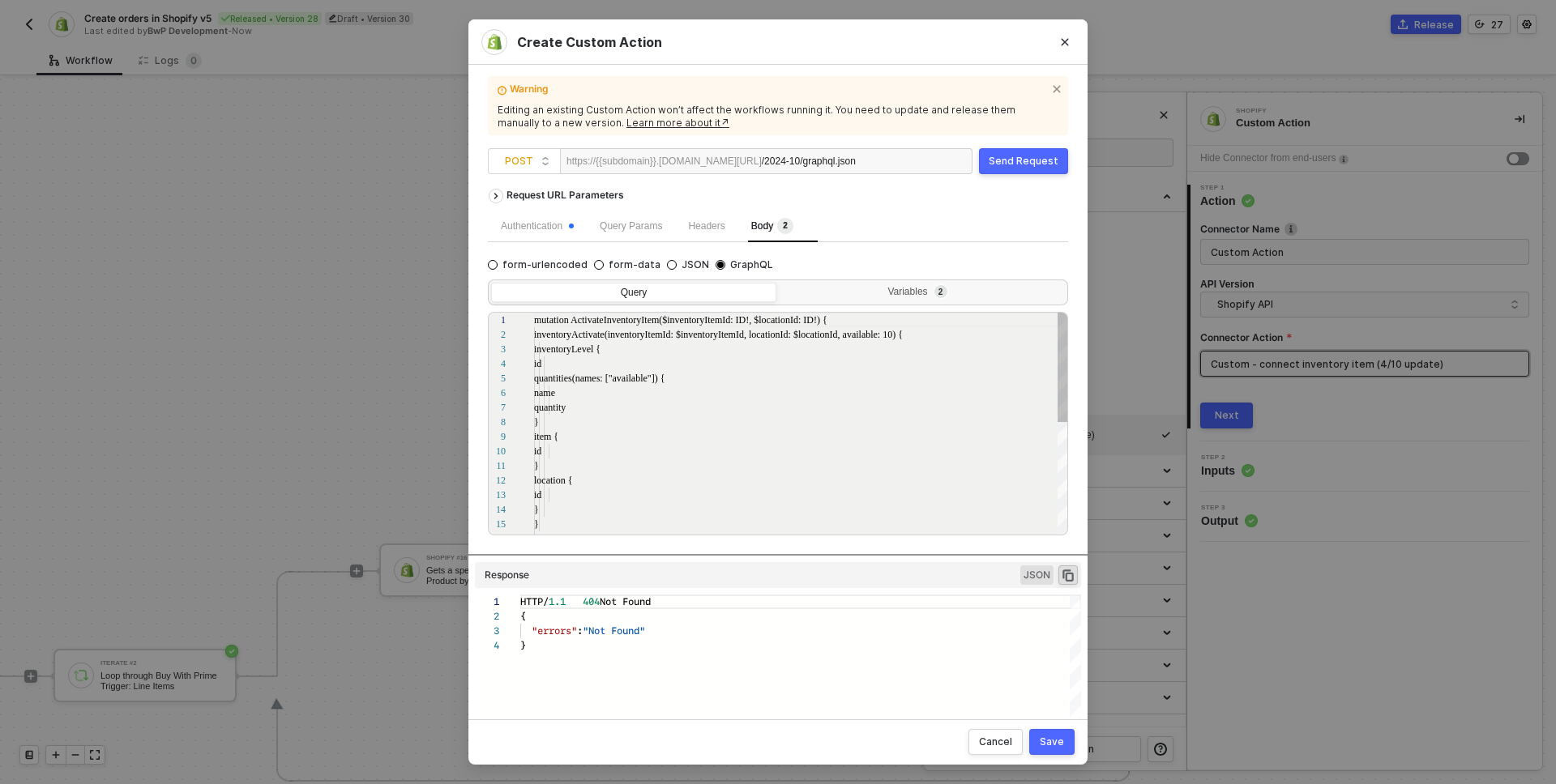
scroll to position [146, 0]
click at [874, 286] on div "Variables 2" at bounding box center [920, 292] width 264 height 13
click at [779, 282] on input "Variables 2" at bounding box center [779, 282] width 0 height 0
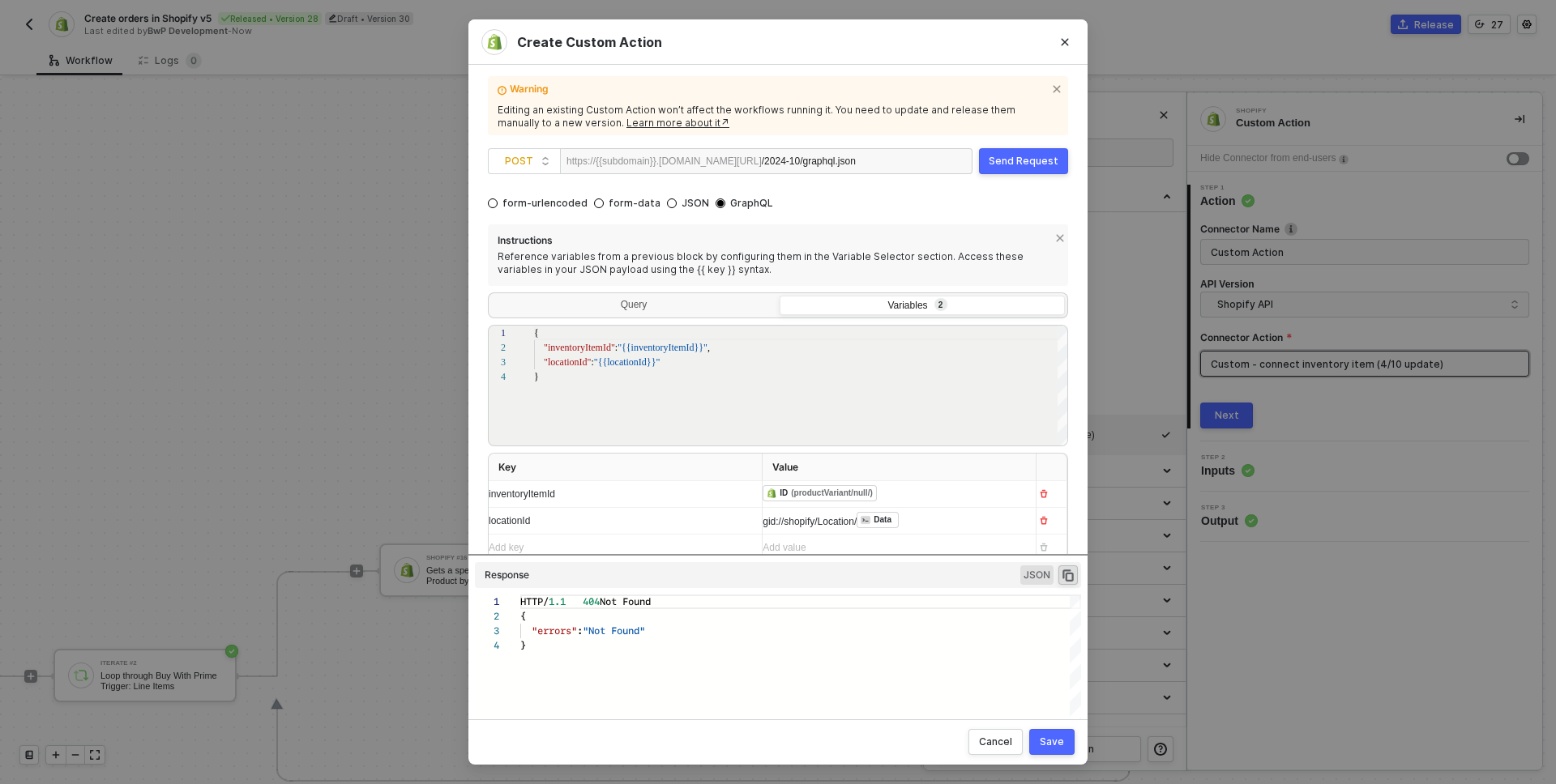
scroll to position [69, 0]
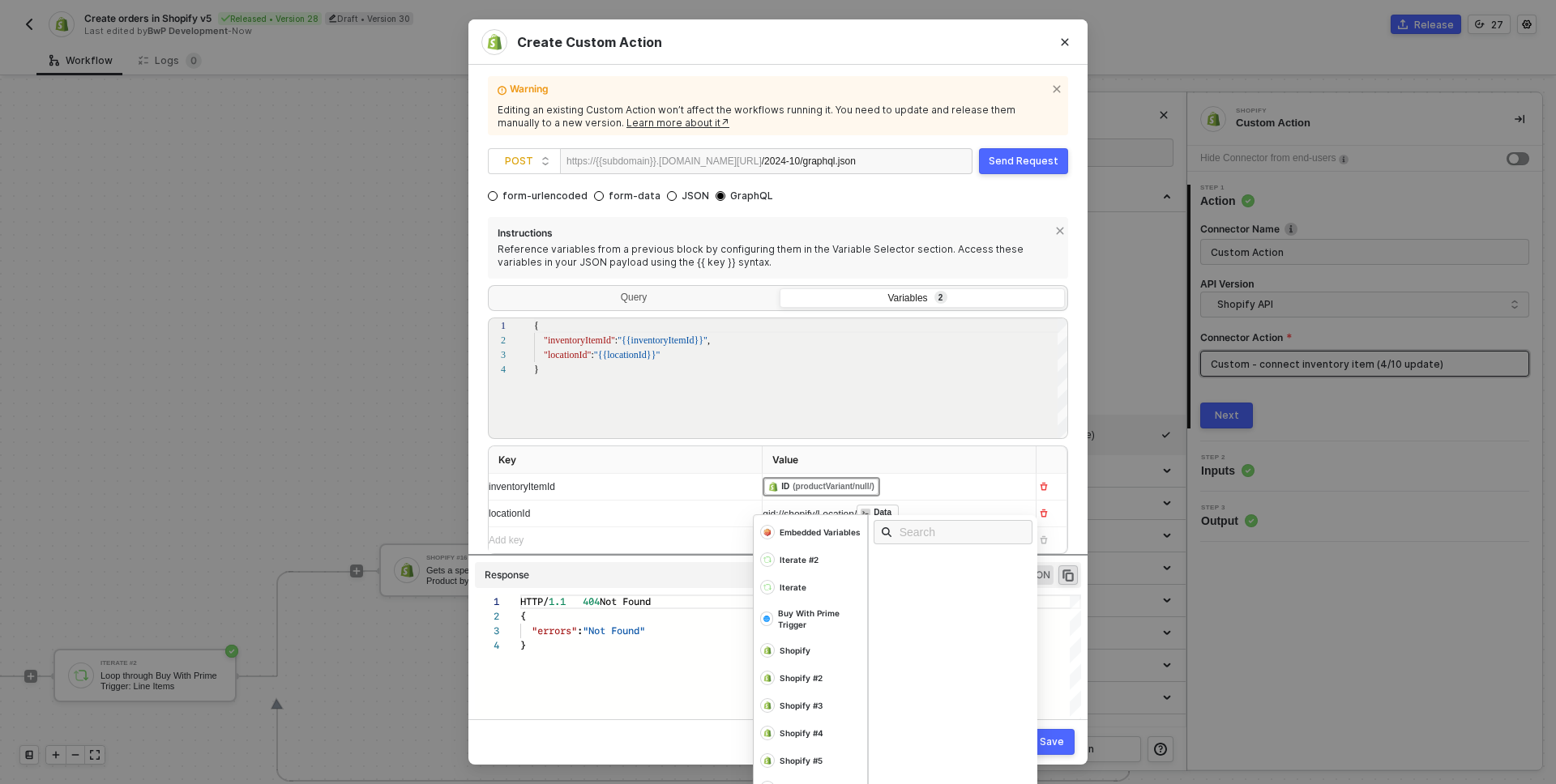
drag, startPoint x: 962, startPoint y: 481, endPoint x: 676, endPoint y: 491, distance: 286.2
click at [676, 491] on tr "inventoryItemId ﻿ ﻿ ID (productVariant/null/) ﻿ Embedded Variables Iterate #2 I…" at bounding box center [778, 487] width 579 height 27
copy div "﻿ ﻿ ID (productVariant/null/)"
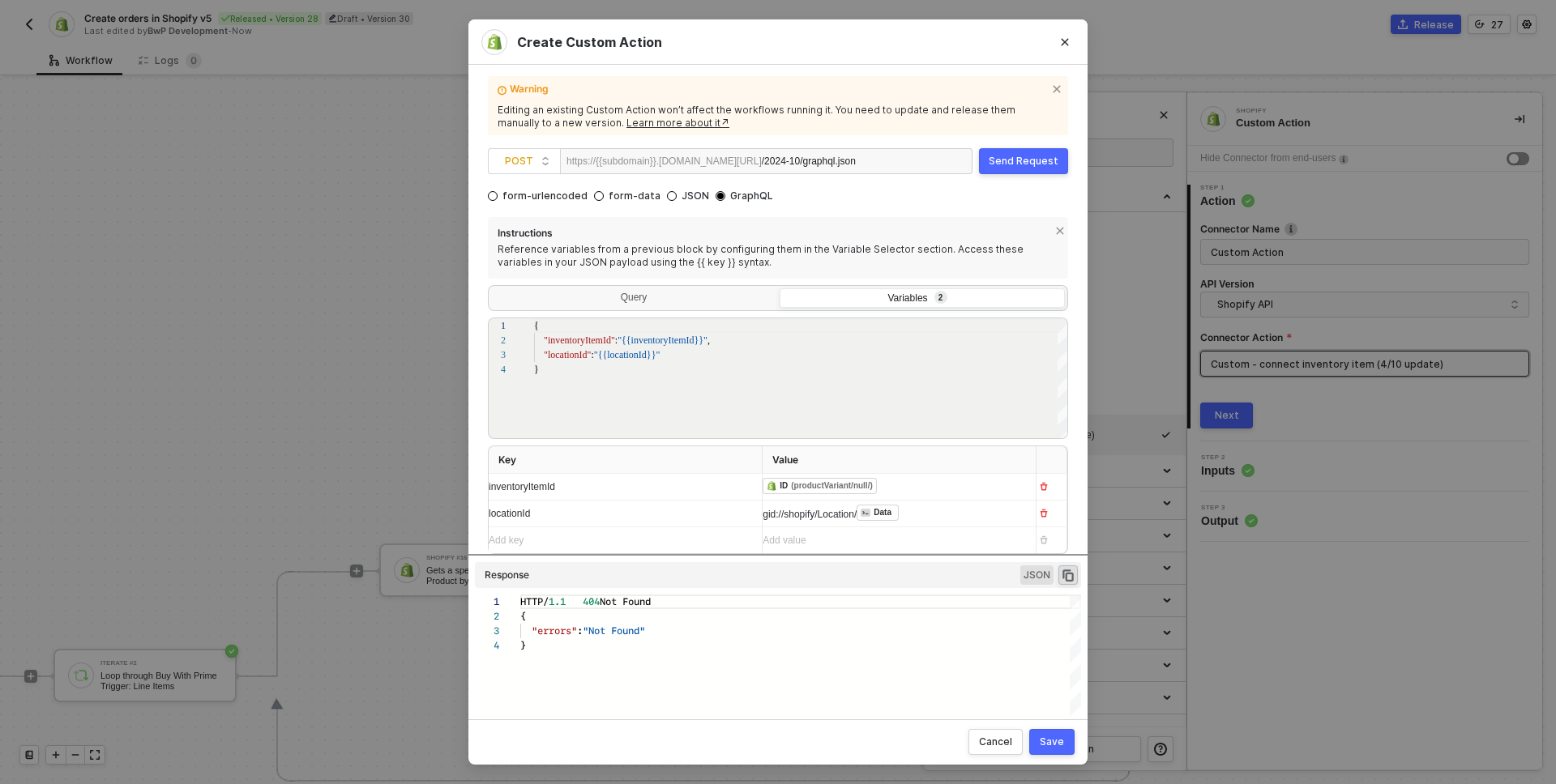
click at [477, 453] on div "Warning Editing an existing Custom Action won’t affect the workflows running it…" at bounding box center [778, 392] width 619 height 654
click at [778, 513] on span "gid://shopify/Location/" at bounding box center [810, 514] width 94 height 12
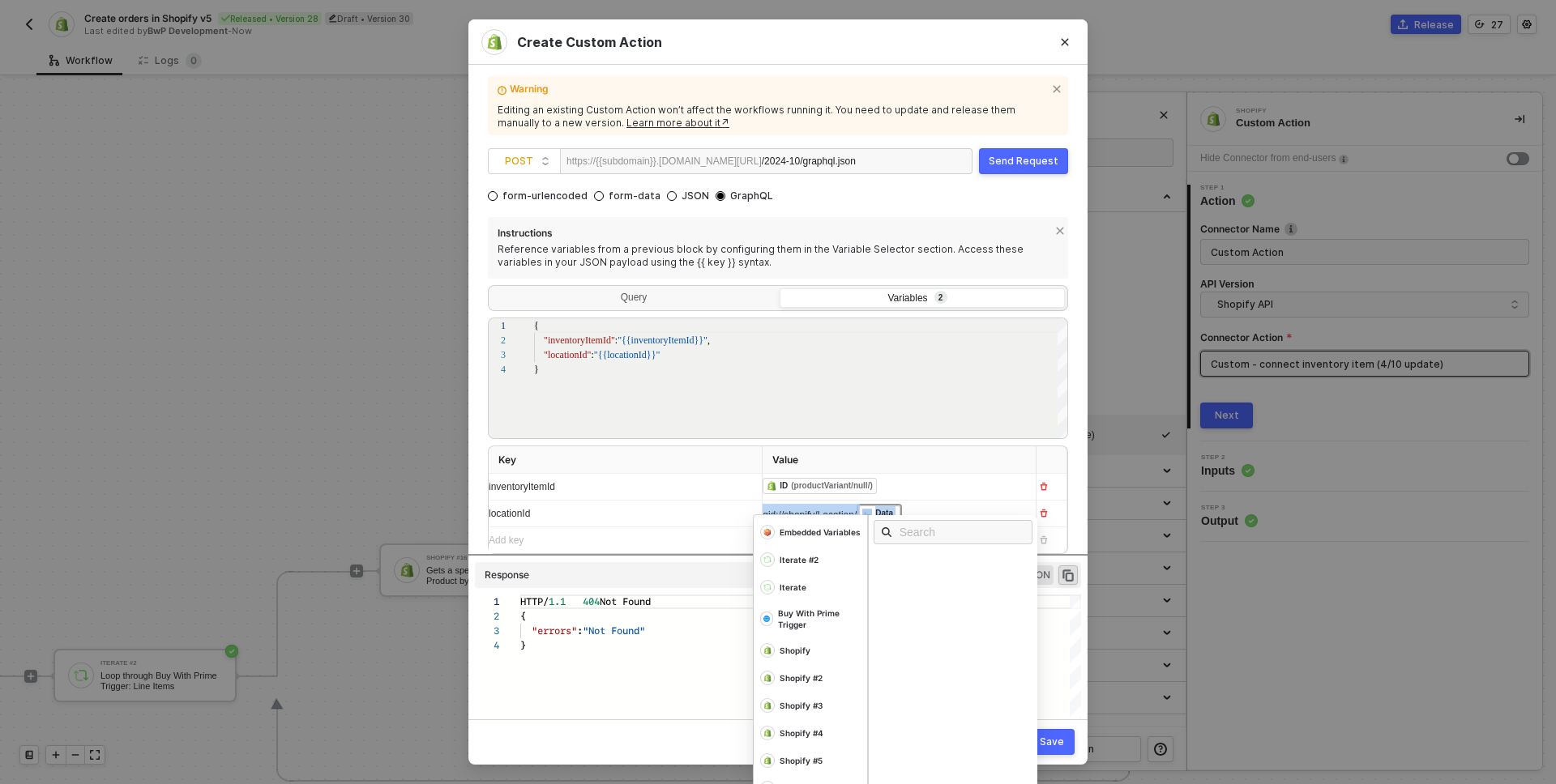
copy div "gid://shopify/Location/ ﻿ Data"
click at [646, 534] on div "Add key ﻿" at bounding box center [619, 541] width 260 height 16
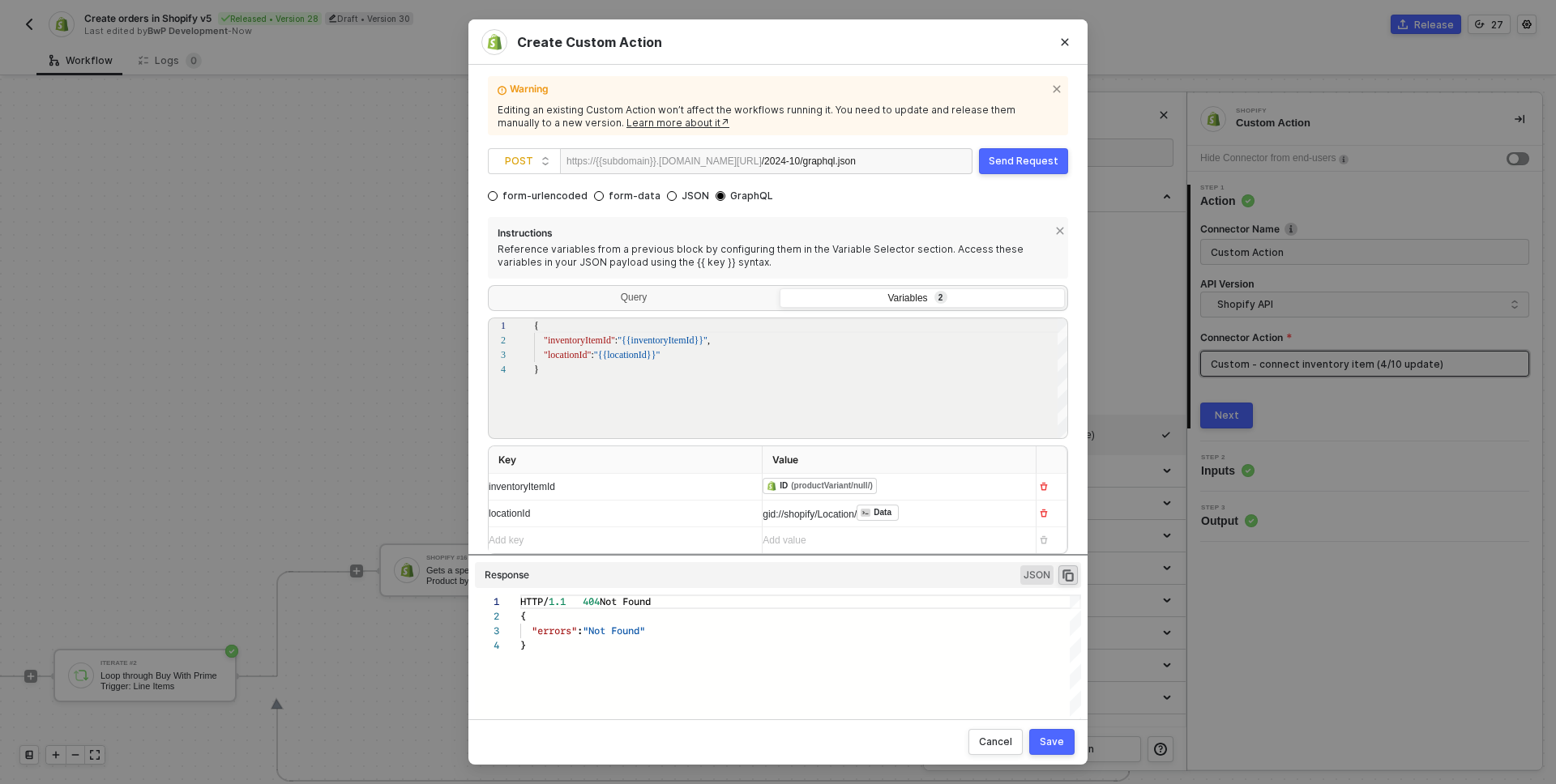
click at [647, 512] on div "locationId" at bounding box center [619, 514] width 260 height 16
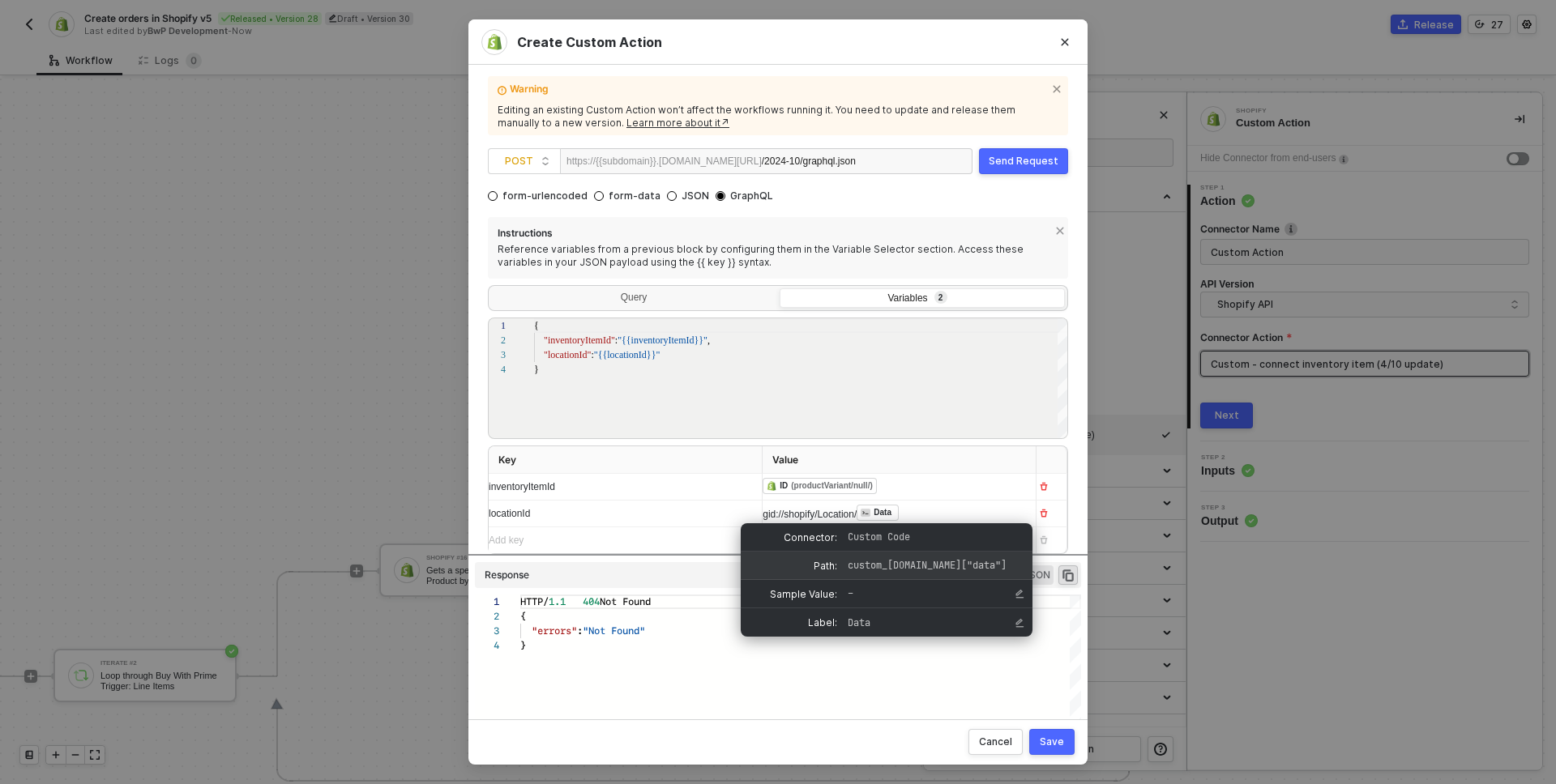
click at [883, 562] on span "custom_code.data["data"]" at bounding box center [926, 565] width 158 height 13
copy span "custom_code.data["data"]"
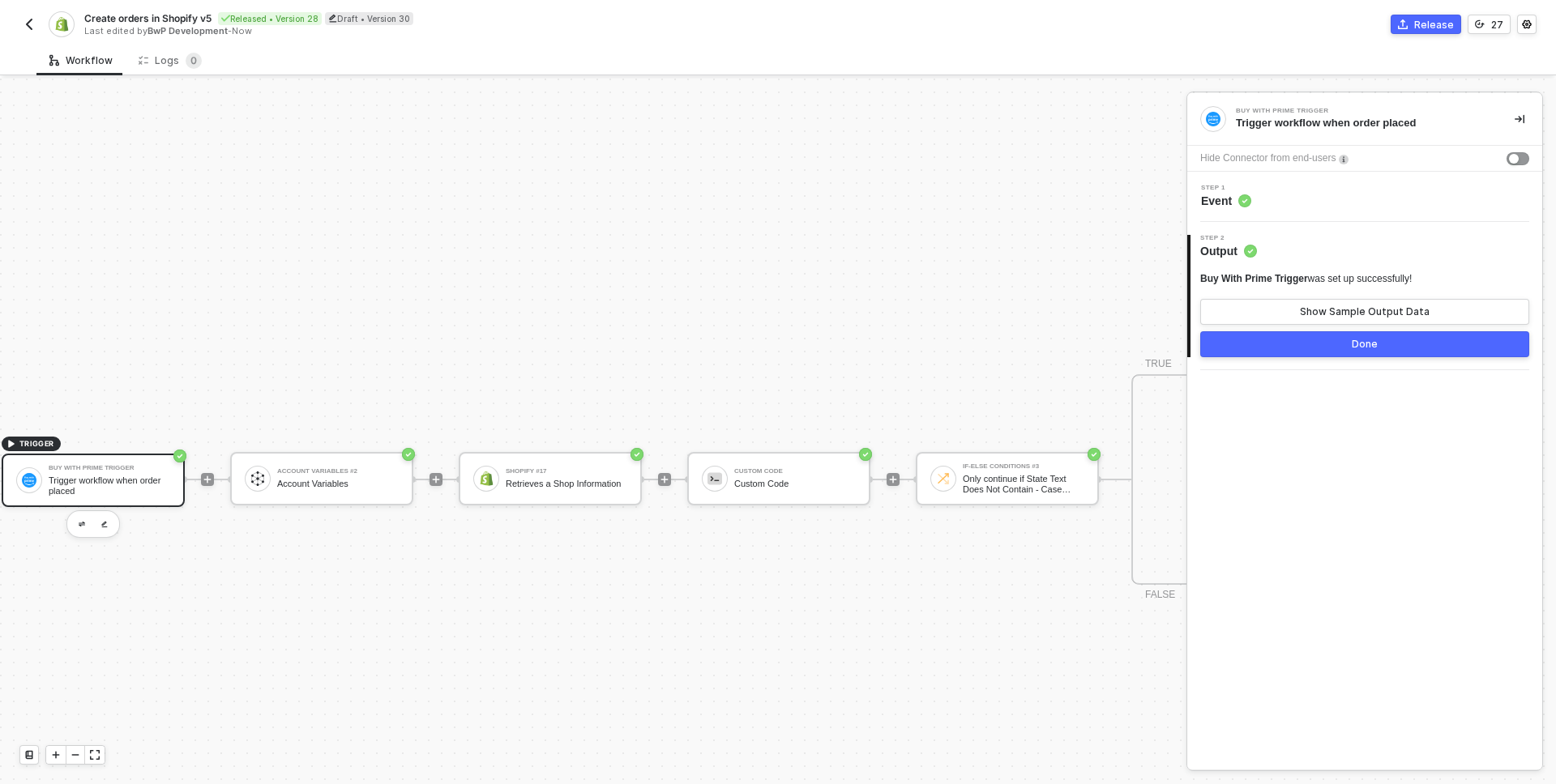
scroll to position [1003, 0]
